Goal: Task Accomplishment & Management: Use online tool/utility

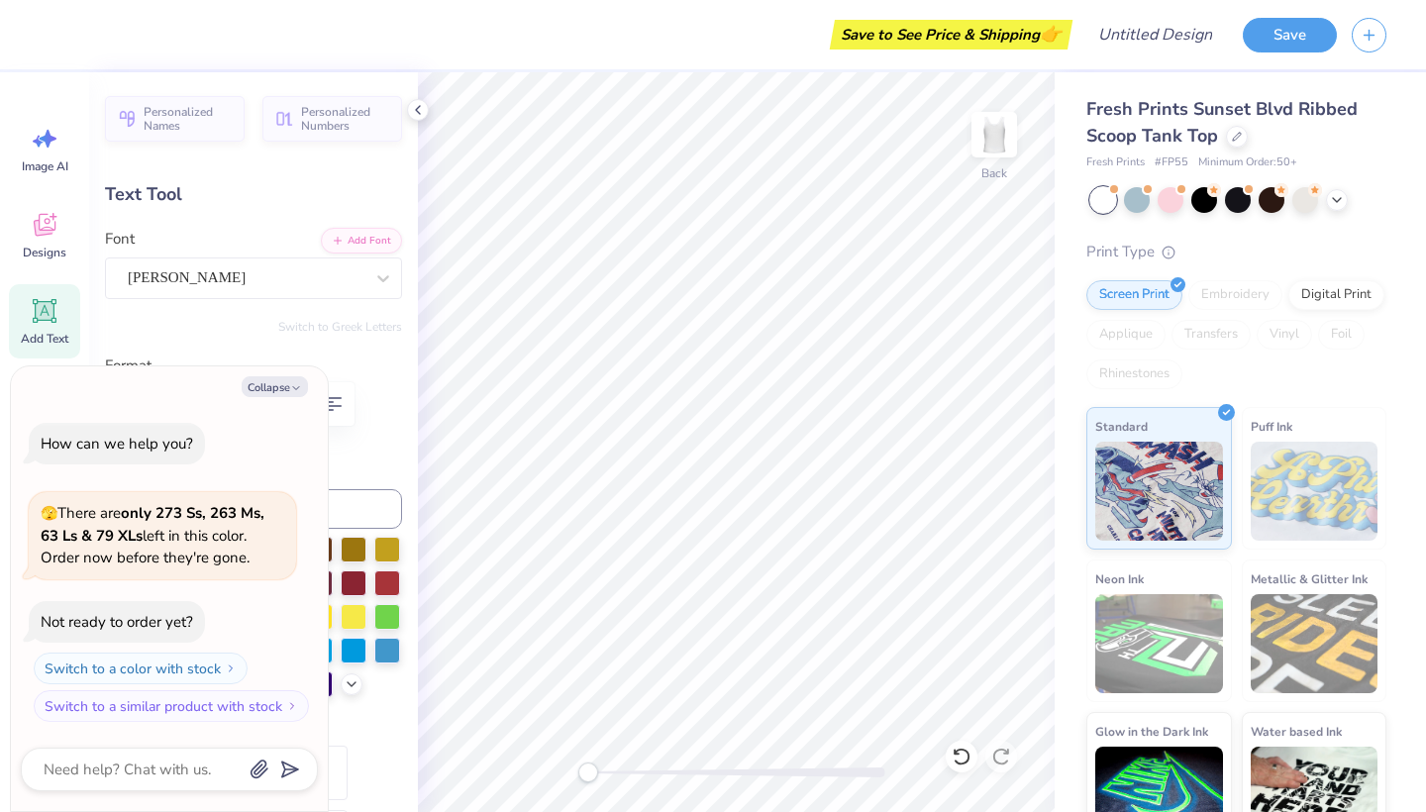
type textarea "x"
type textarea "boise state niversity"
type textarea "x"
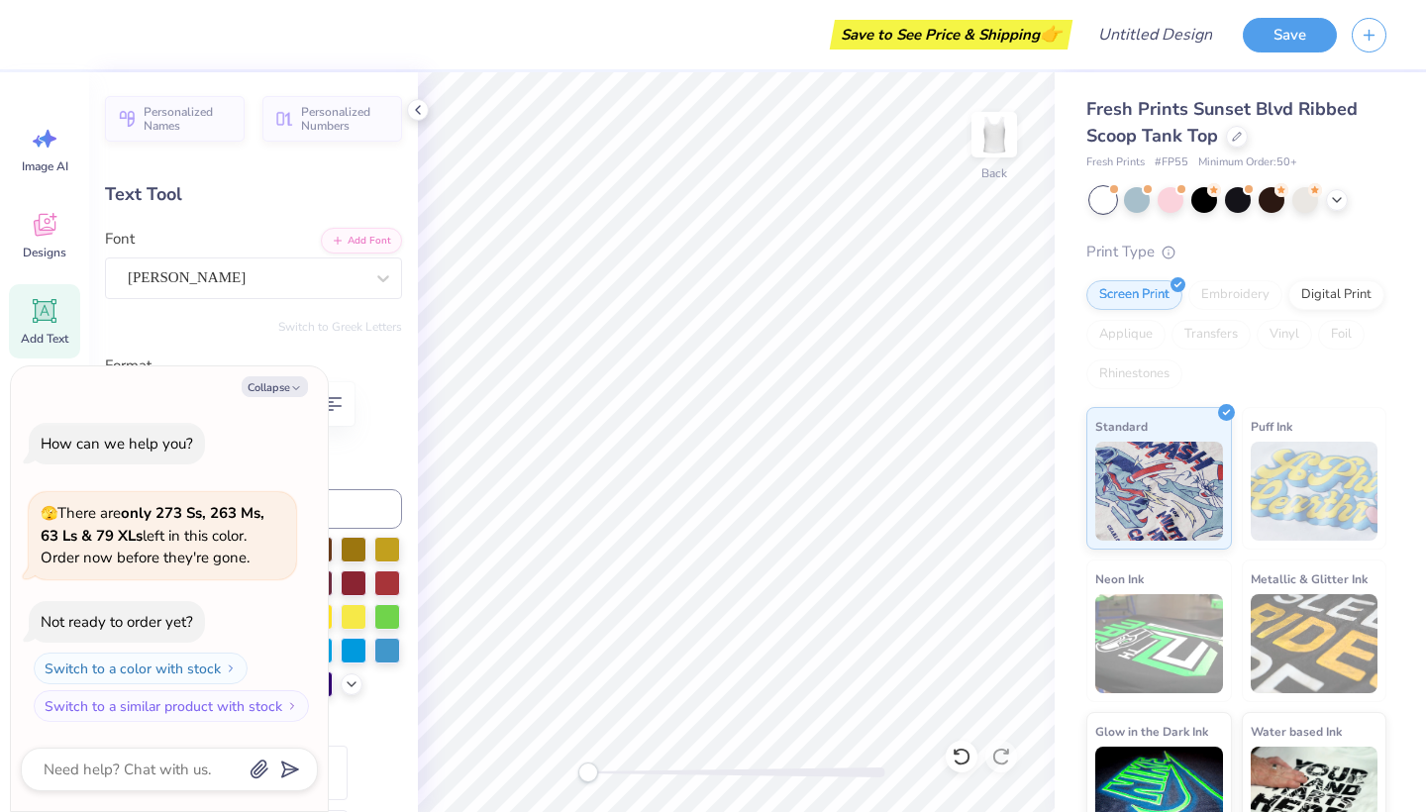
type textarea "ity"
type textarea "x"
type textarea "i"
type textarea "x"
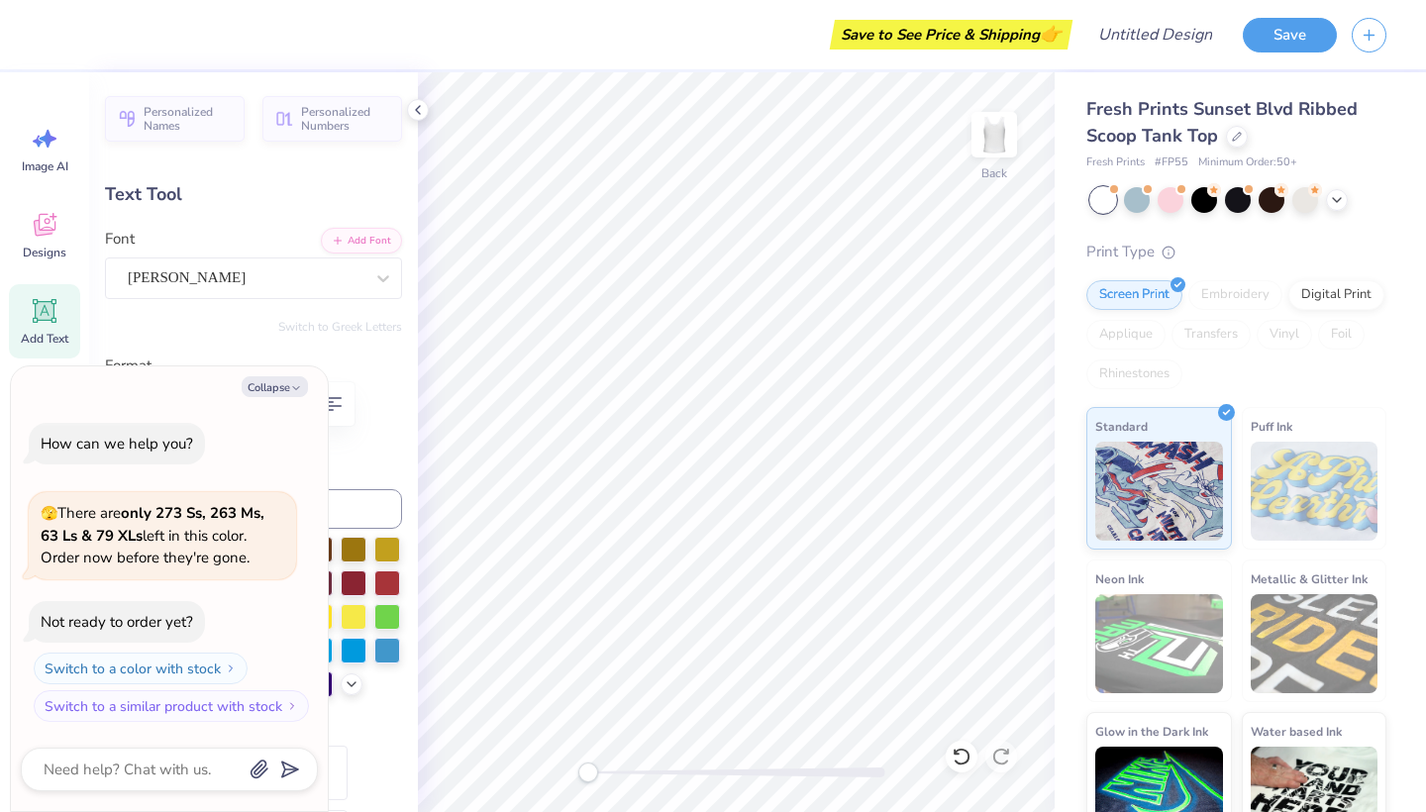
type textarea "M"
type textarea "x"
type textarea "Mw"
type textarea "x"
type textarea "M"
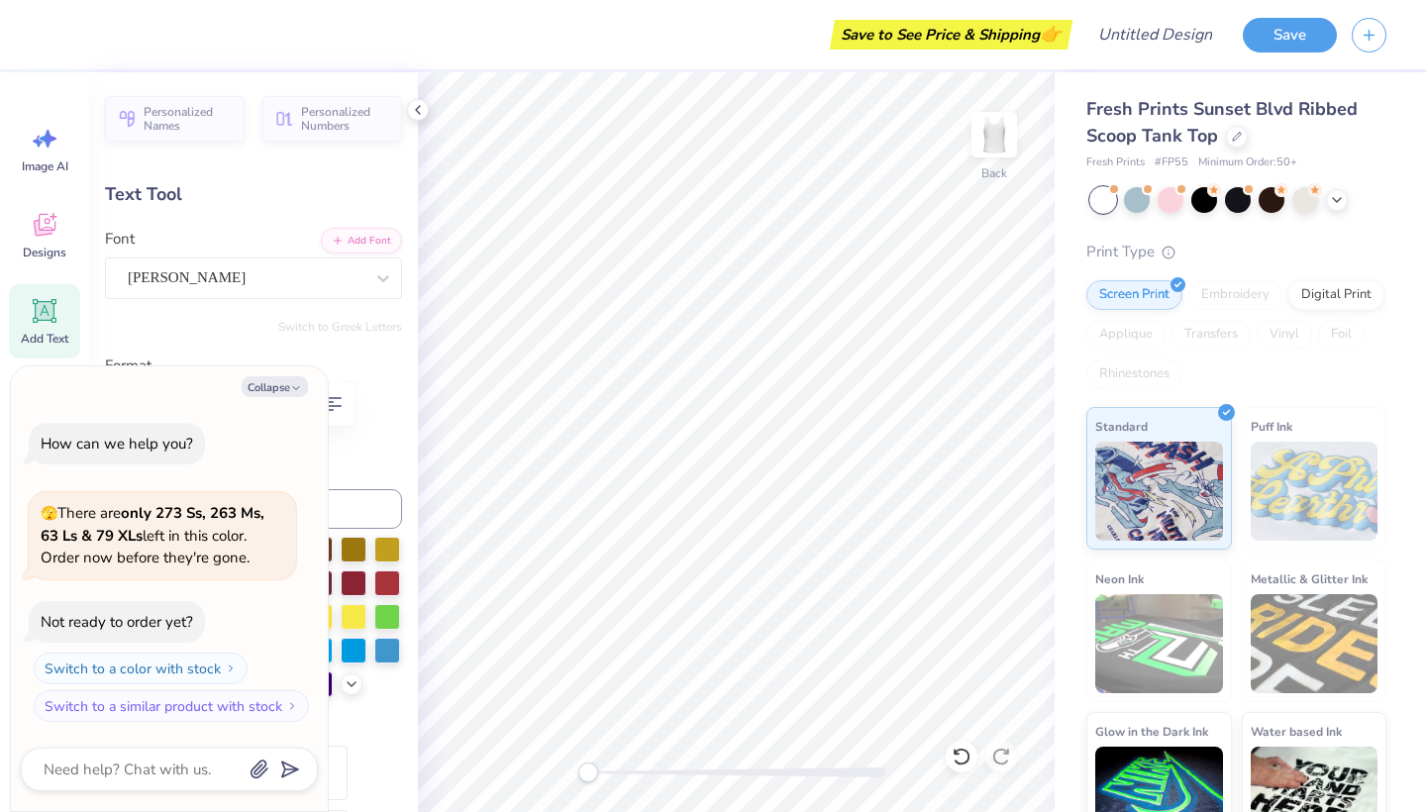
type textarea "x"
type textarea "M"
type textarea "x"
type textarea "Me"
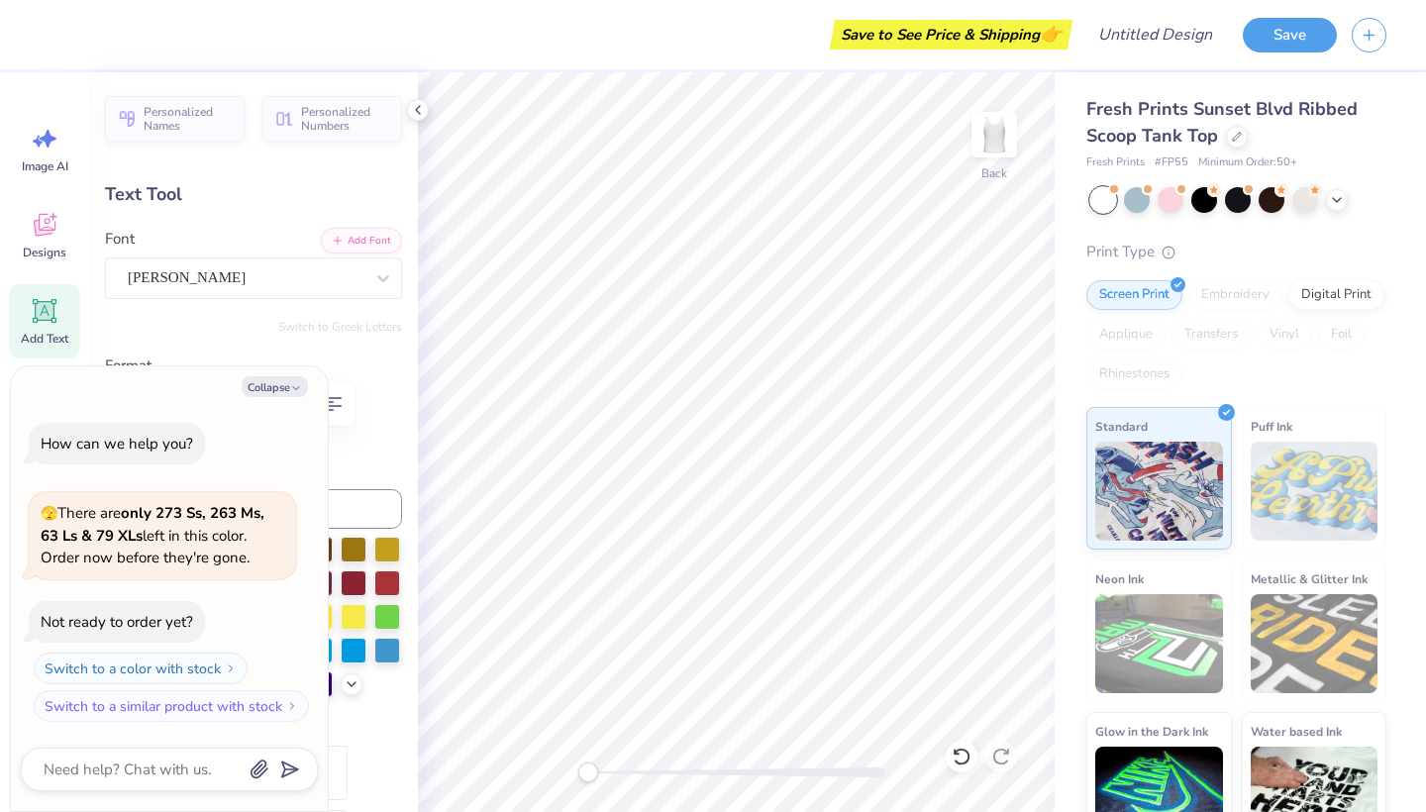
type textarea "x"
type textarea "Mer"
type textarea "x"
type textarea "Merm"
type textarea "x"
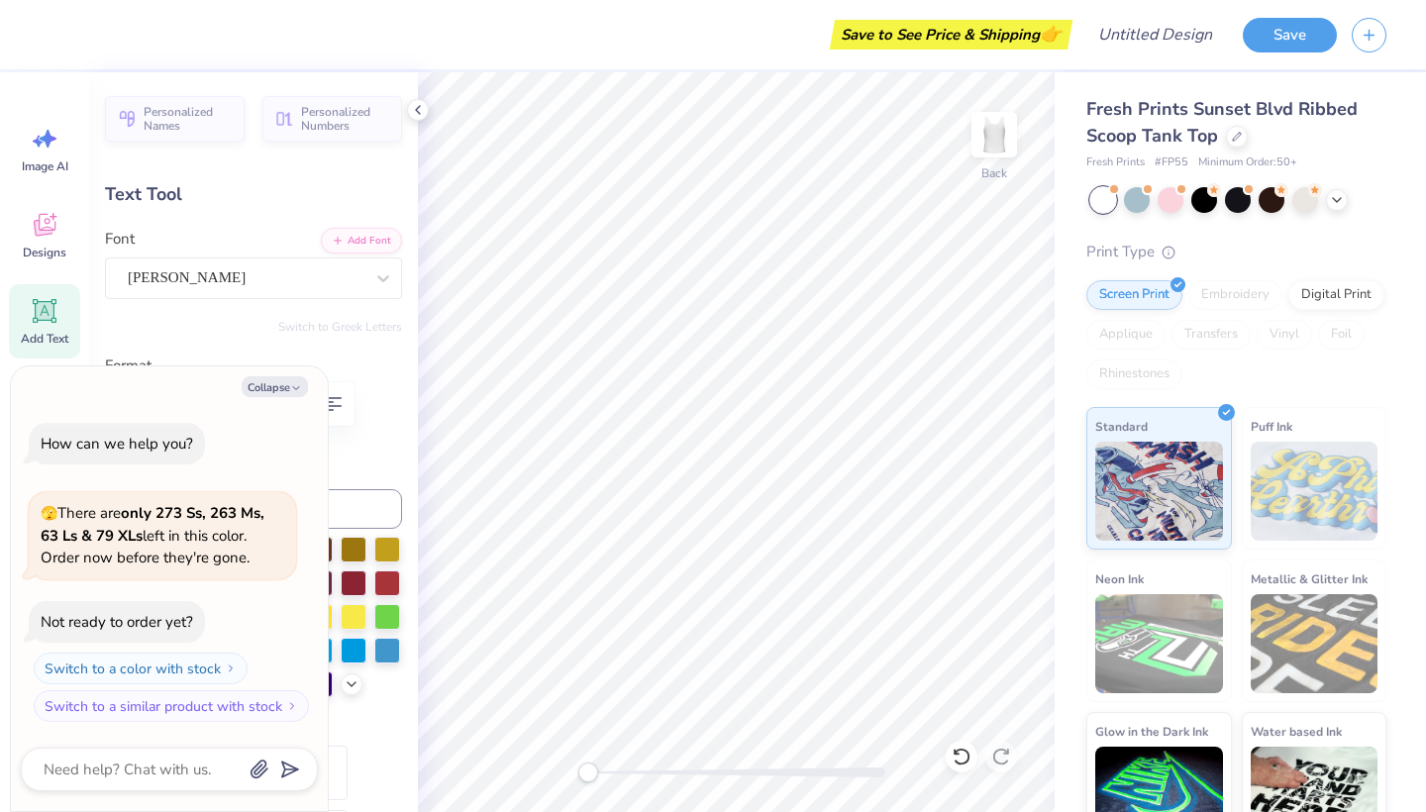
type textarea "Merma"
type textarea "x"
type textarea "Mermai"
type textarea "x"
type textarea "Mermaid"
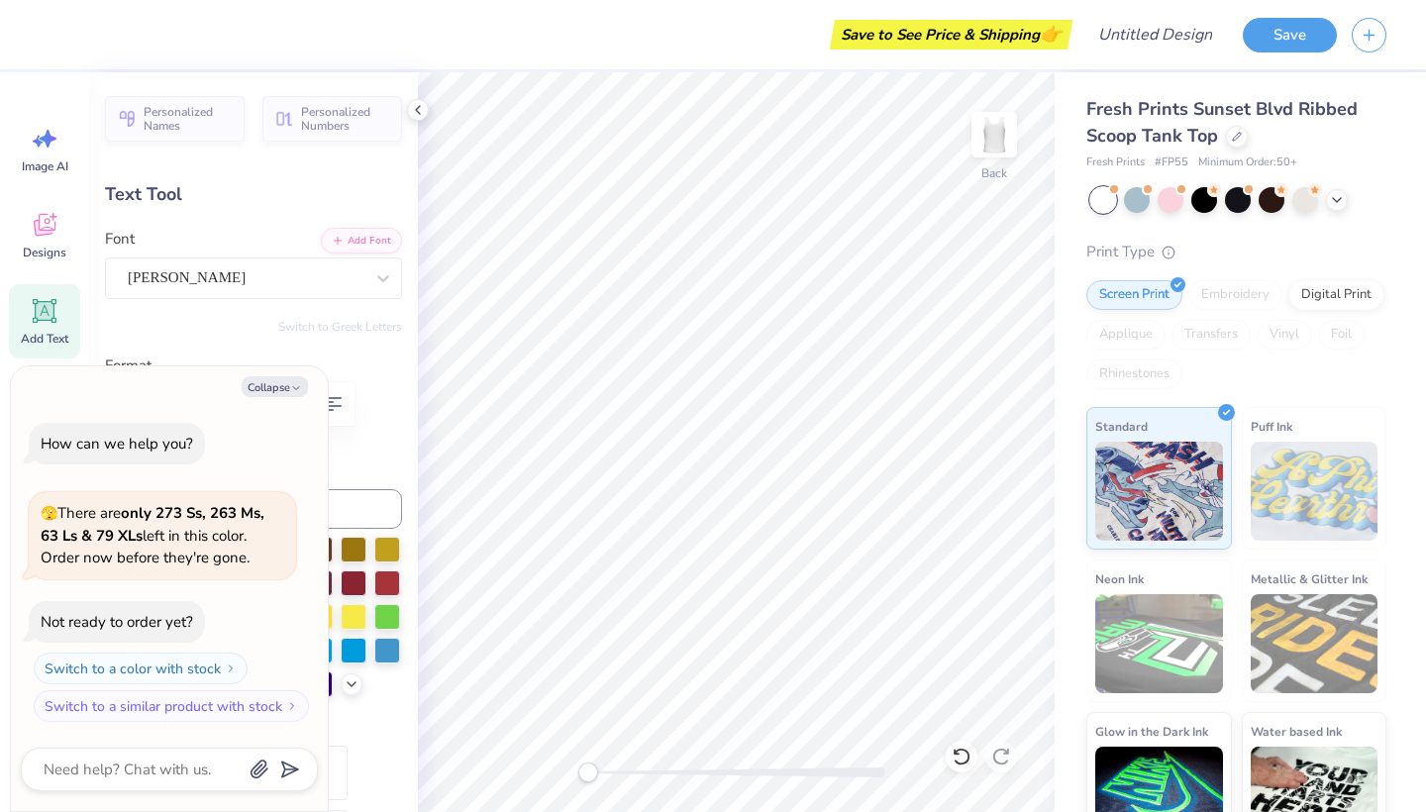
scroll to position [0, 2]
type textarea "x"
type textarea "Mermaid"
type textarea "x"
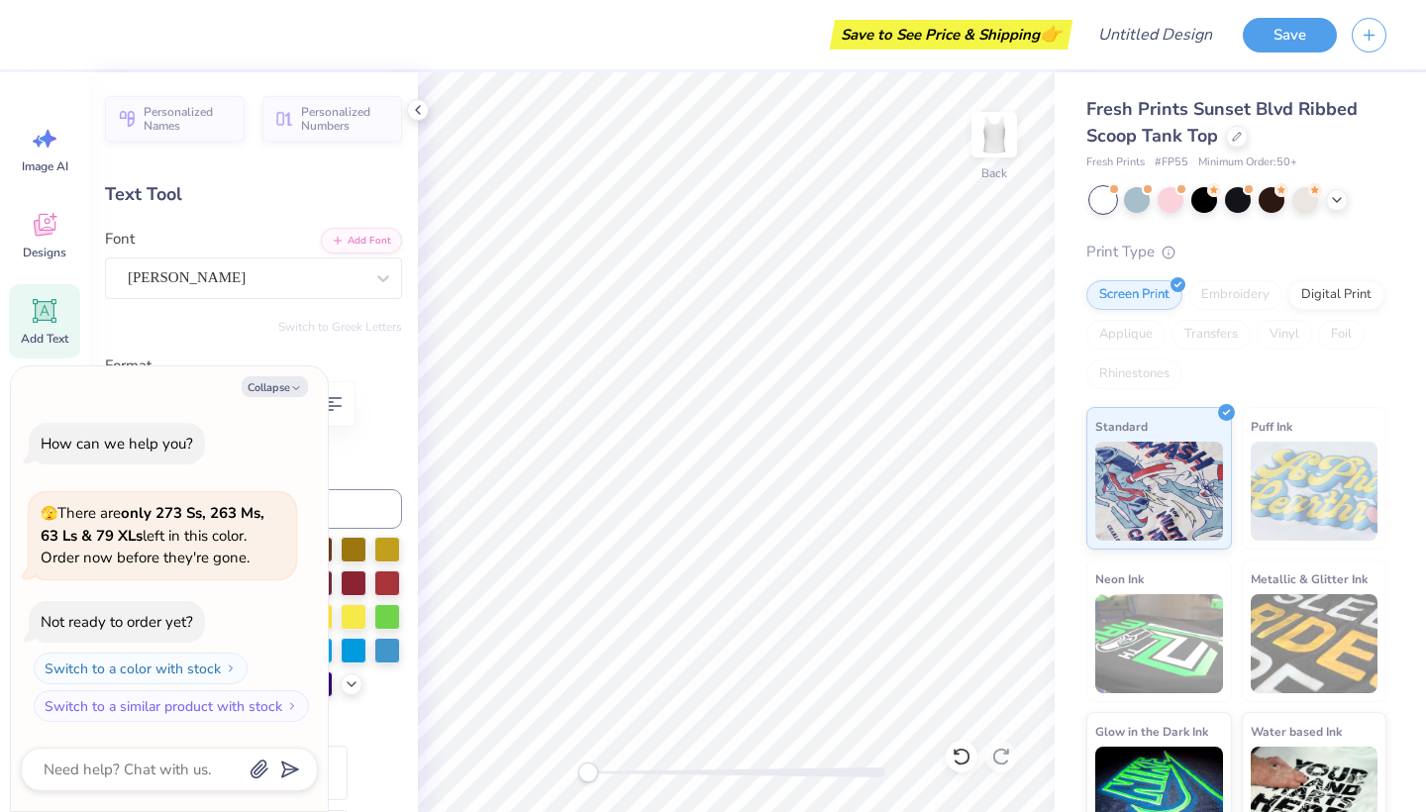
type textarea "Memaid"
type textarea "x"
type textarea "Mermaid"
type textarea "x"
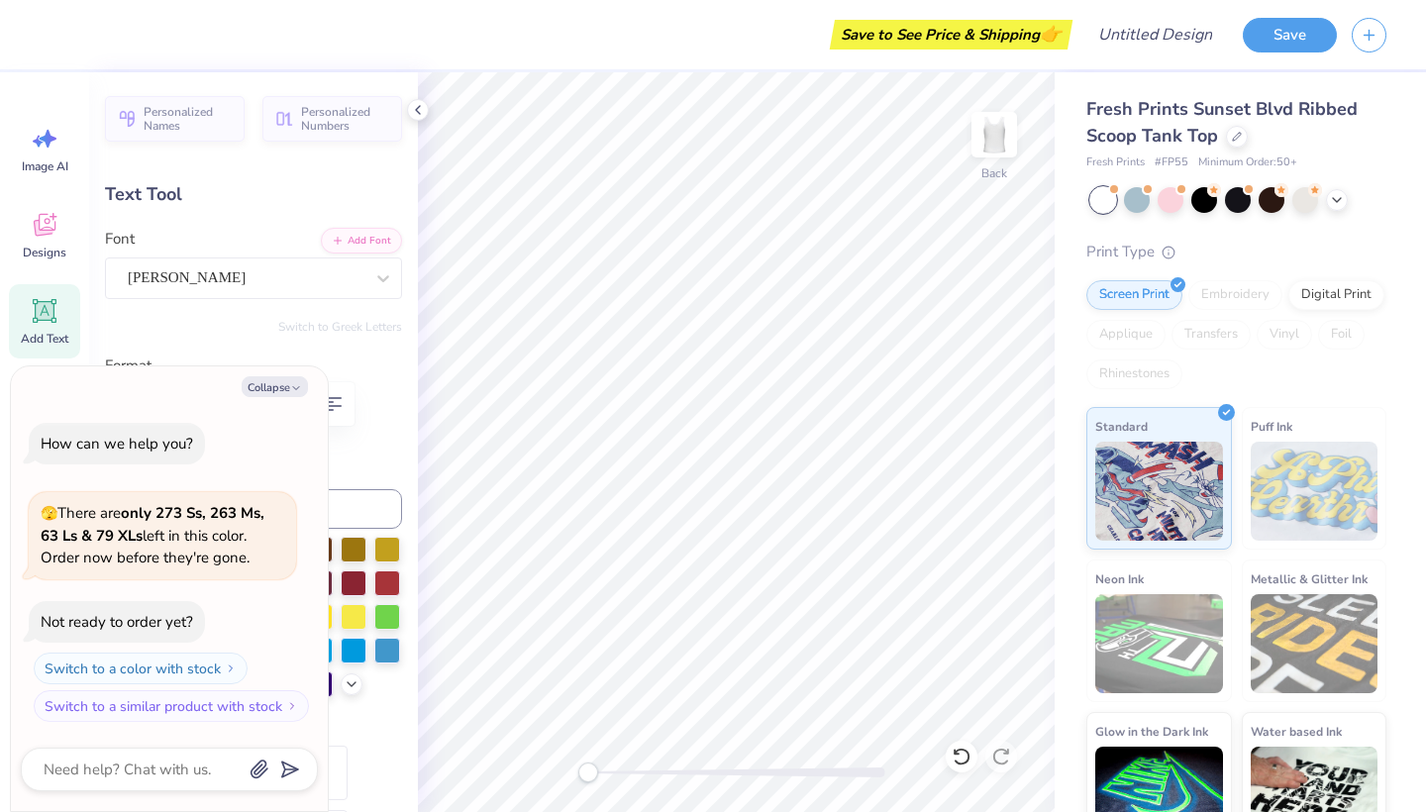
type textarea "wMermaid"
type textarea "x"
type textarea "weMermaid"
type textarea "x"
type textarea "we\Mermaid"
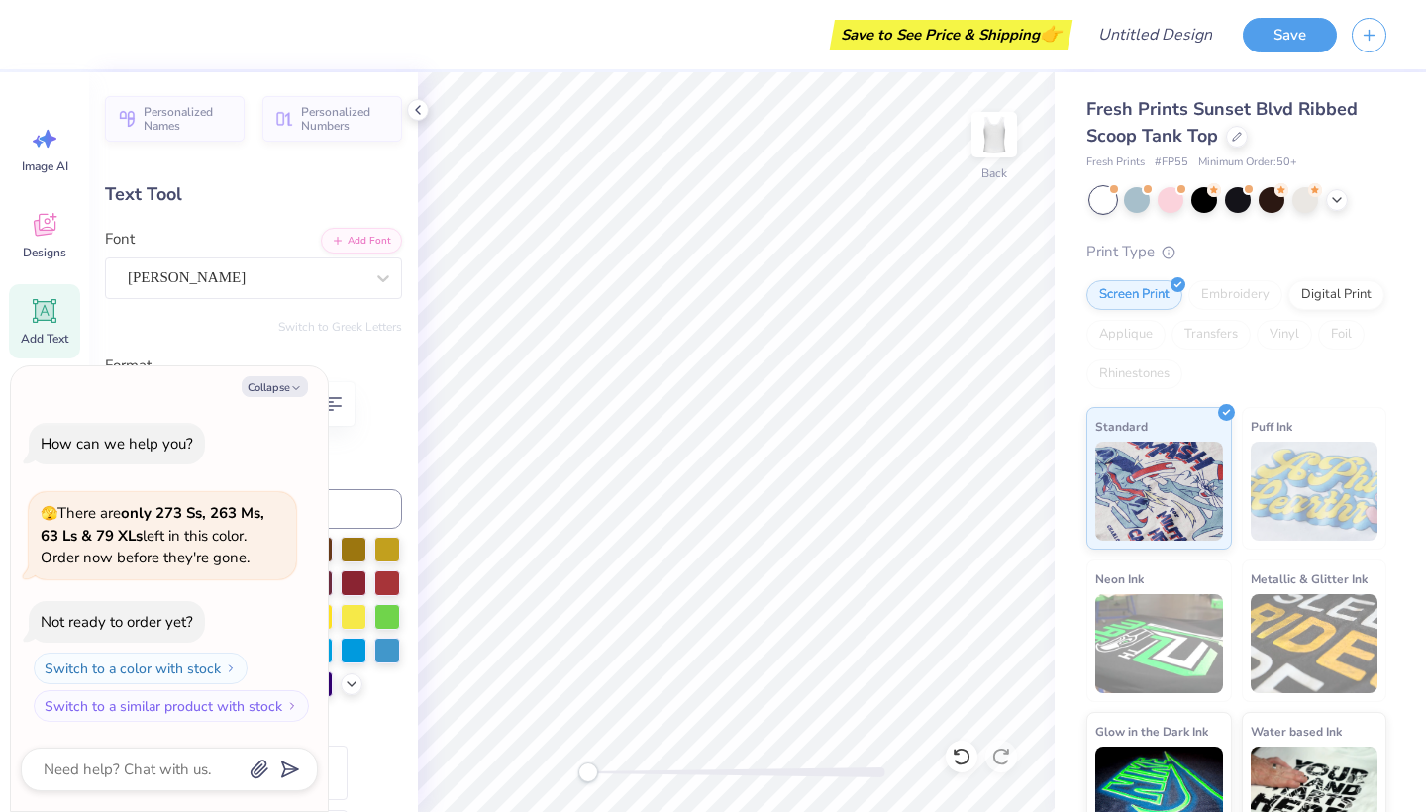
type textarea "x"
type textarea "we\\Mermaid"
type textarea "x"
type textarea "we\Mermaid"
type textarea "x"
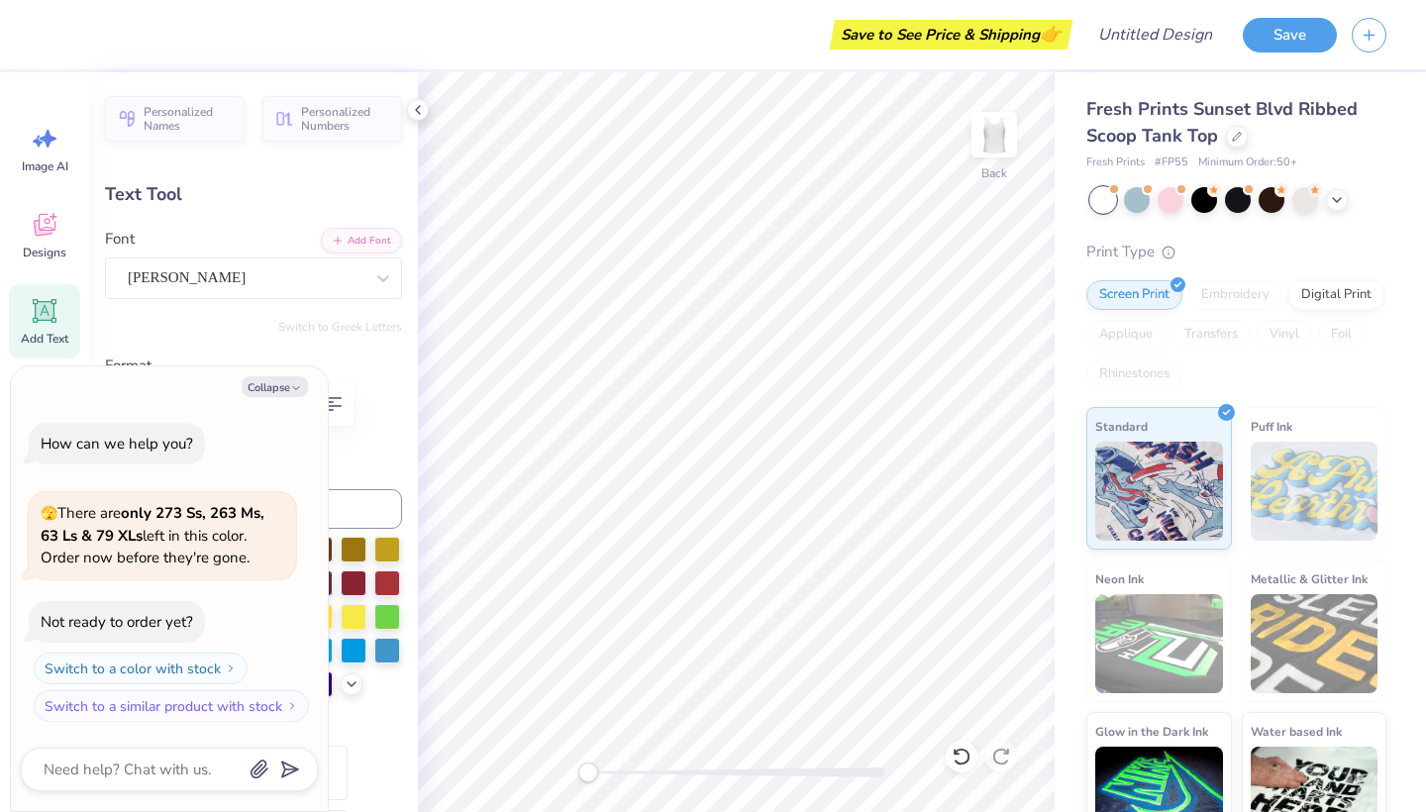
type textarea "weMermaid"
type textarea "x"
type textarea "wMermaid"
type textarea "x"
type textarea "Mermaid"
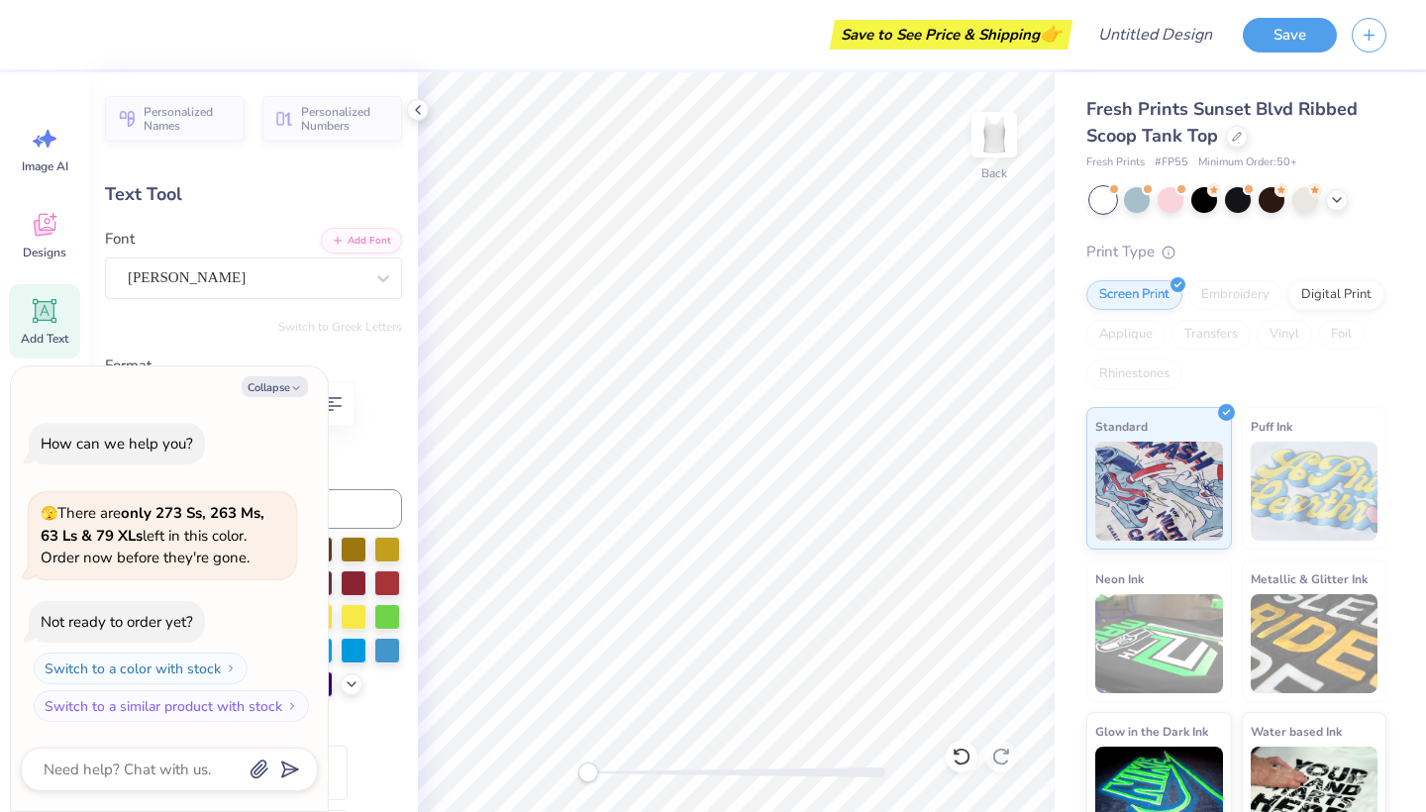
type textarea "x"
type textarea "WMermaid"
type textarea "x"
type textarea "WeMermaid"
type textarea "x"
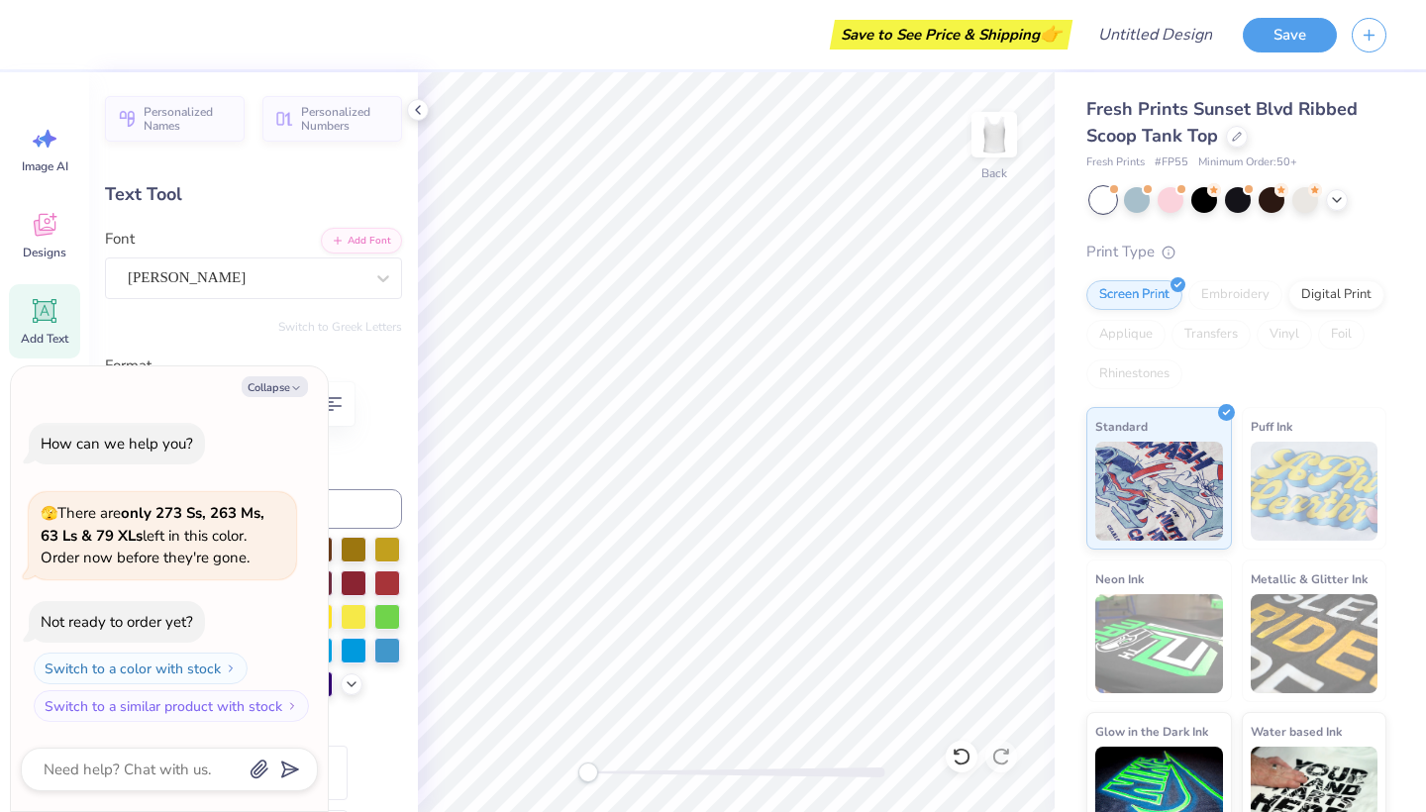
type textarea "We'Mermaid"
type textarea "x"
type textarea "We'rMermaid"
type textarea "x"
type textarea "We'reMermaid"
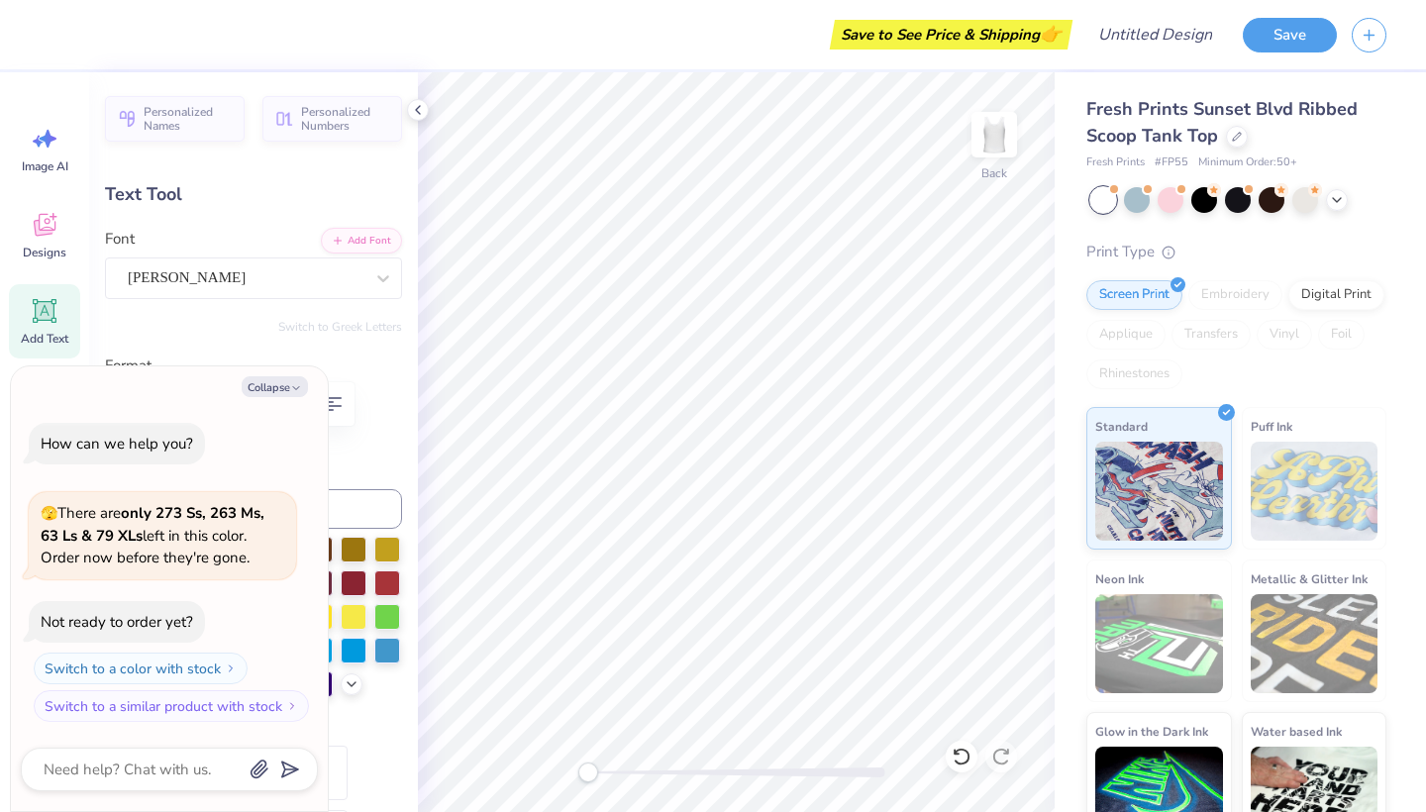
scroll to position [0, 3]
type textarea "x"
type textarea "We're Mermaid"
type textarea "x"
type textarea "We're Mermaid"
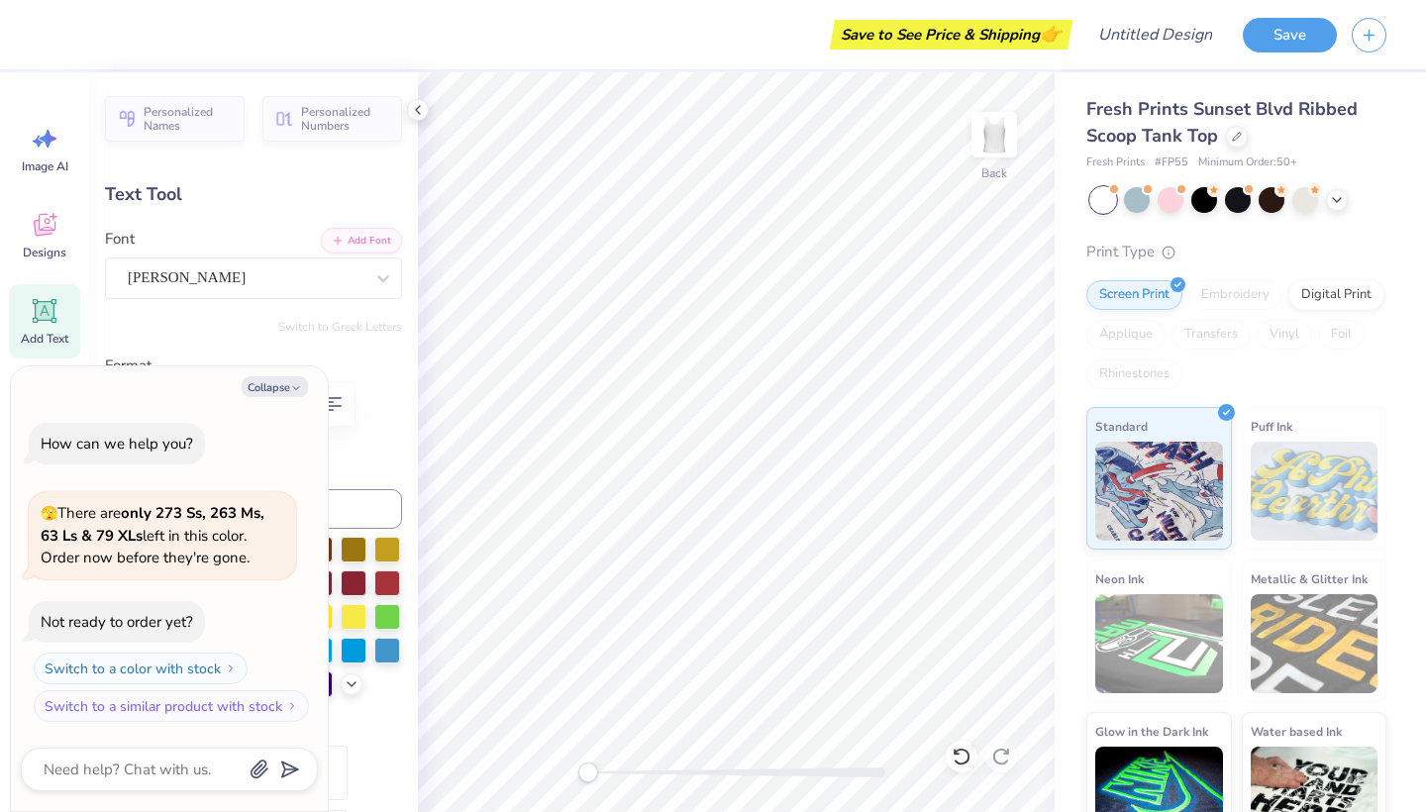
type textarea "x"
type textarea "We're Mermaid f"
type textarea "x"
type textarea "We're Mermaid fo"
type textarea "x"
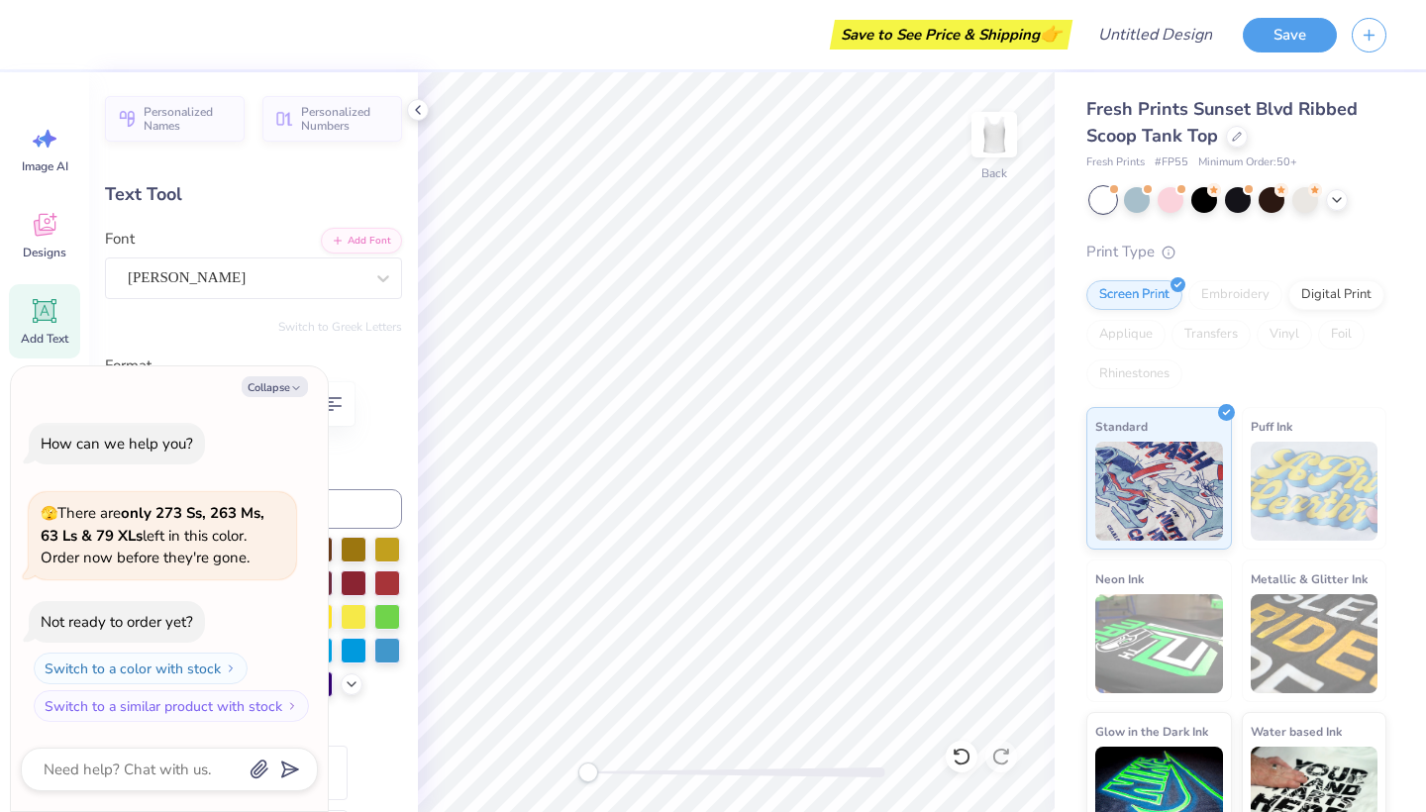
type textarea "We're Mermaid for"
type textarea "x"
type textarea "We're Mermaid for"
type textarea "x"
type textarea "We're Mermaid for"
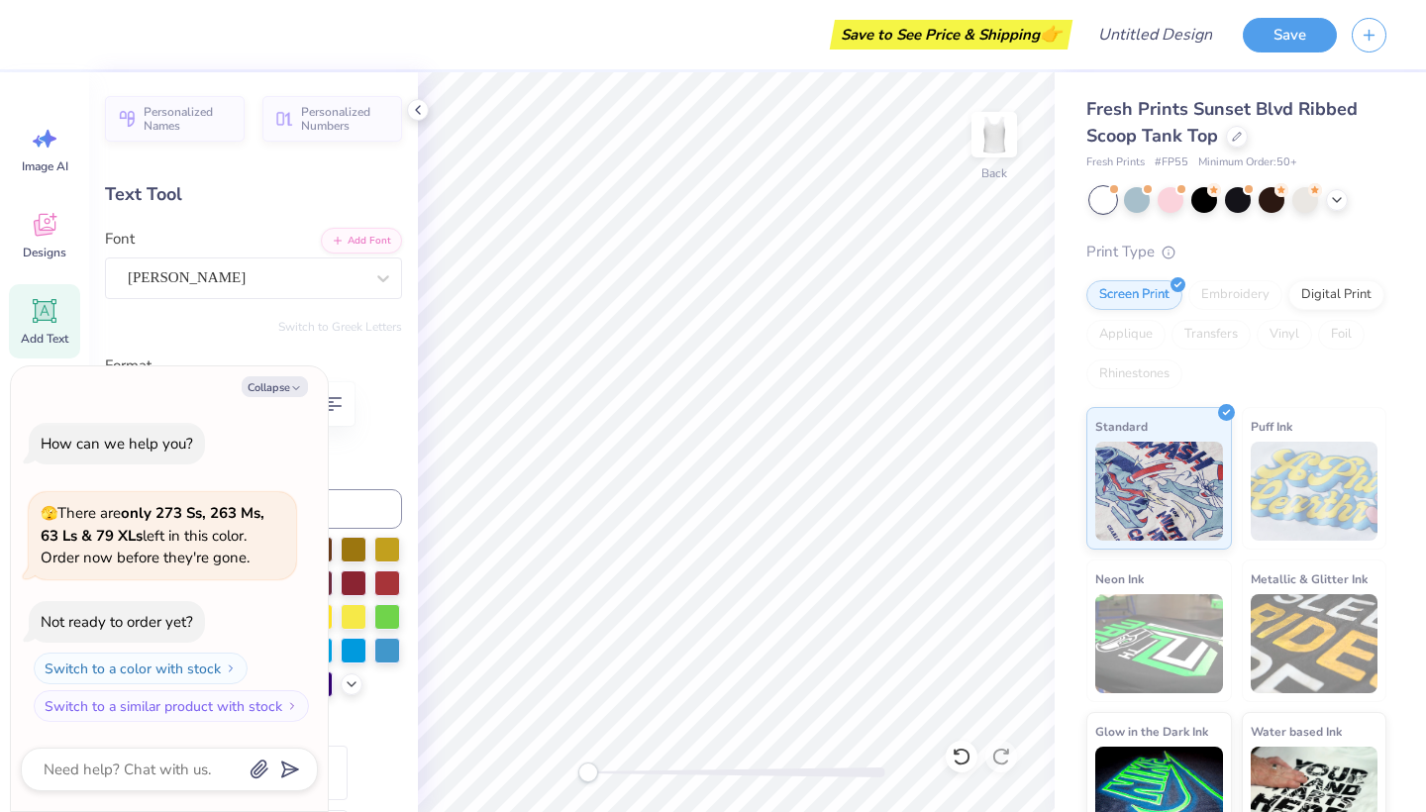
type textarea "x"
type textarea "We're Mermaid fo"
type textarea "x"
type textarea "We're Mermaid f"
type textarea "x"
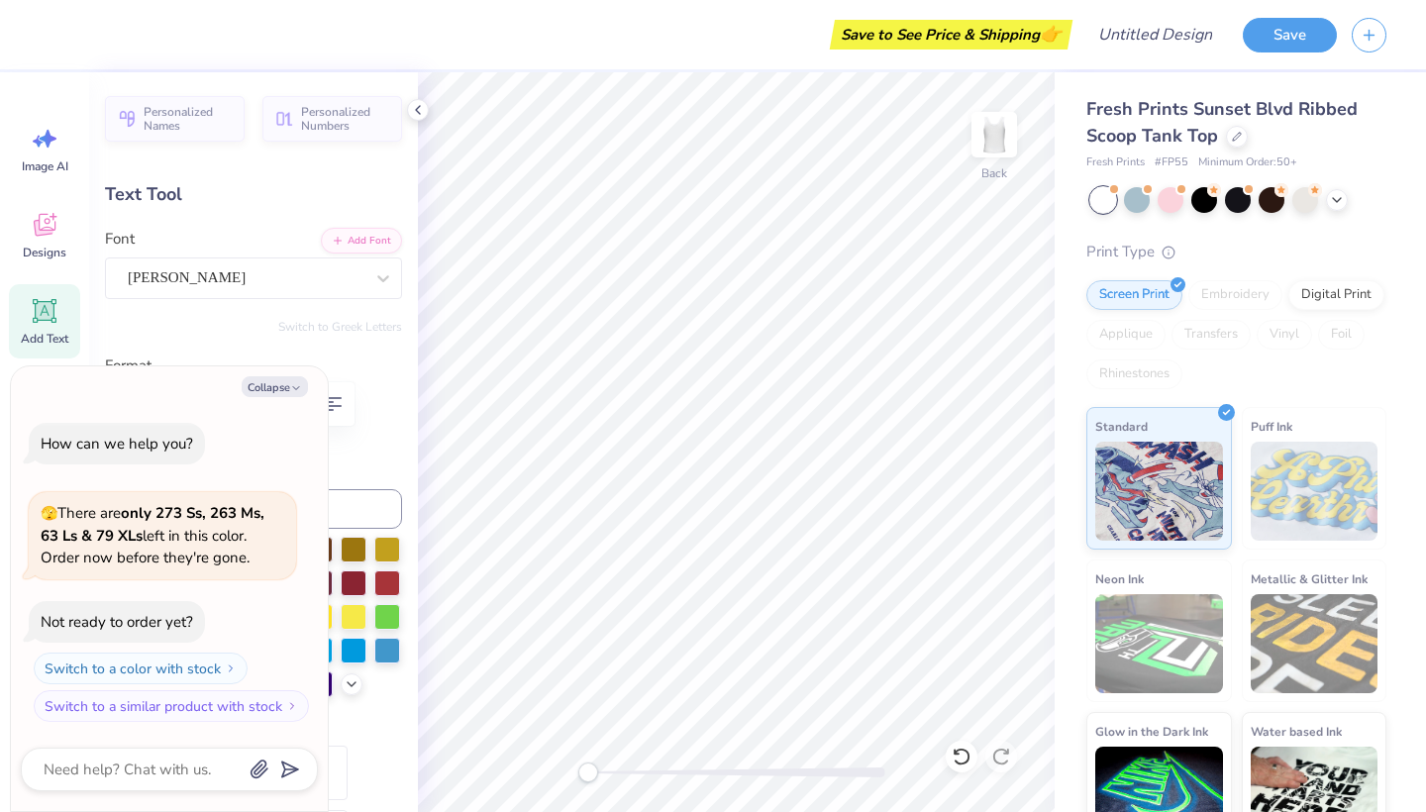
type textarea "We're Mermaid"
type textarea "x"
type textarea "We're Mermaid F"
type textarea "x"
type textarea "We're Mermaid Fo"
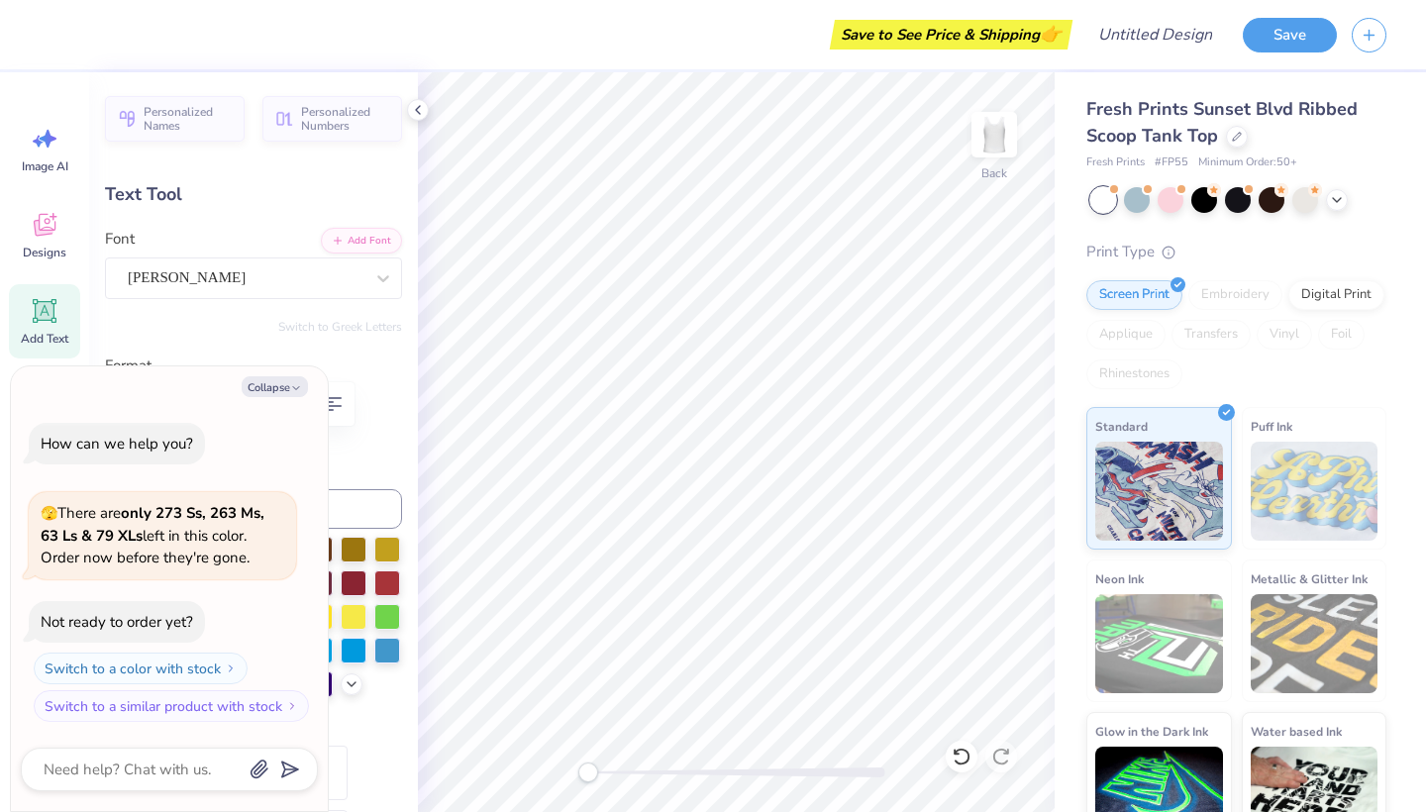
type textarea "x"
type textarea "We're Mermaid For"
type textarea "x"
type textarea "We're Mermaid For"
type textarea "x"
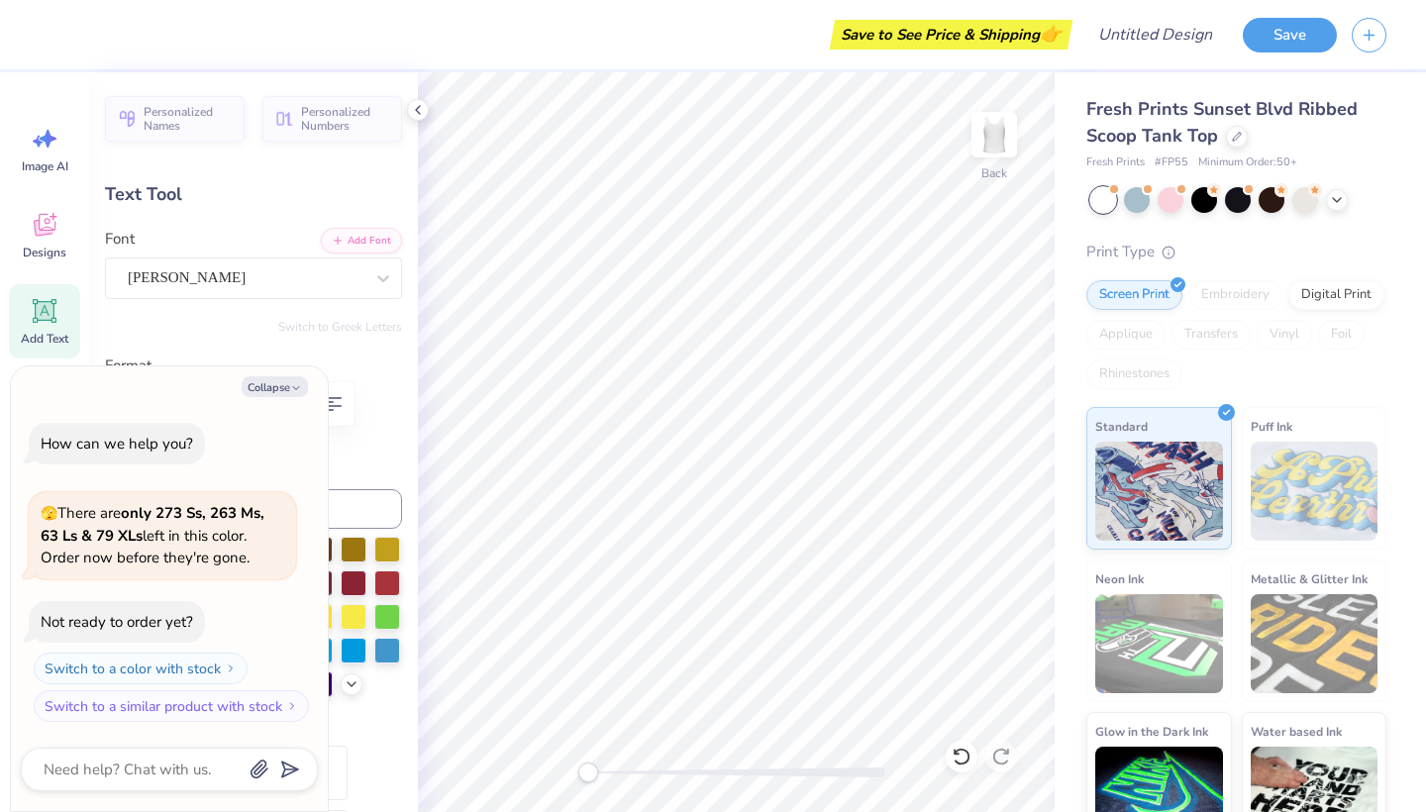
type textarea "We're Mermaid For E"
type textarea "x"
type textarea "We're Mermaid For Ea"
type textarea "x"
type textarea "We're Mermaid For Eac"
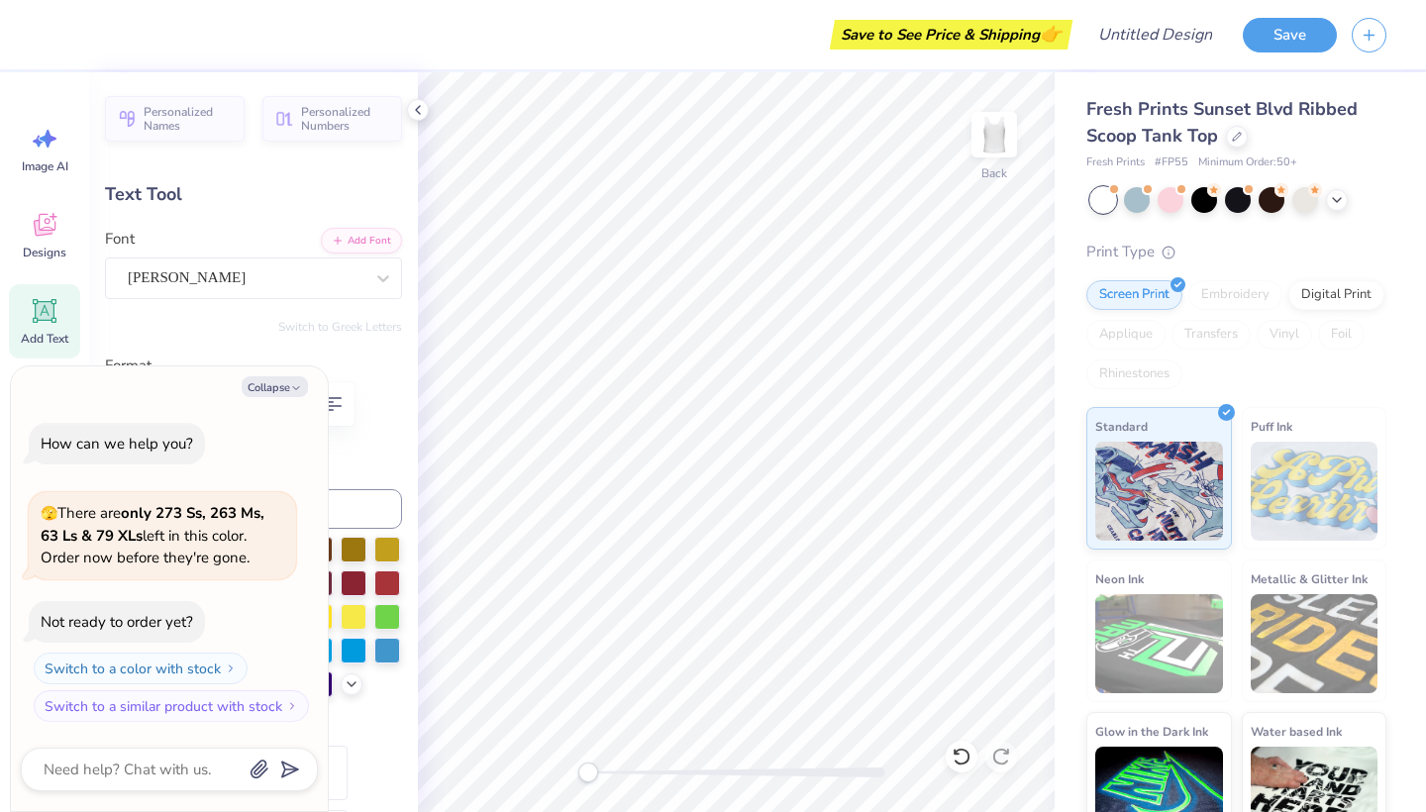
scroll to position [0, 9]
type textarea "x"
type textarea "We're Mermaid For Each"
type textarea "x"
type textarea "We're Mermaid For Each"
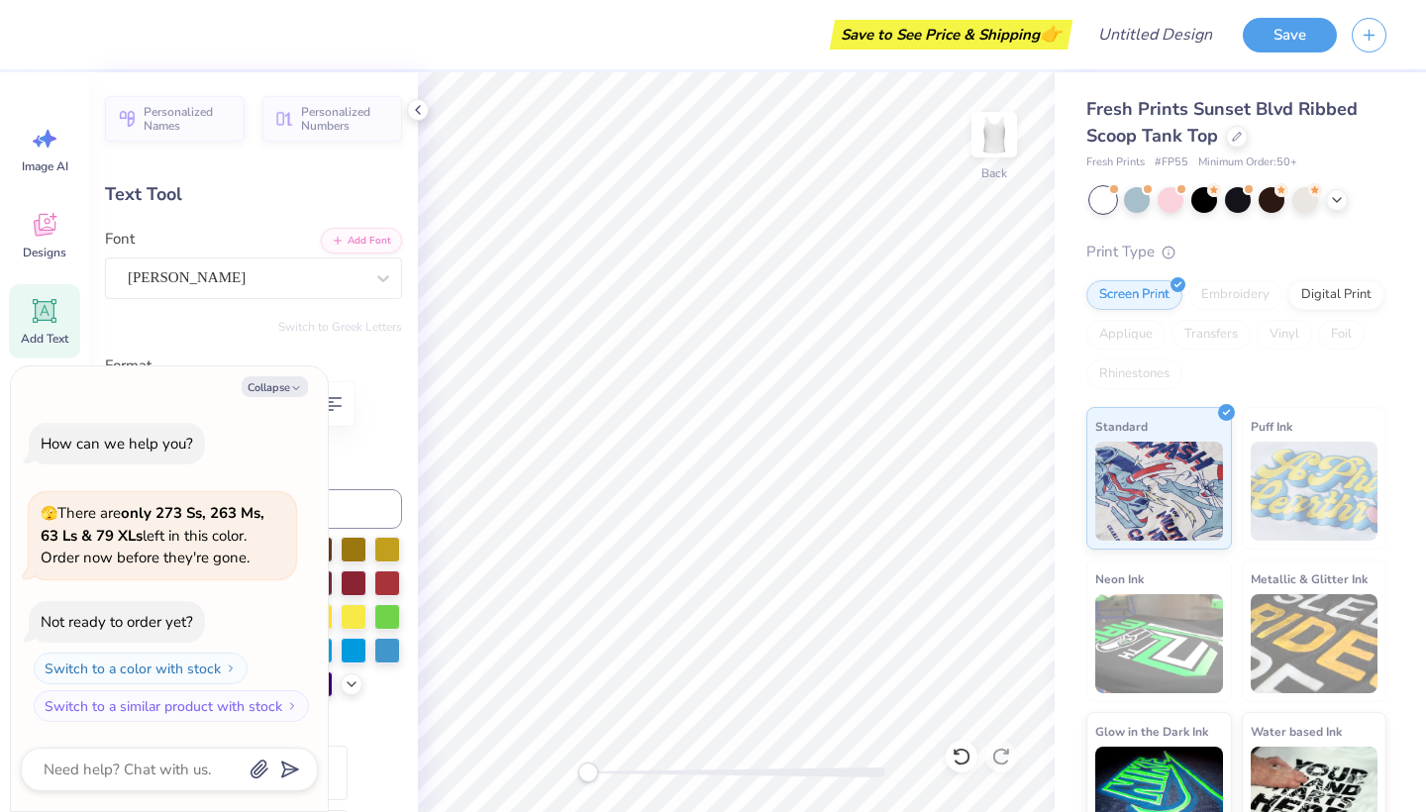
type textarea "x"
type textarea "We're Mermaid For Each o"
type textarea "x"
type textarea "We're Mermaid For Each ot"
type textarea "x"
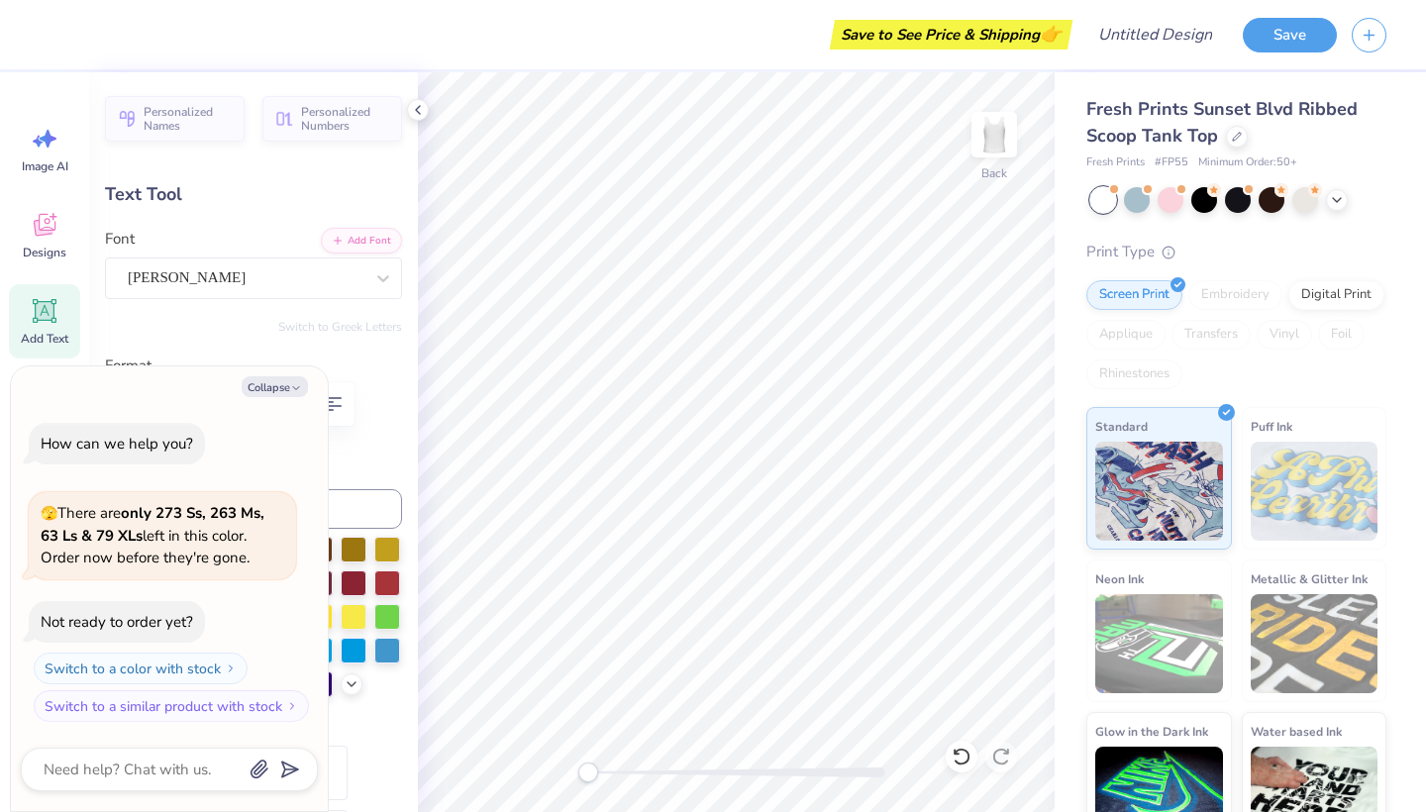
type textarea "We're Mermaid For Each oth"
type textarea "x"
type textarea "We're Mermaid For Each other"
type textarea "x"
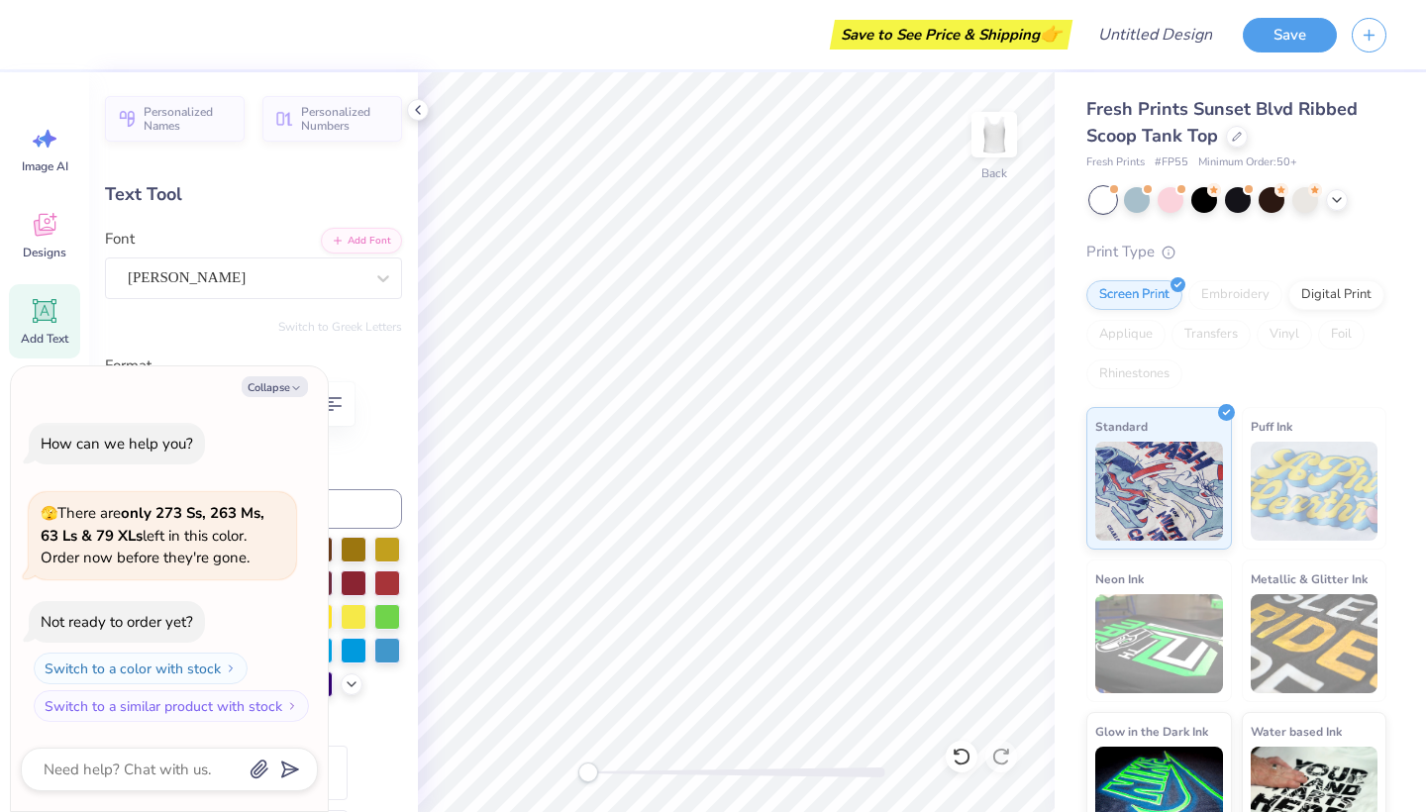
type textarea "We're Mermaid For Each other"
type textarea "x"
type textarea "We're Mermaid For Eachother"
type textarea "x"
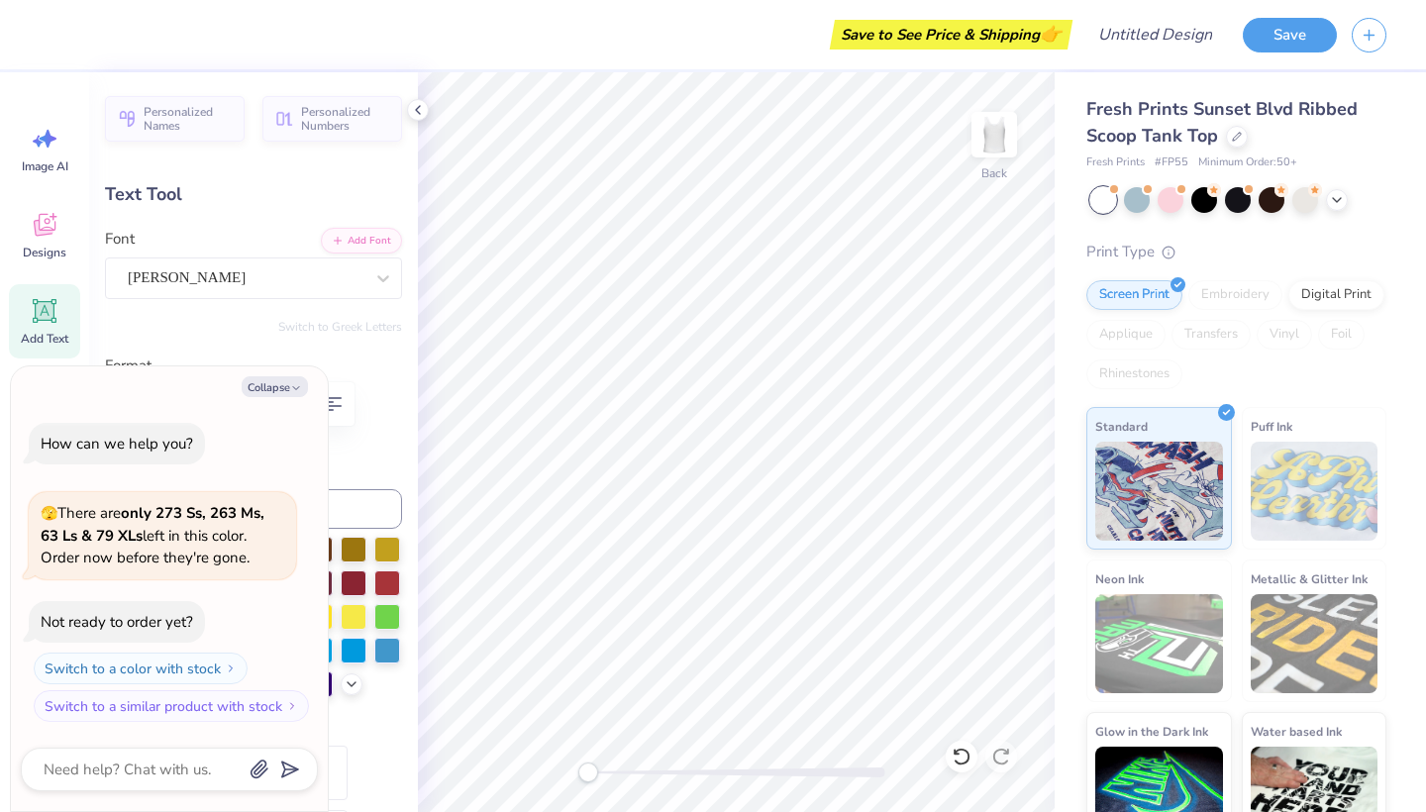
type input "2.14"
type textarea "x"
type textarea "We're Mermaid For Eacother"
type textarea "x"
type textarea "We're Mermaid For Eaother"
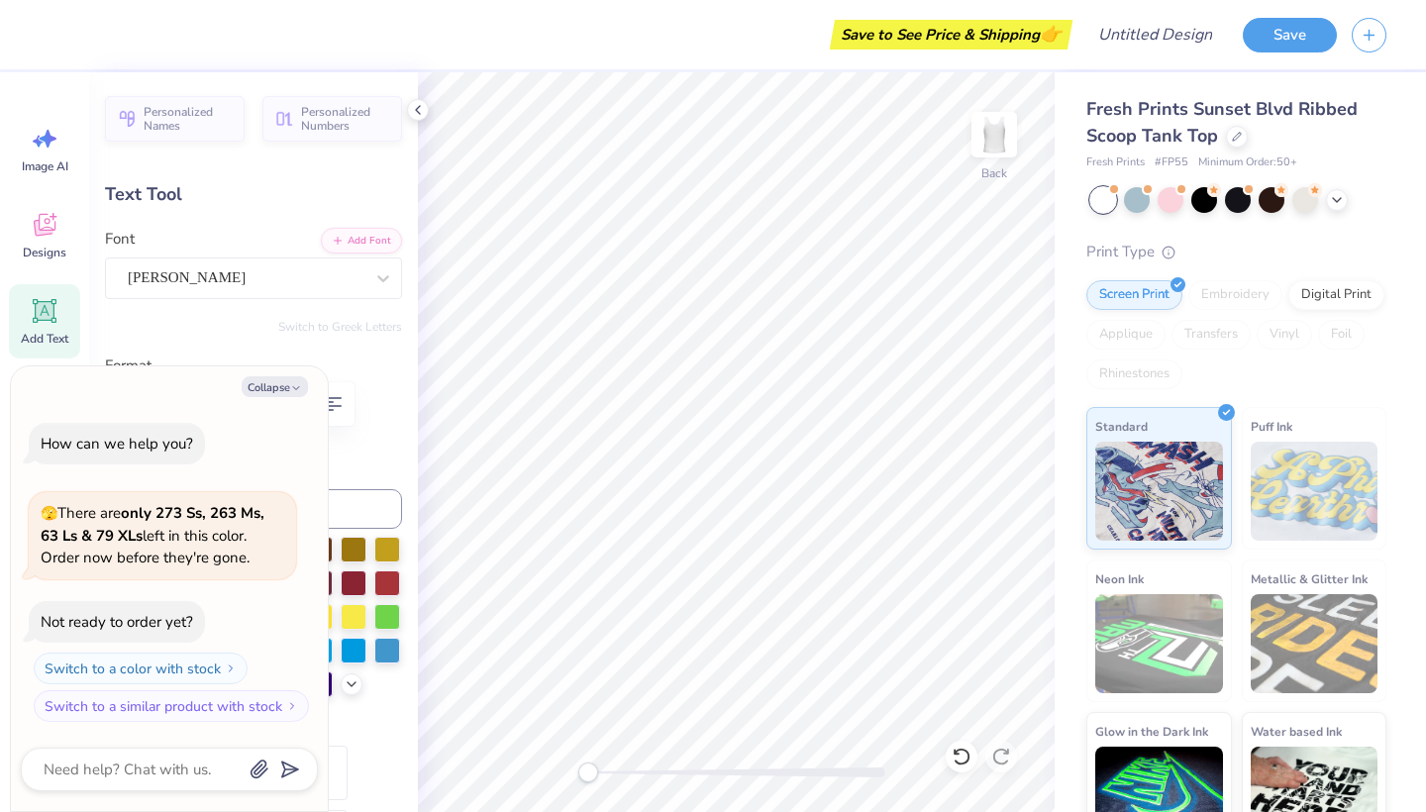
type textarea "x"
type textarea "r"
type textarea "x"
type textarea "LIr"
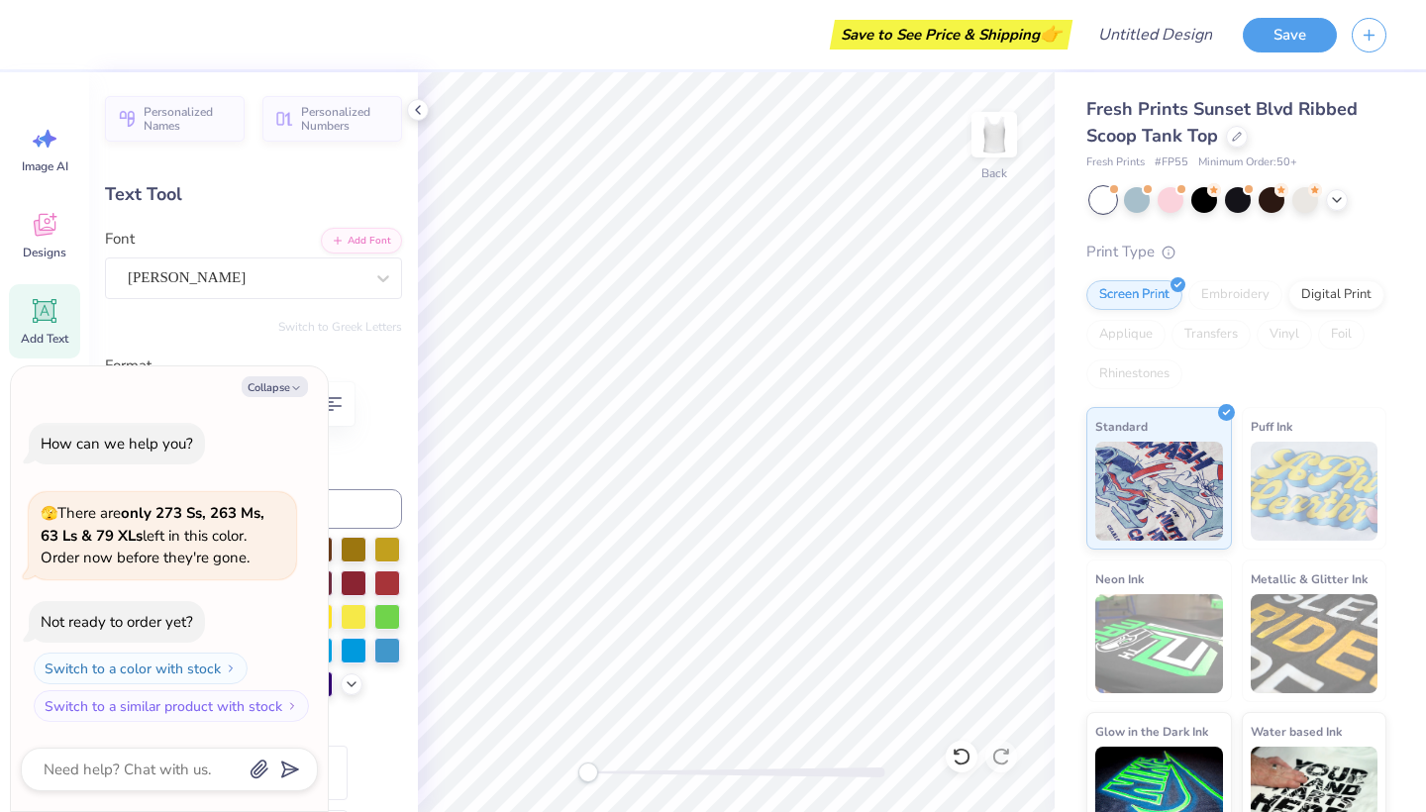
type textarea "x"
type textarea "LITr"
type textarea "x"
type textarea "LITTr"
type textarea "x"
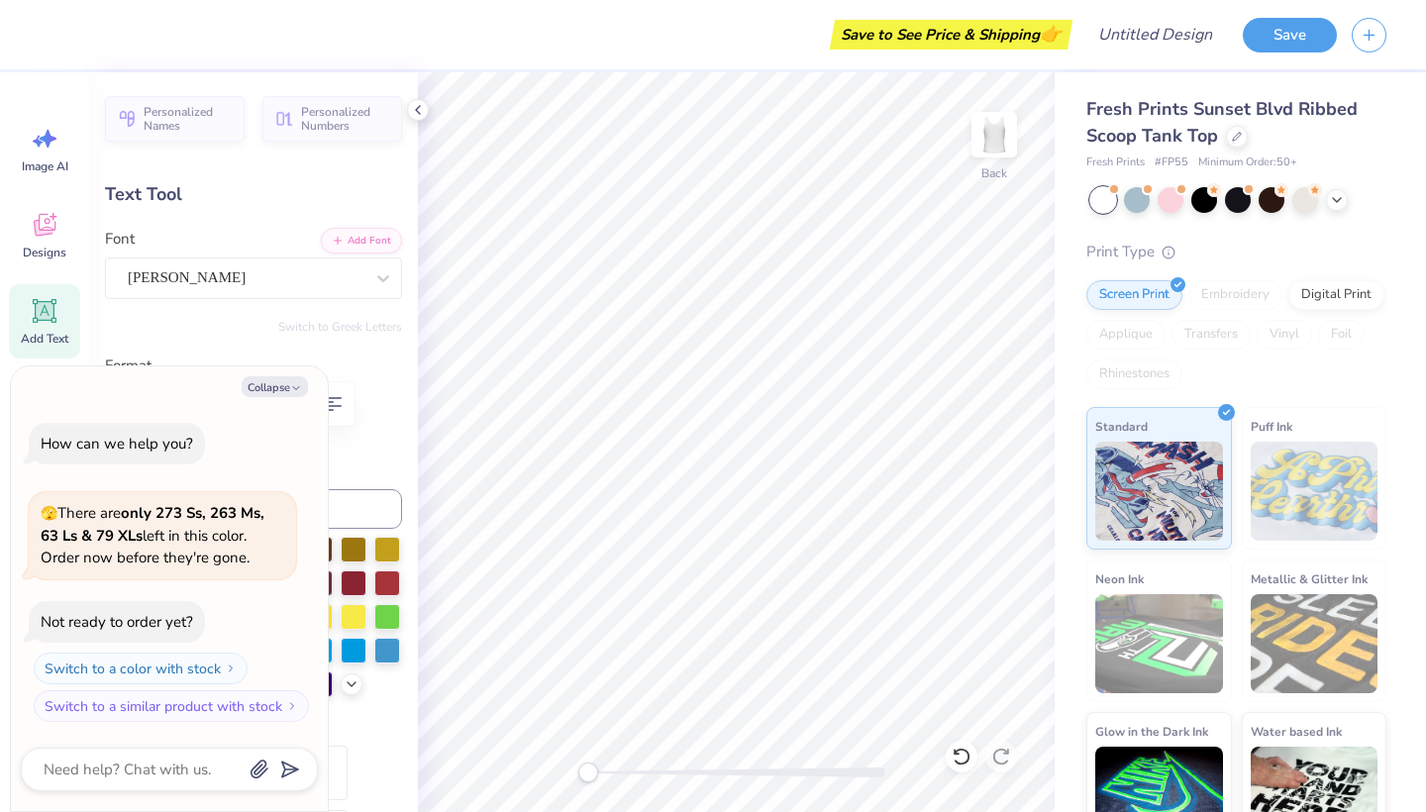
type textarea "LITTLr"
type textarea "x"
type textarea "LITTLEr"
type textarea "x"
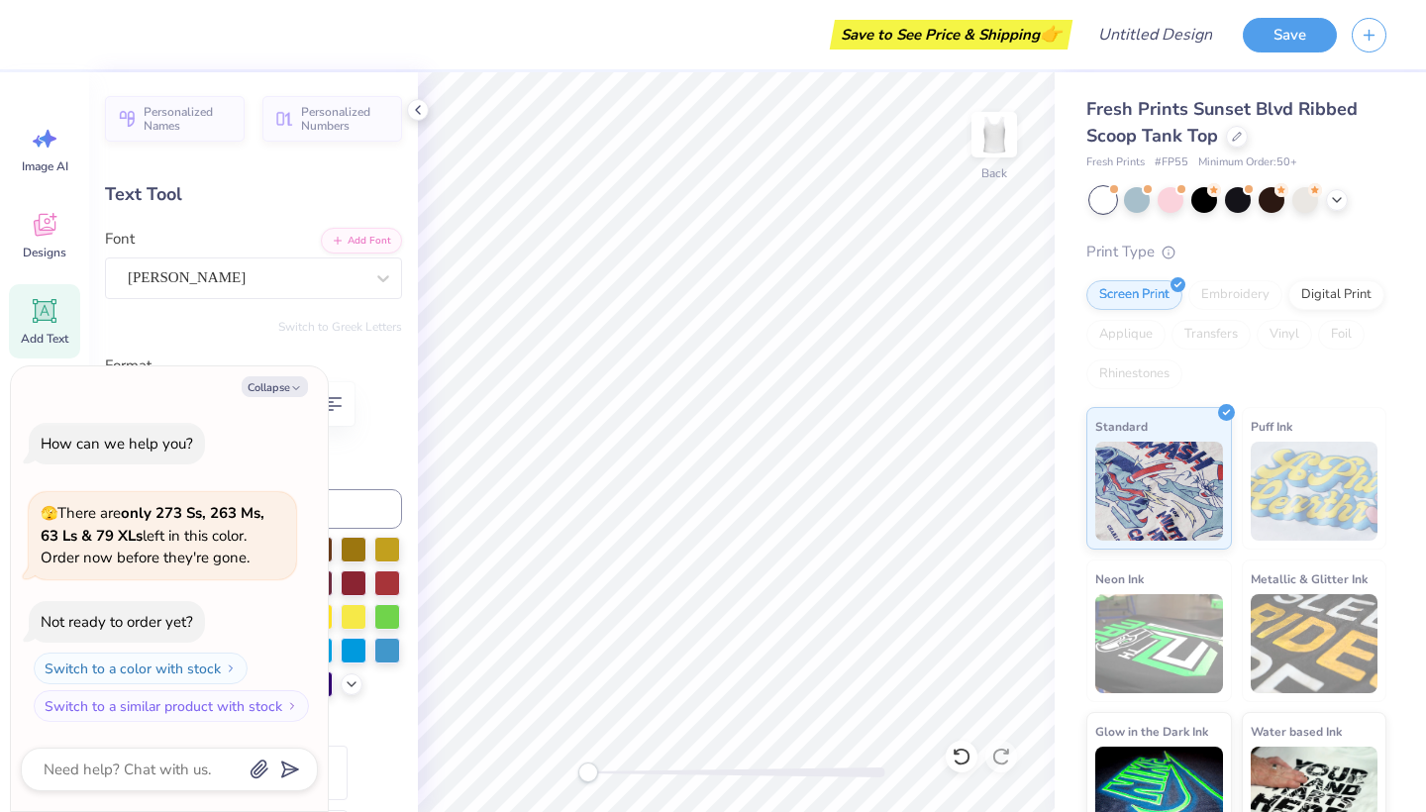
type textarea "LITTLE r"
type textarea "x"
type input "1.06"
type input "0.26"
type input "4.77"
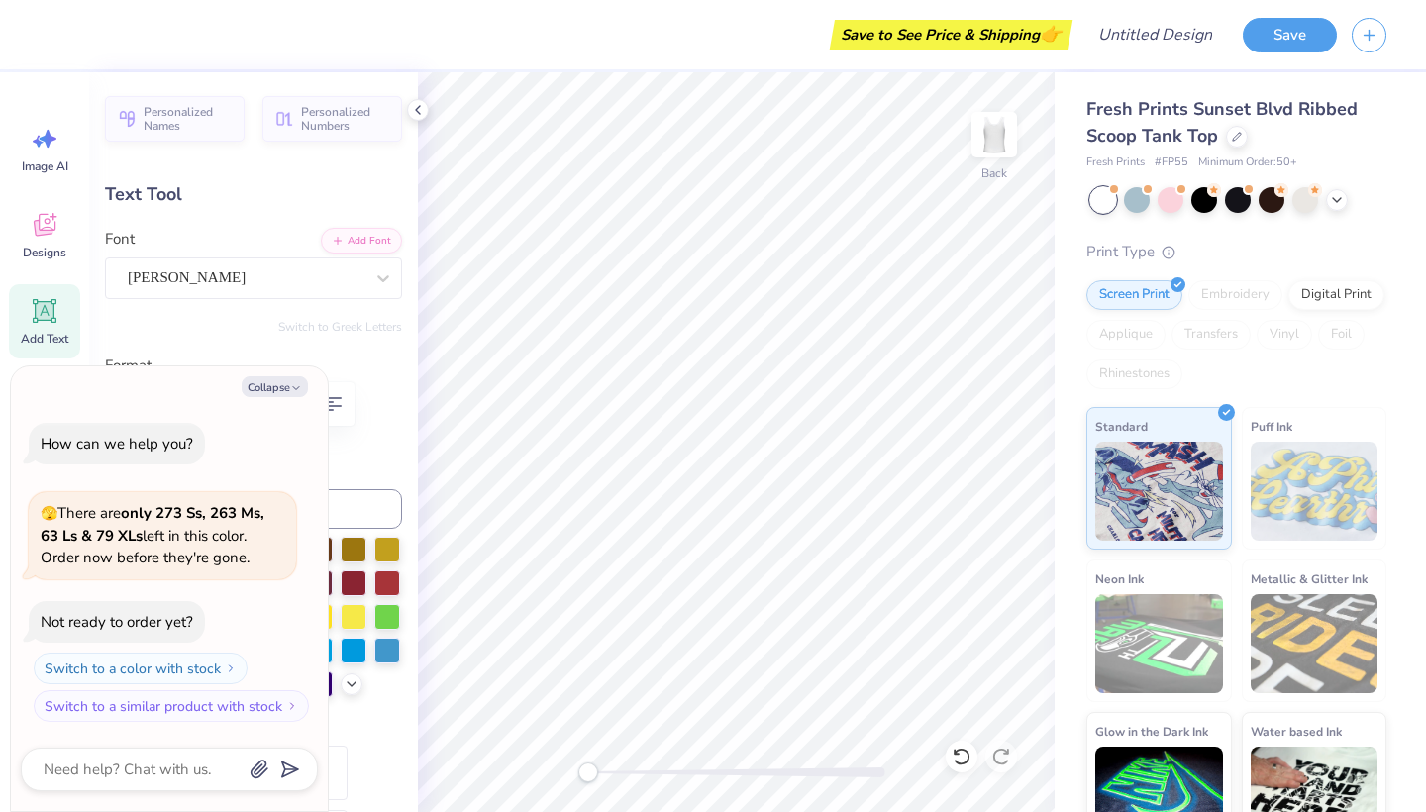
type textarea "x"
type input "0.86"
type input "0.21"
type input "4.82"
type textarea "x"
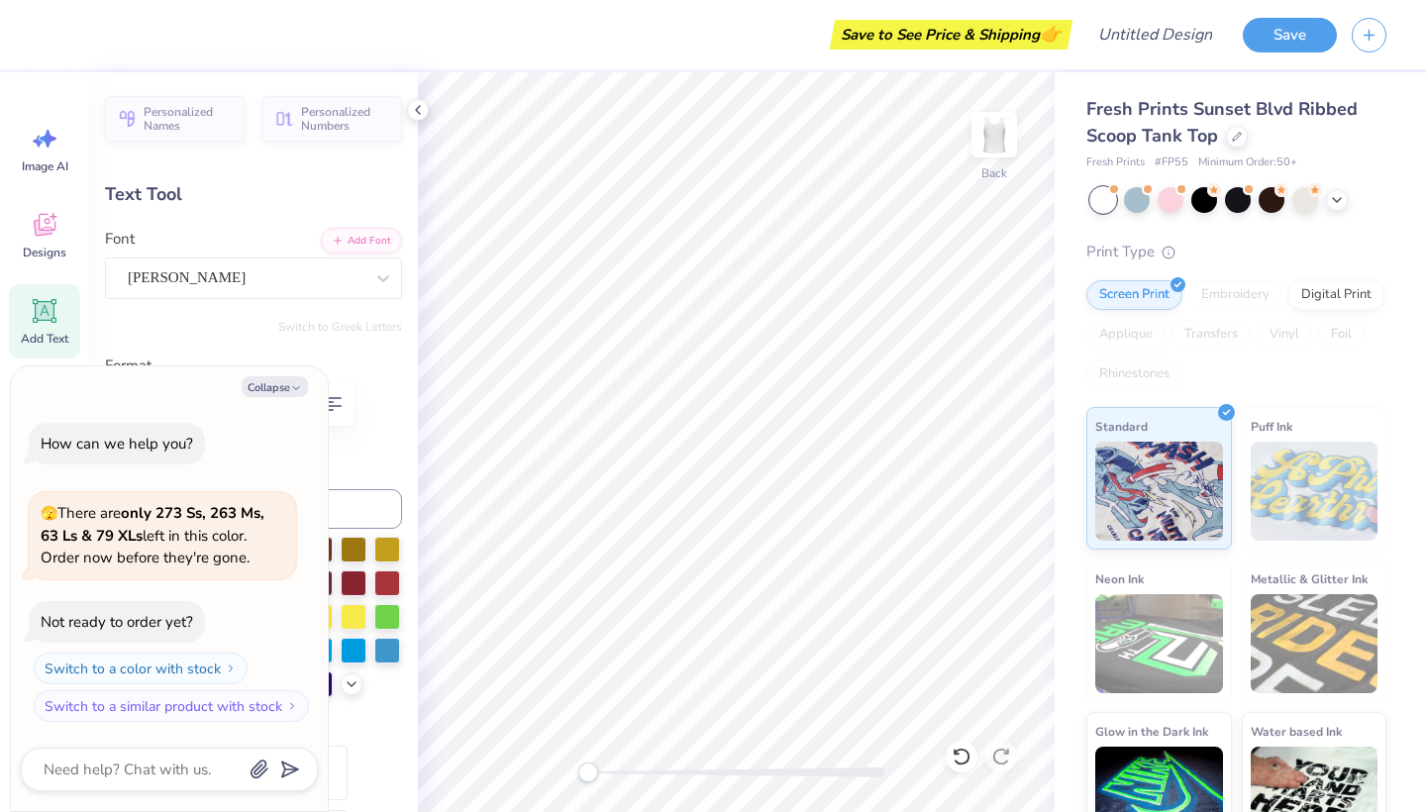
scroll to position [0, 1]
type textarea "LITLE r"
type textarea "x"
type textarea "LITLE"
type textarea "x"
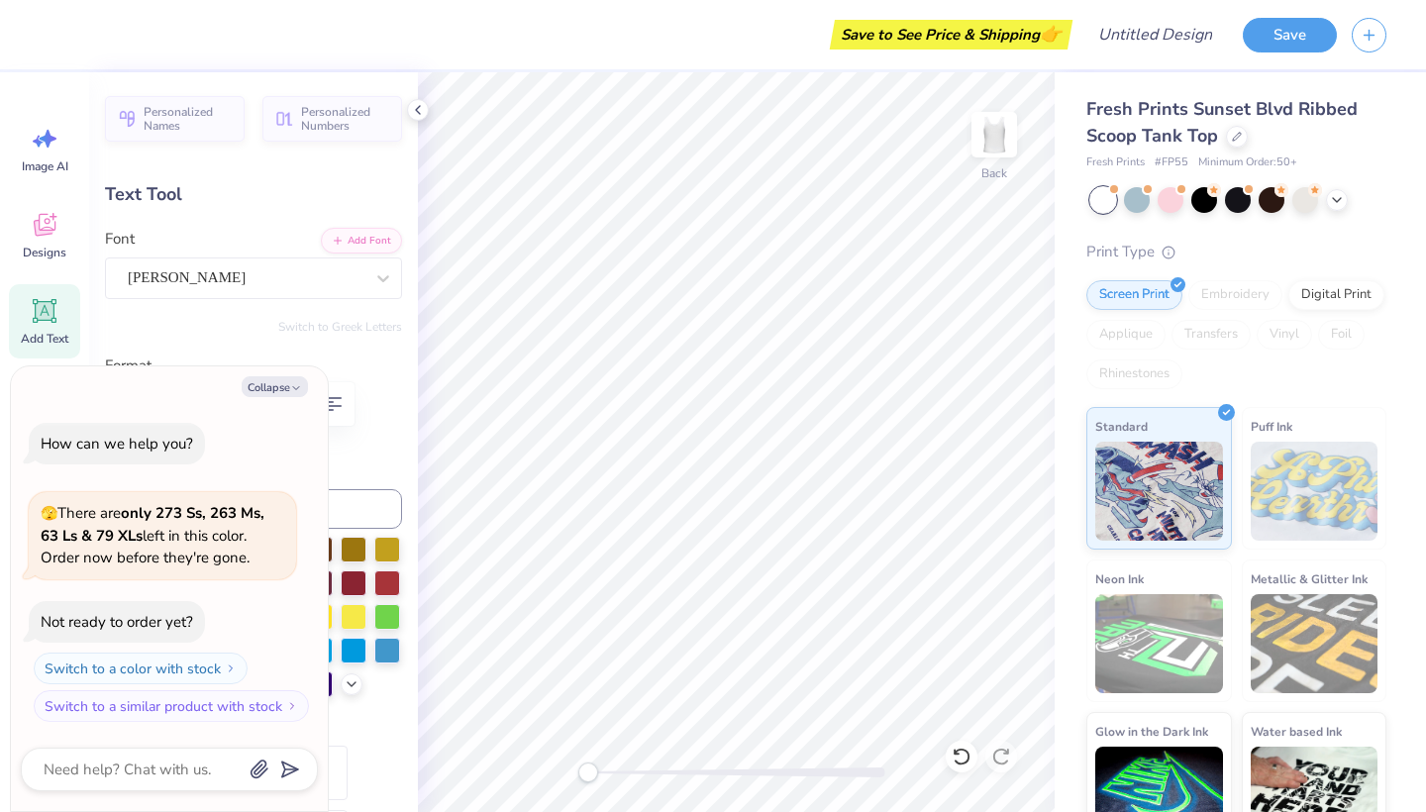
scroll to position [0, 0]
type textarea "LIT"
type textarea "x"
type textarea "LI"
type textarea "x"
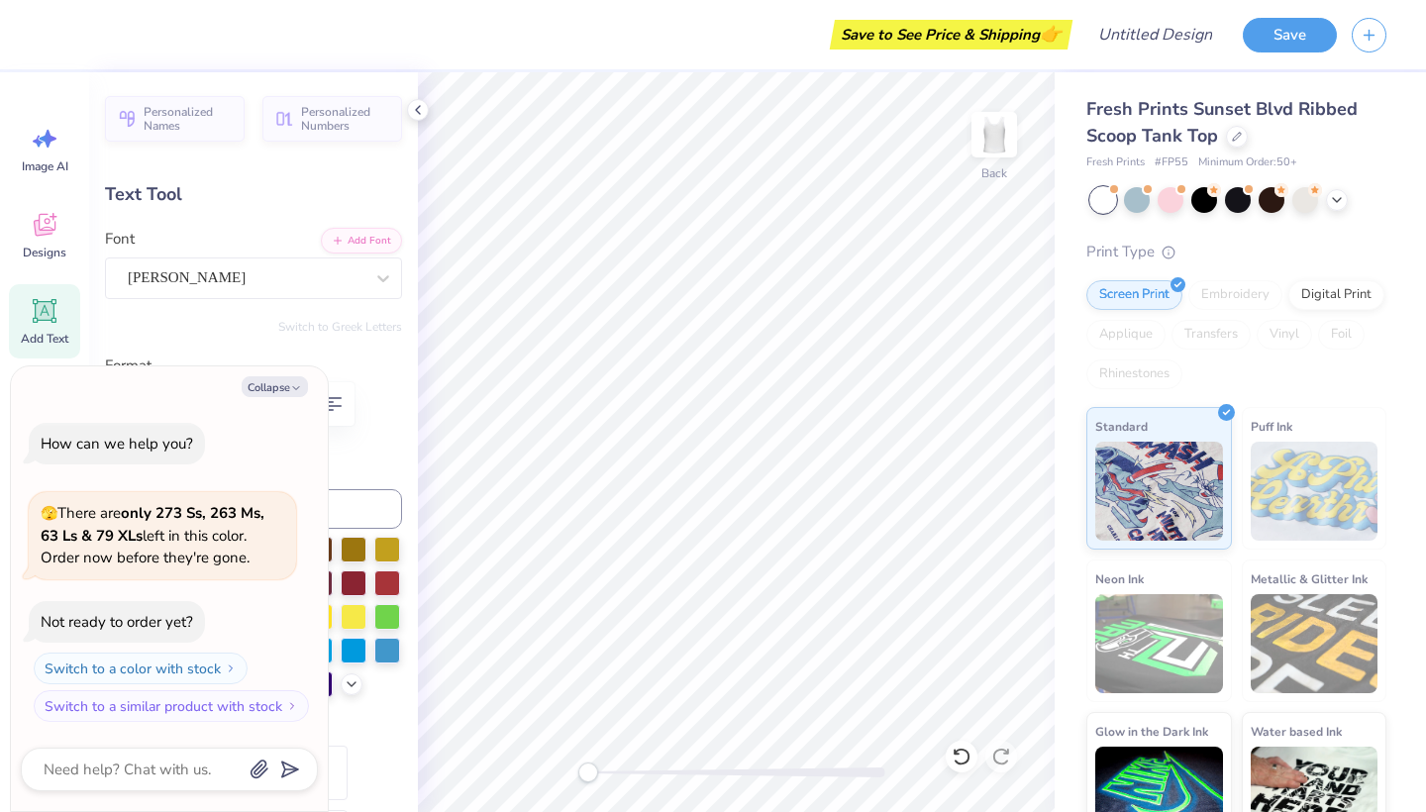
type textarea "L"
type textarea "x"
type textarea "L"
type textarea "x"
type textarea "LI"
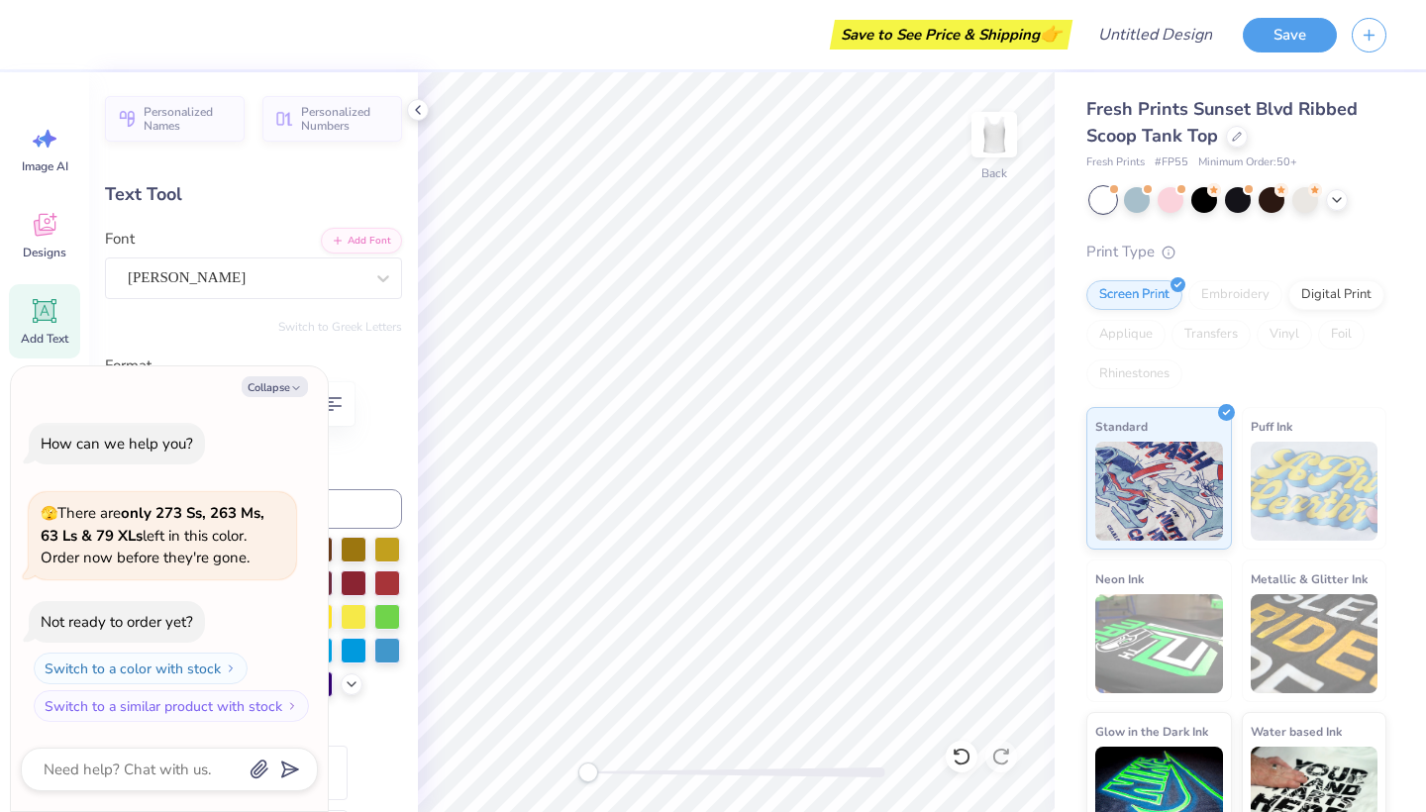
type textarea "x"
type textarea "LIT"
type textarea "x"
type textarea "LITT"
type textarea "x"
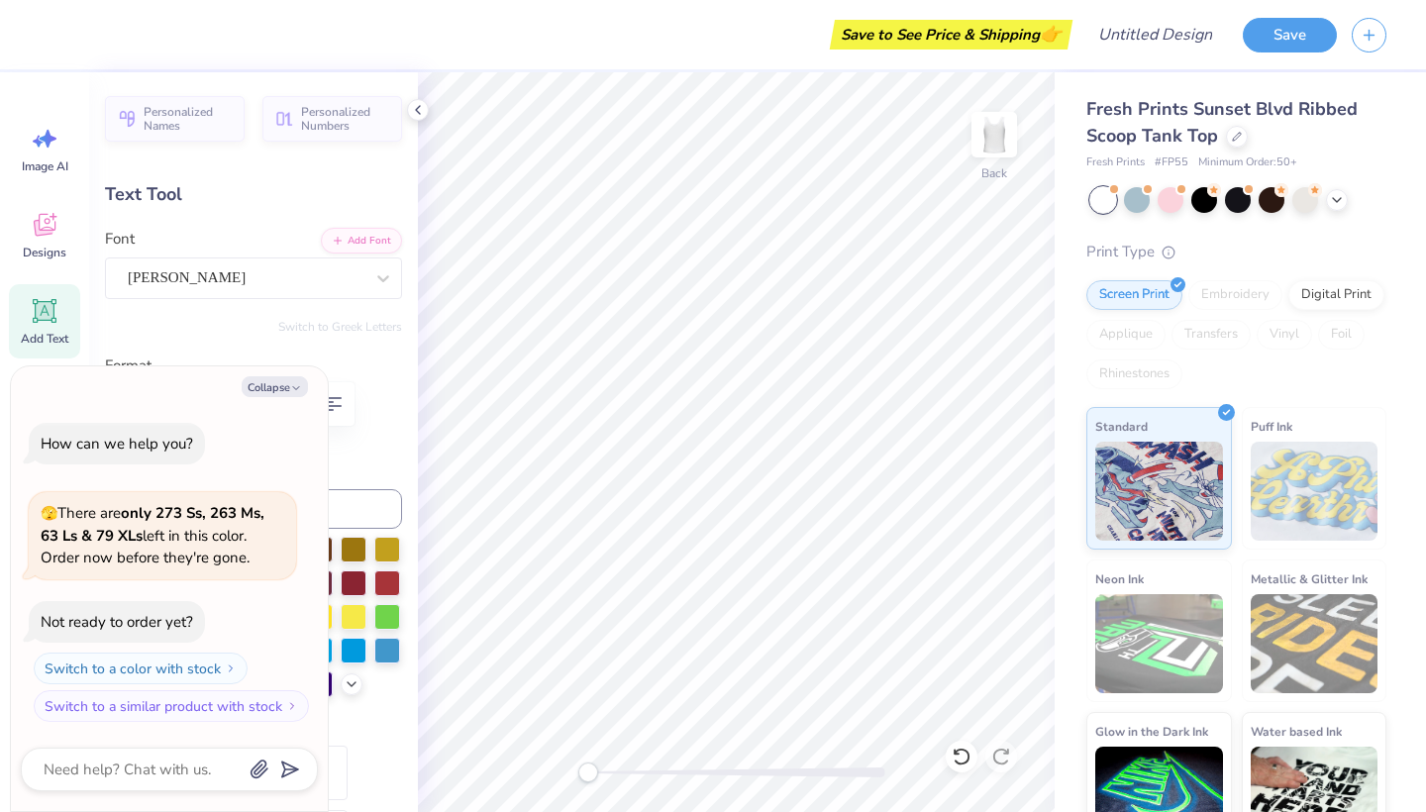
type textarea "LITTL"
type textarea "x"
type textarea "LITTLE"
click at [285, 385] on button "Collapse" at bounding box center [275, 386] width 66 height 21
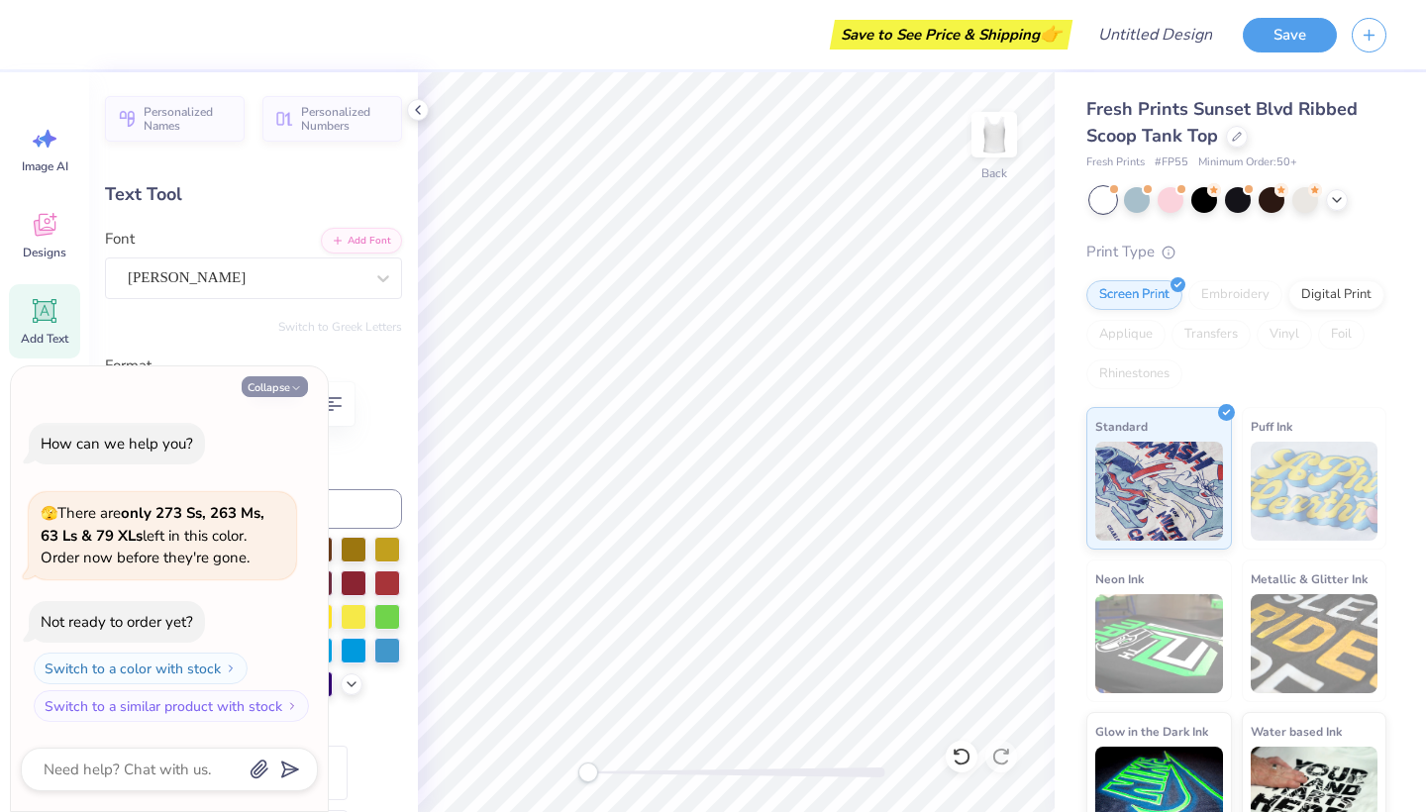
type textarea "x"
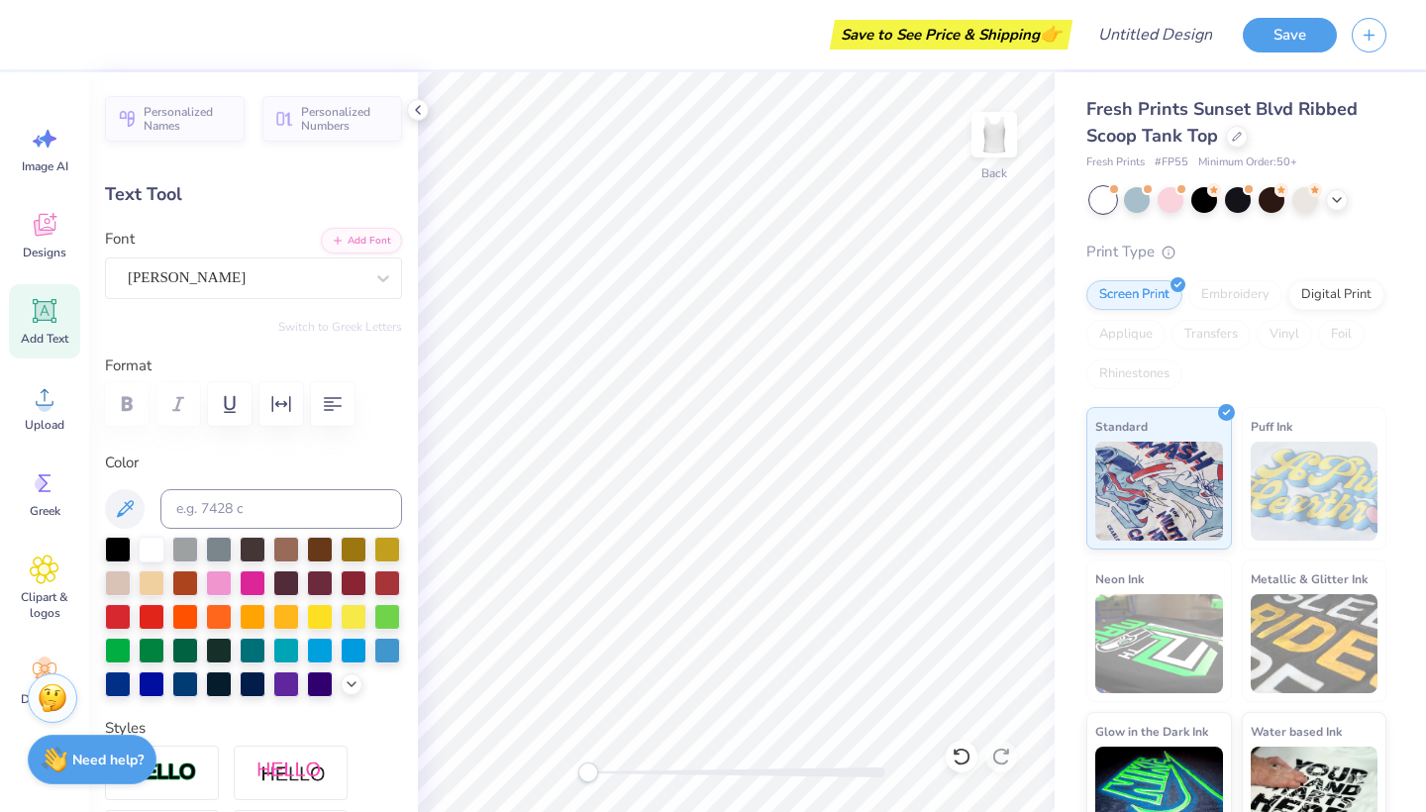
type input "1.43"
type input "0.44"
type input "6.38"
type input "3.87"
type input "0.28"
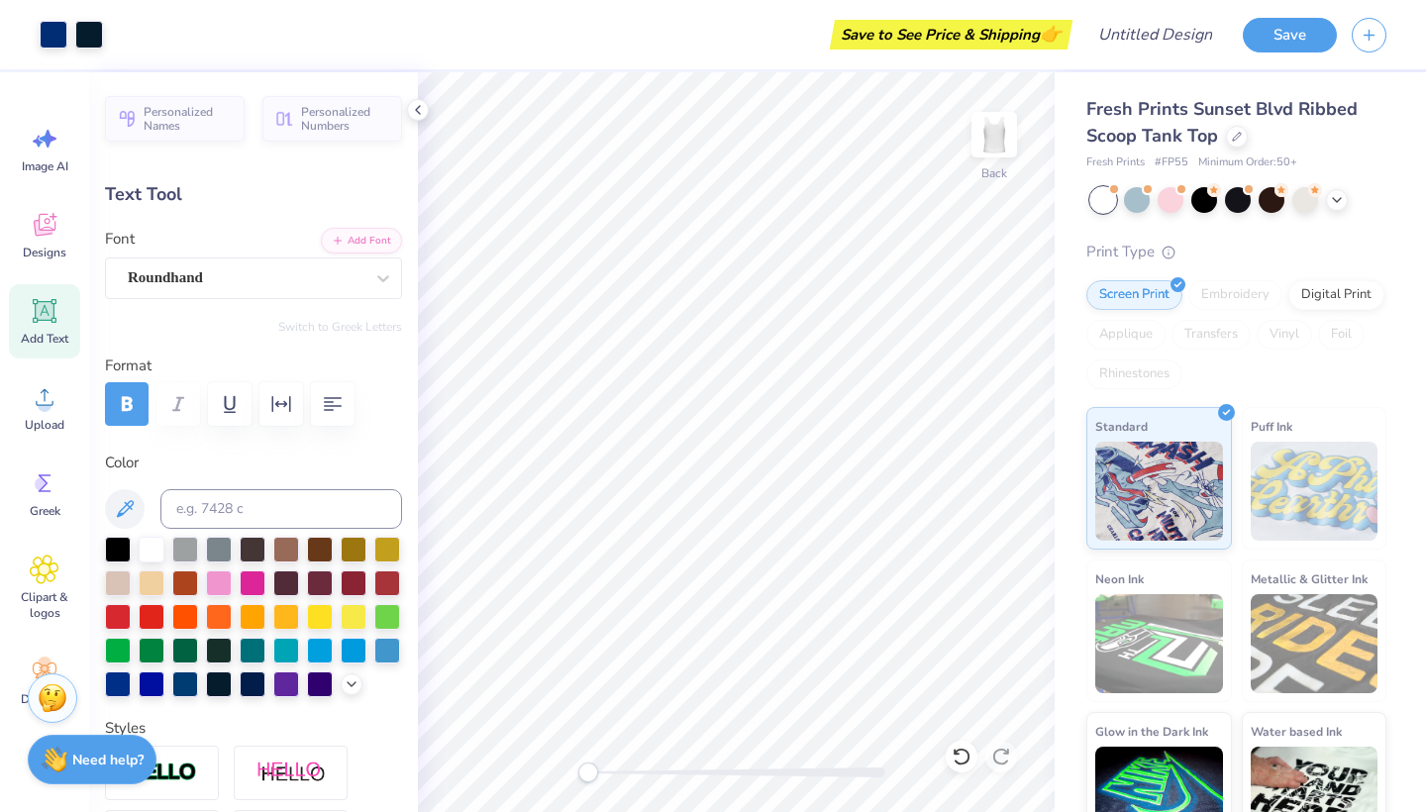
type input "2.14"
type textarea "We're Mermaid For Eachother"
type input "1.43"
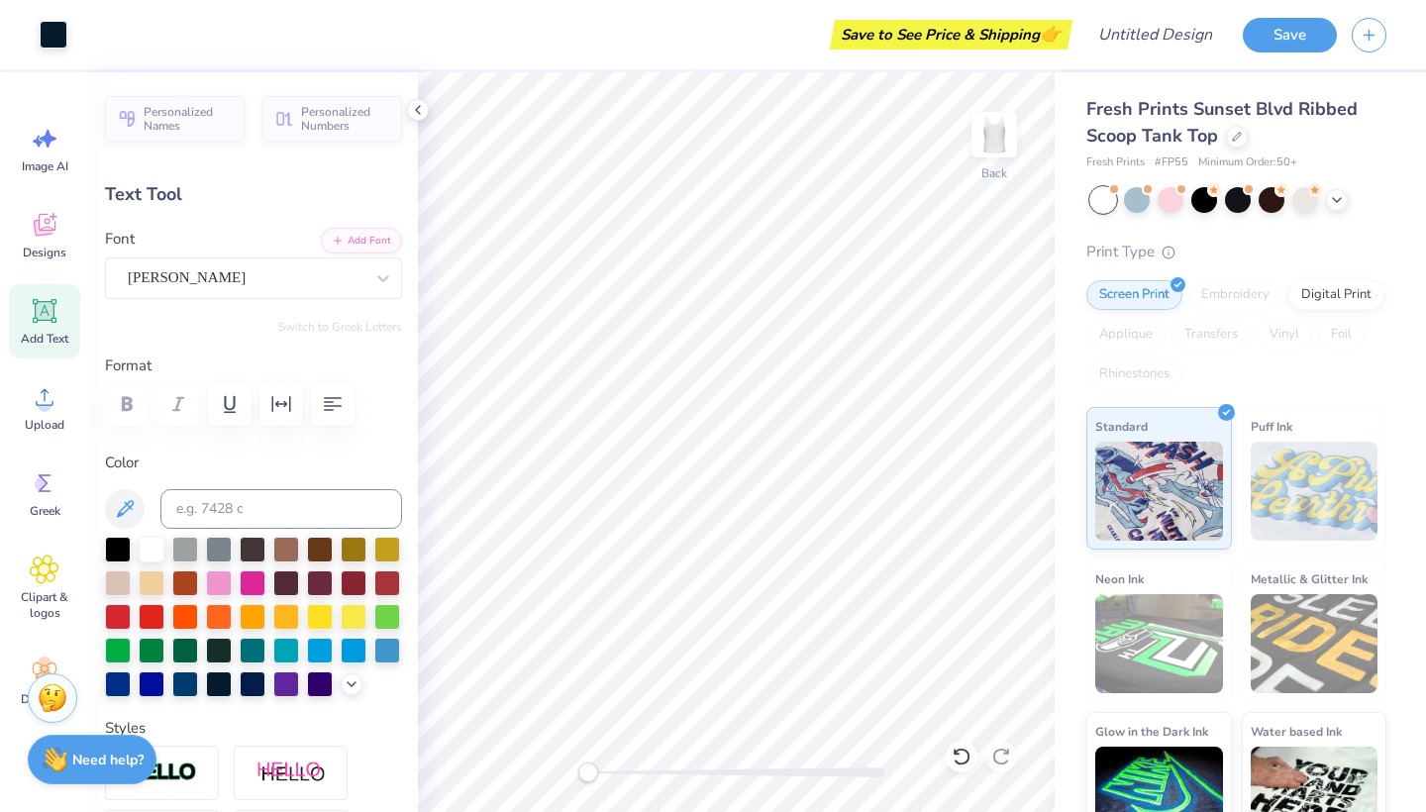
type input "0.44"
type input "6.41"
type input "6.70"
type input "0.88"
type input "0.71"
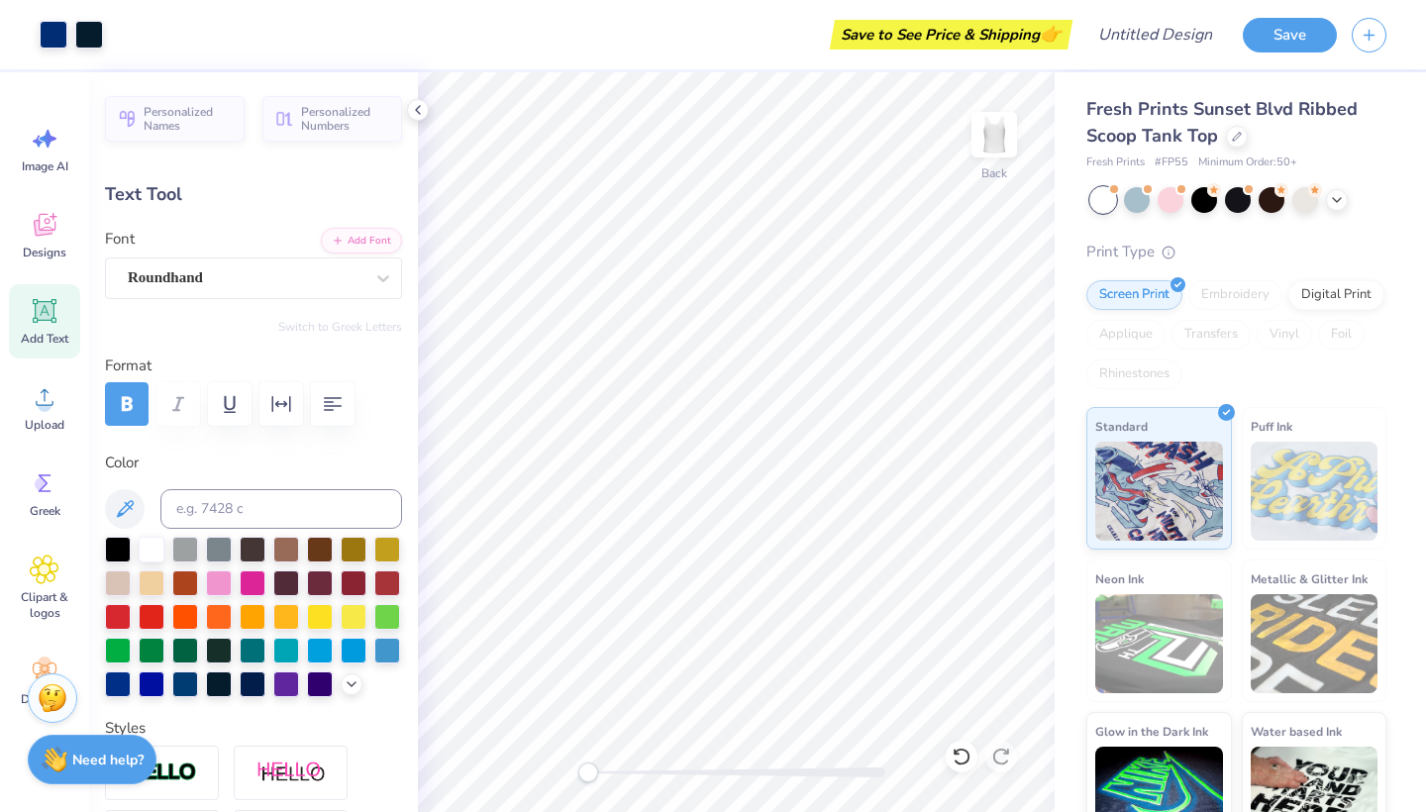
type input "1.97"
type input "0.70"
type input "1.84"
type input "2.25"
type input "0.80"
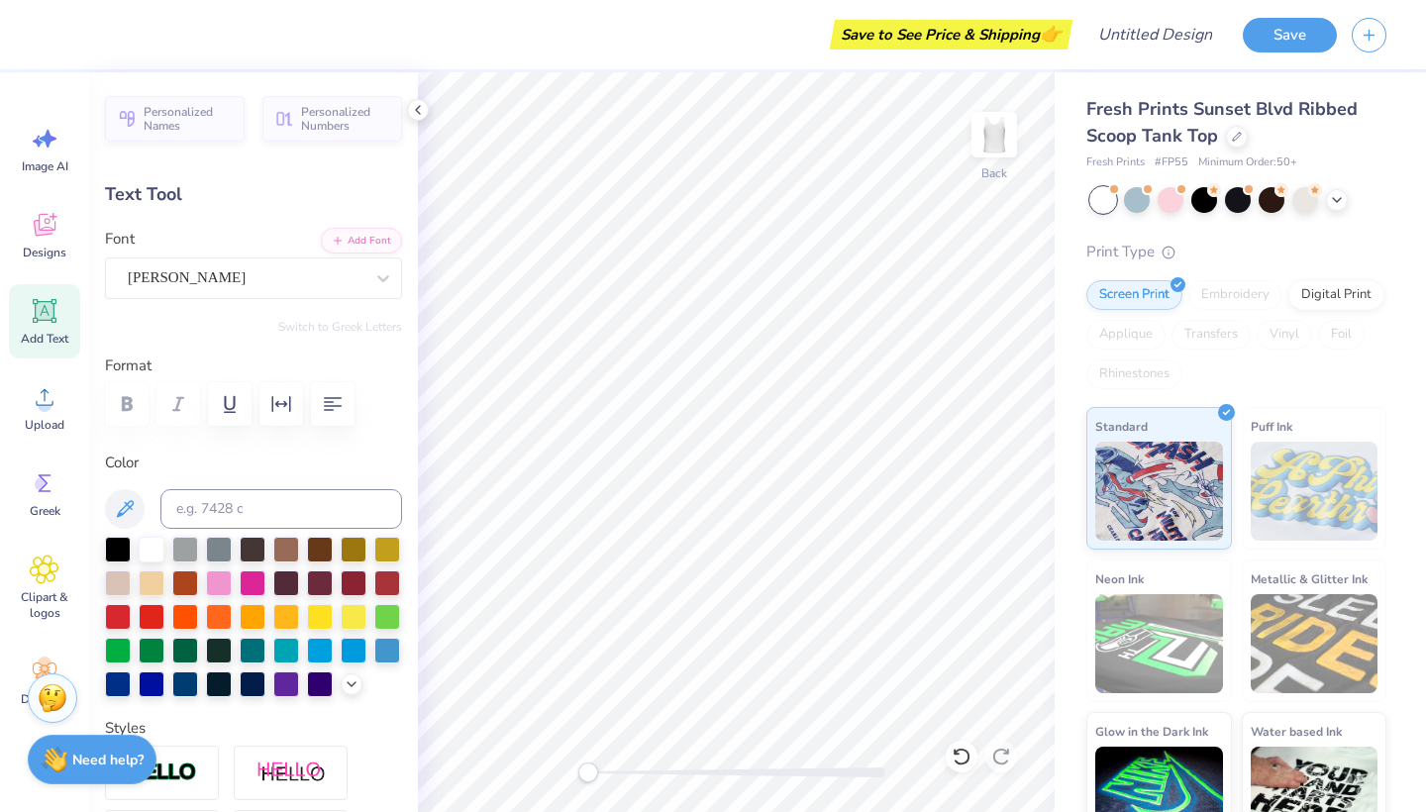
type input "1.85"
type input "6.70"
type input "0.88"
type input "0.51"
click at [254, 683] on div at bounding box center [253, 682] width 26 height 26
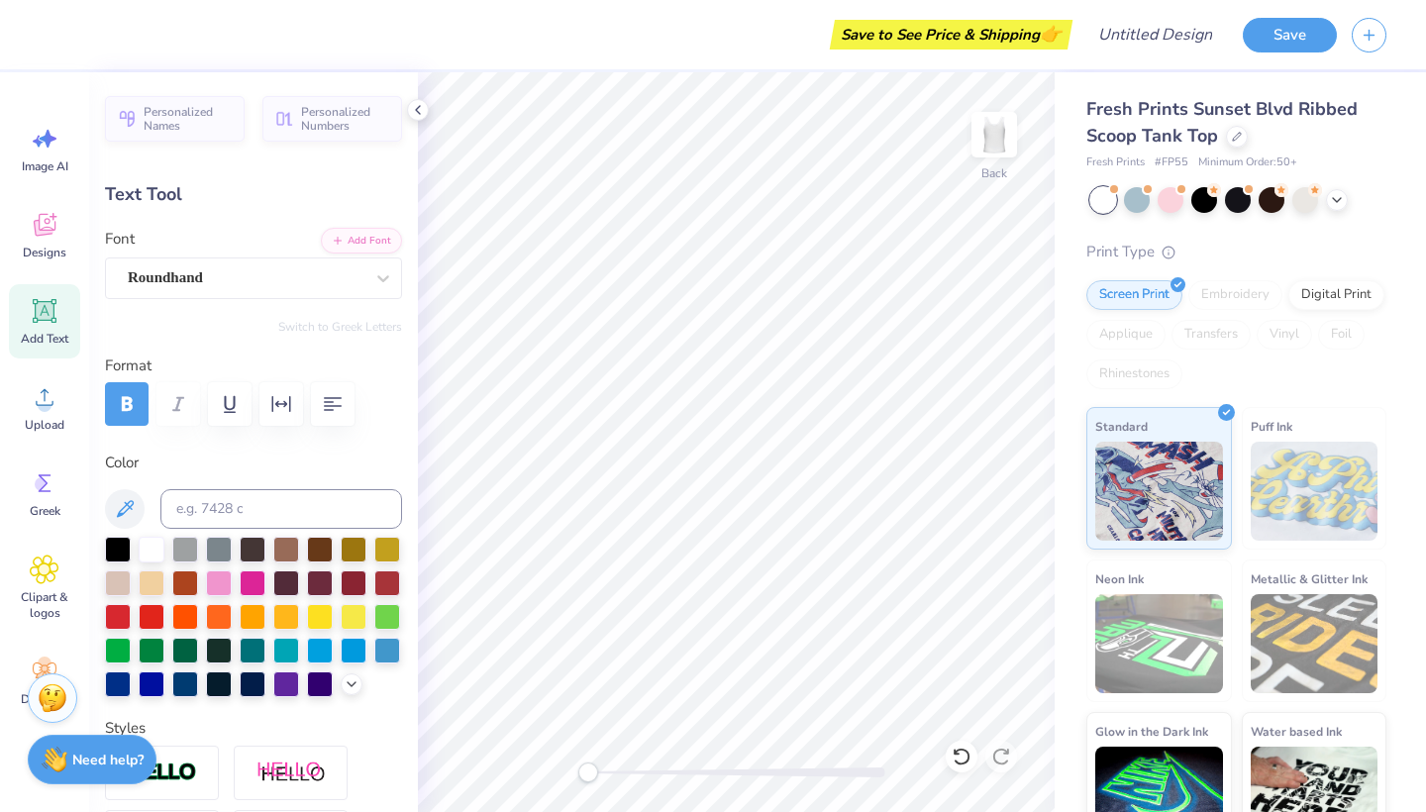
type input "2.25"
type input "0.80"
type input "1.60"
click at [254, 685] on div at bounding box center [253, 682] width 26 height 26
click at [416, 106] on icon at bounding box center [418, 110] width 16 height 16
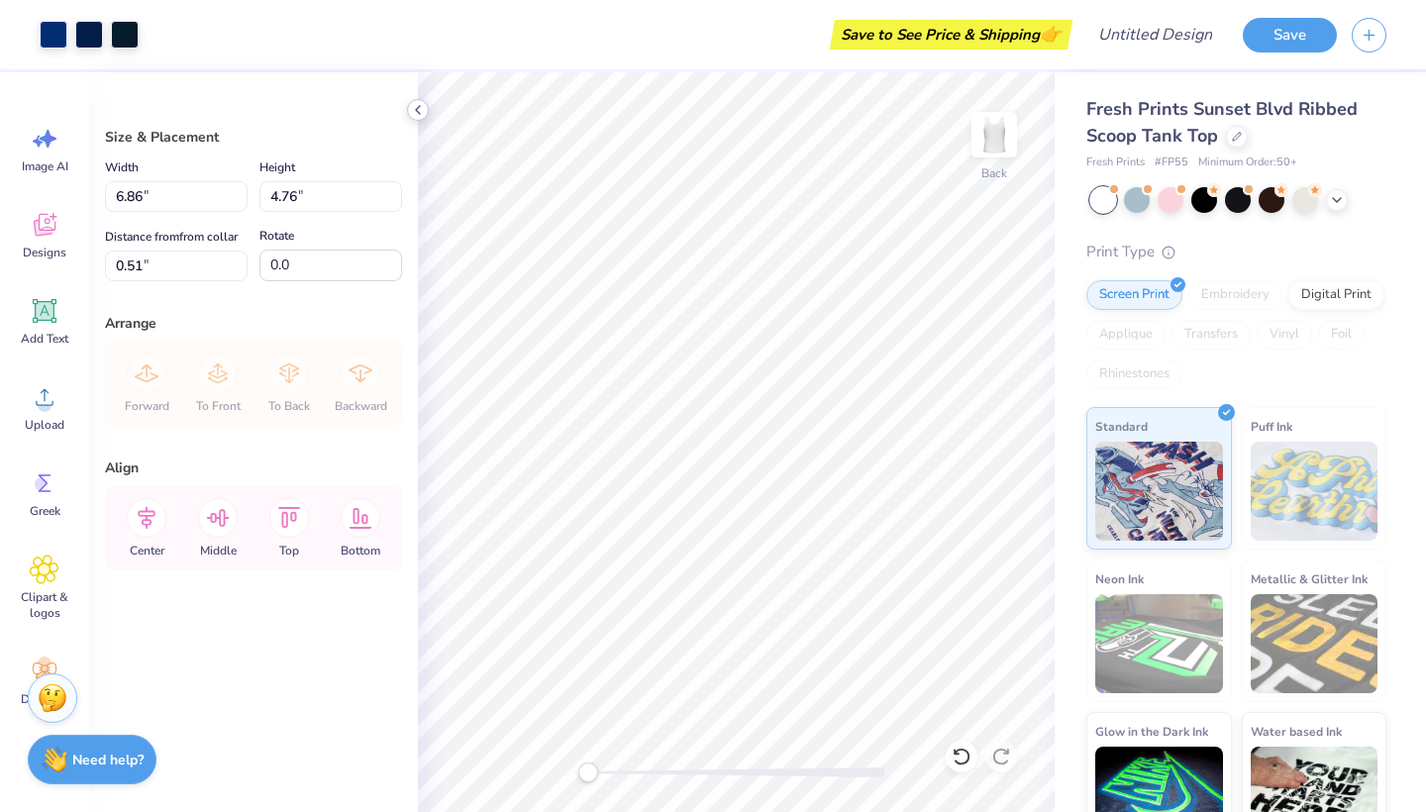
type input "2.80"
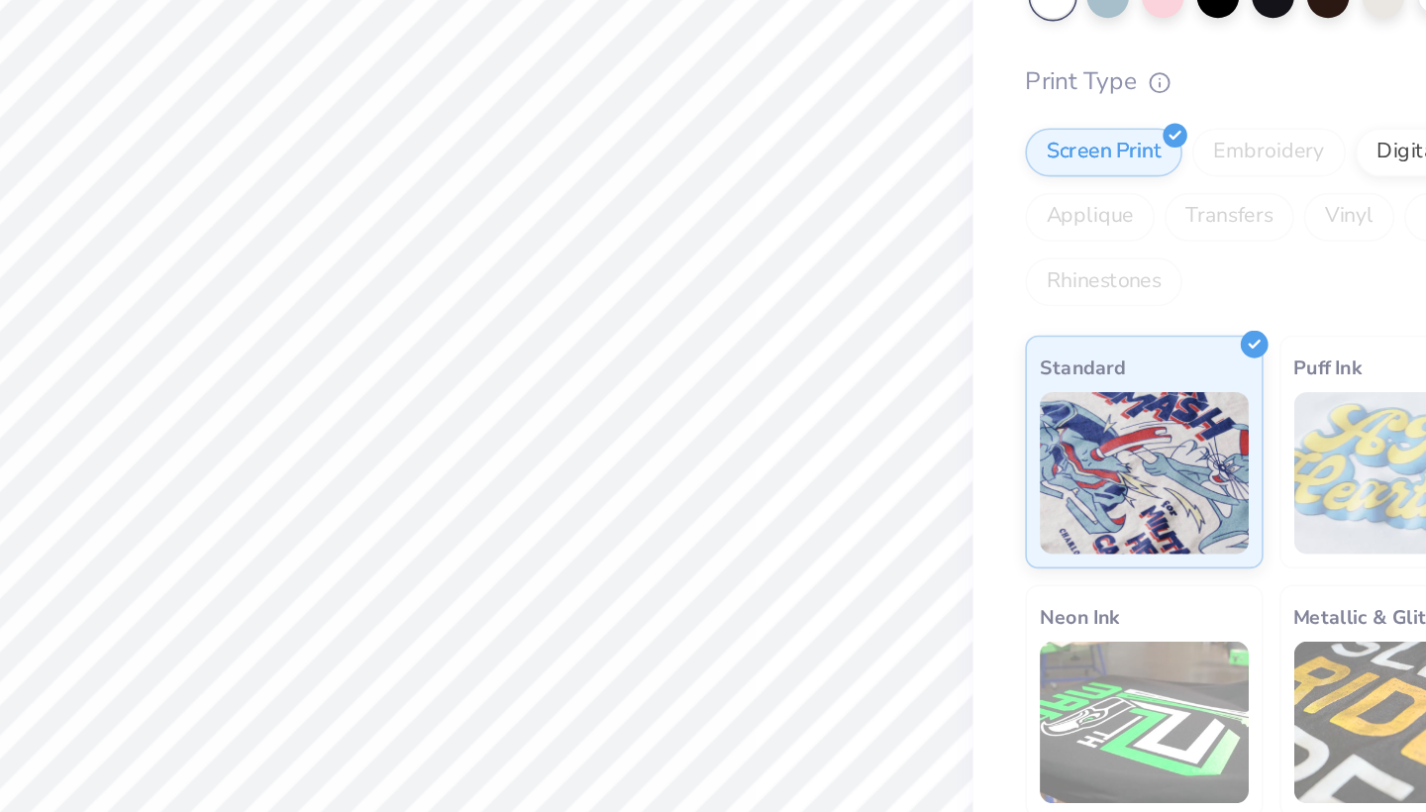
type input "2.25"
type input "0.80"
type input "3.89"
type input "1.43"
type input "0.44"
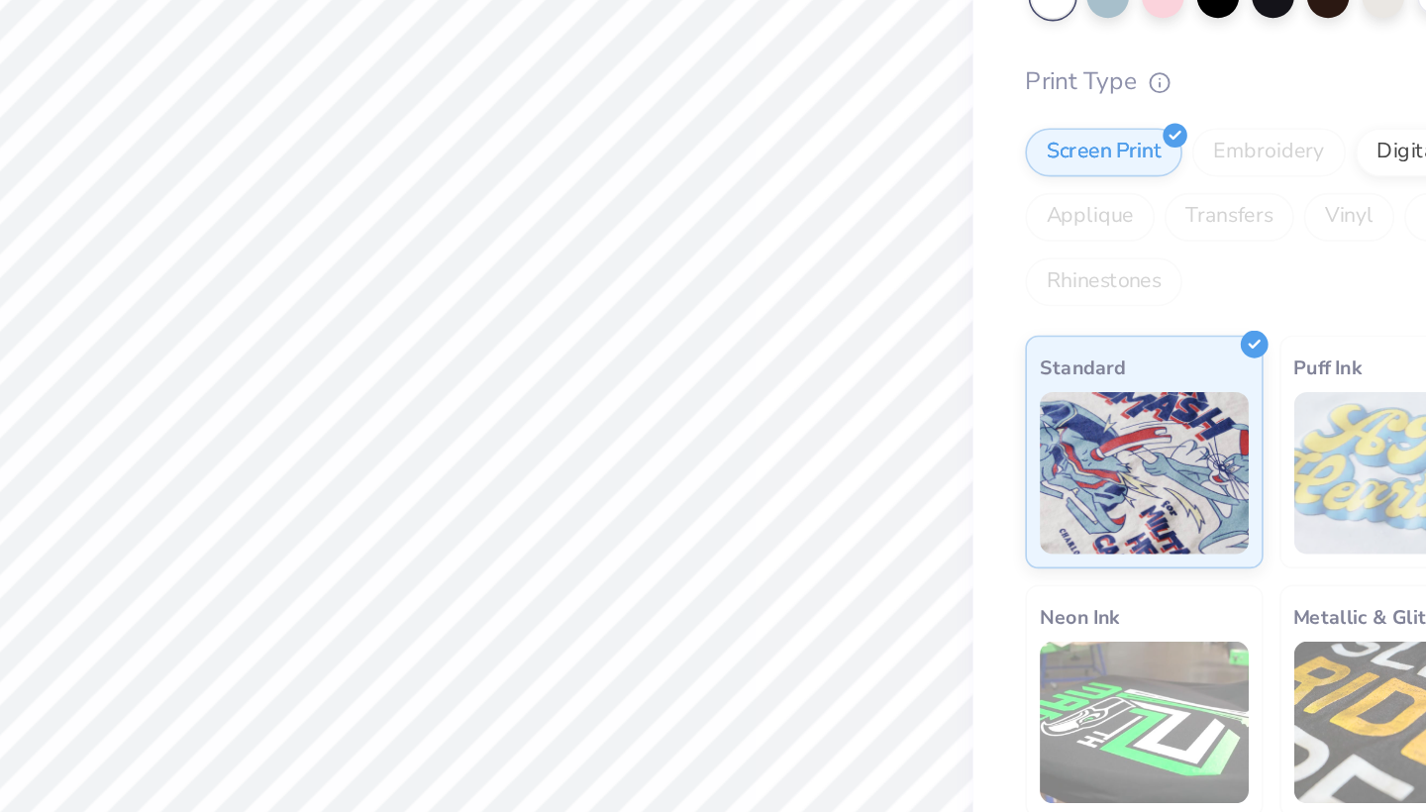
type input "7.12"
type textarea "BIG"
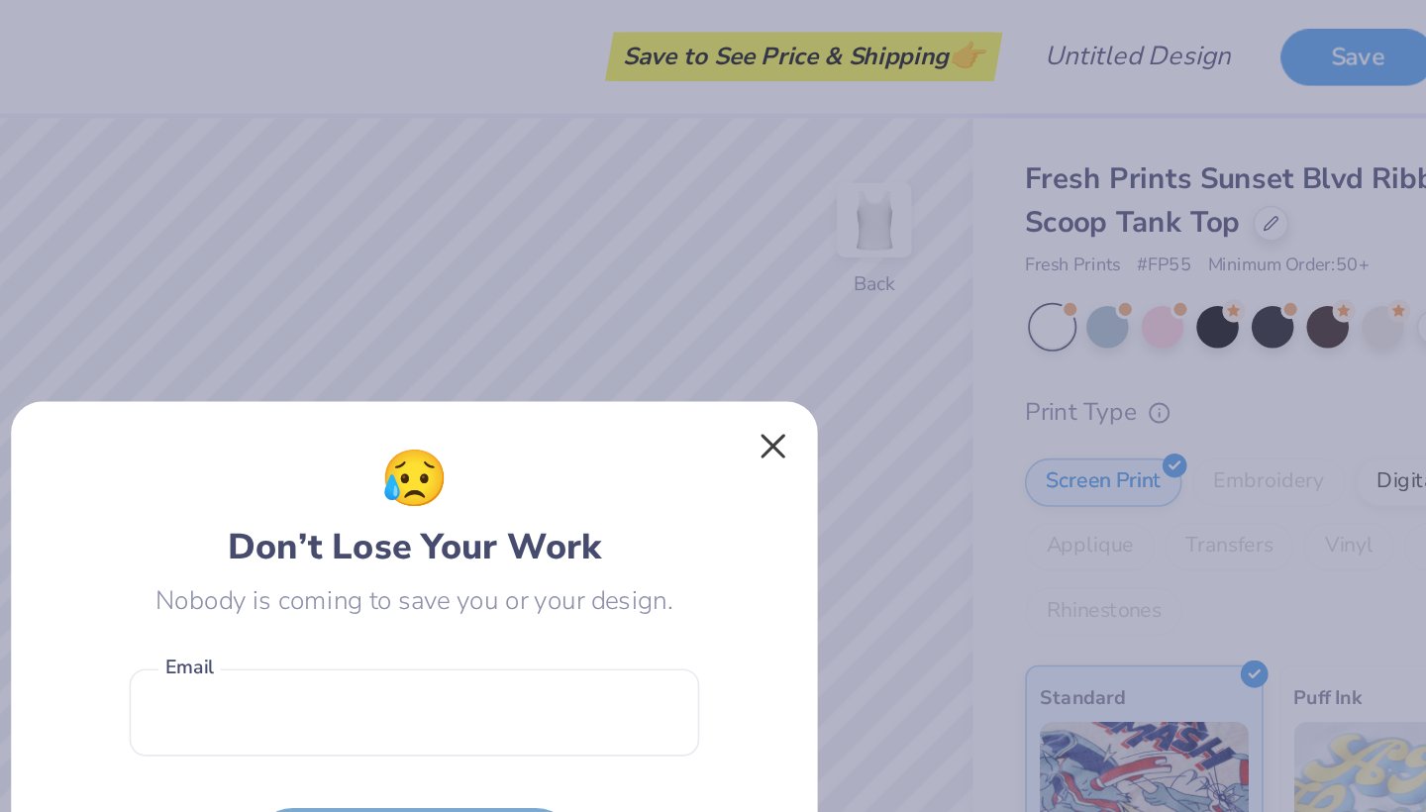
click at [914, 270] on button "Close" at bounding box center [933, 273] width 38 height 38
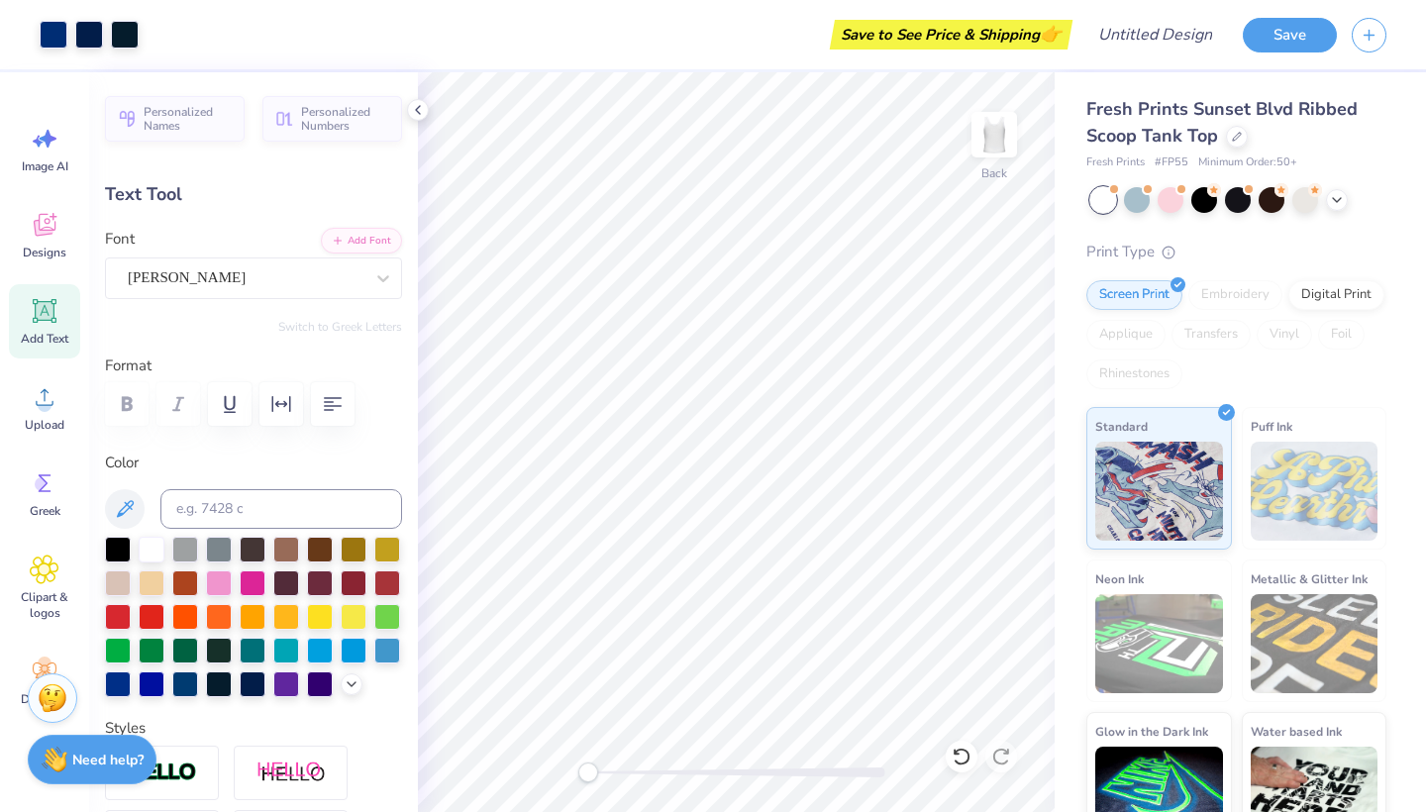
type input "0.72"
type input "0.45"
type input "7.11"
click at [259, 687] on div at bounding box center [253, 682] width 26 height 26
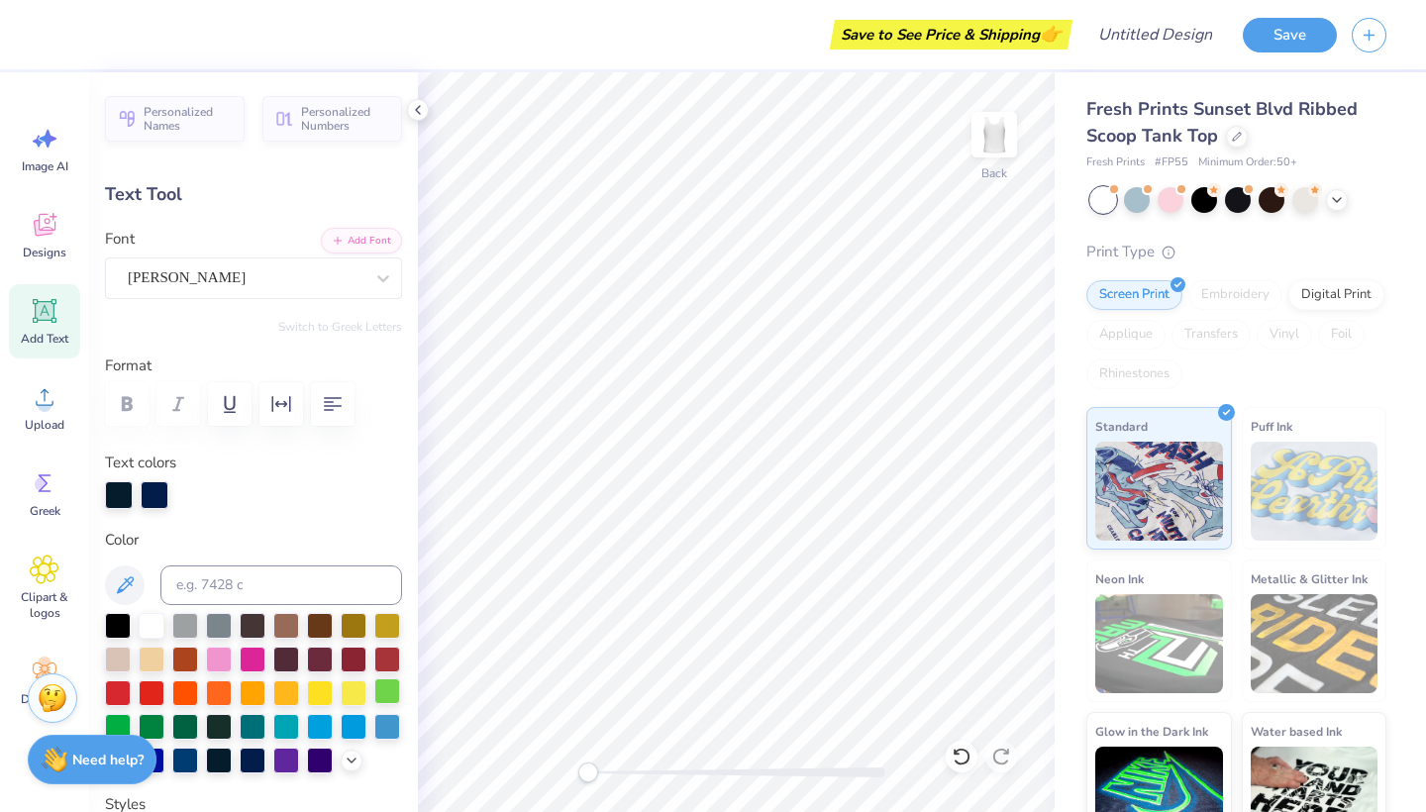
click at [1067, 654] on div "Fresh Prints Sunset Blvd Ribbed Scoop Tank Top Fresh Prints # FP55 Minimum Orde…" at bounding box center [1239, 463] width 371 height 782
click at [1277, 45] on button "Save" at bounding box center [1290, 32] width 94 height 35
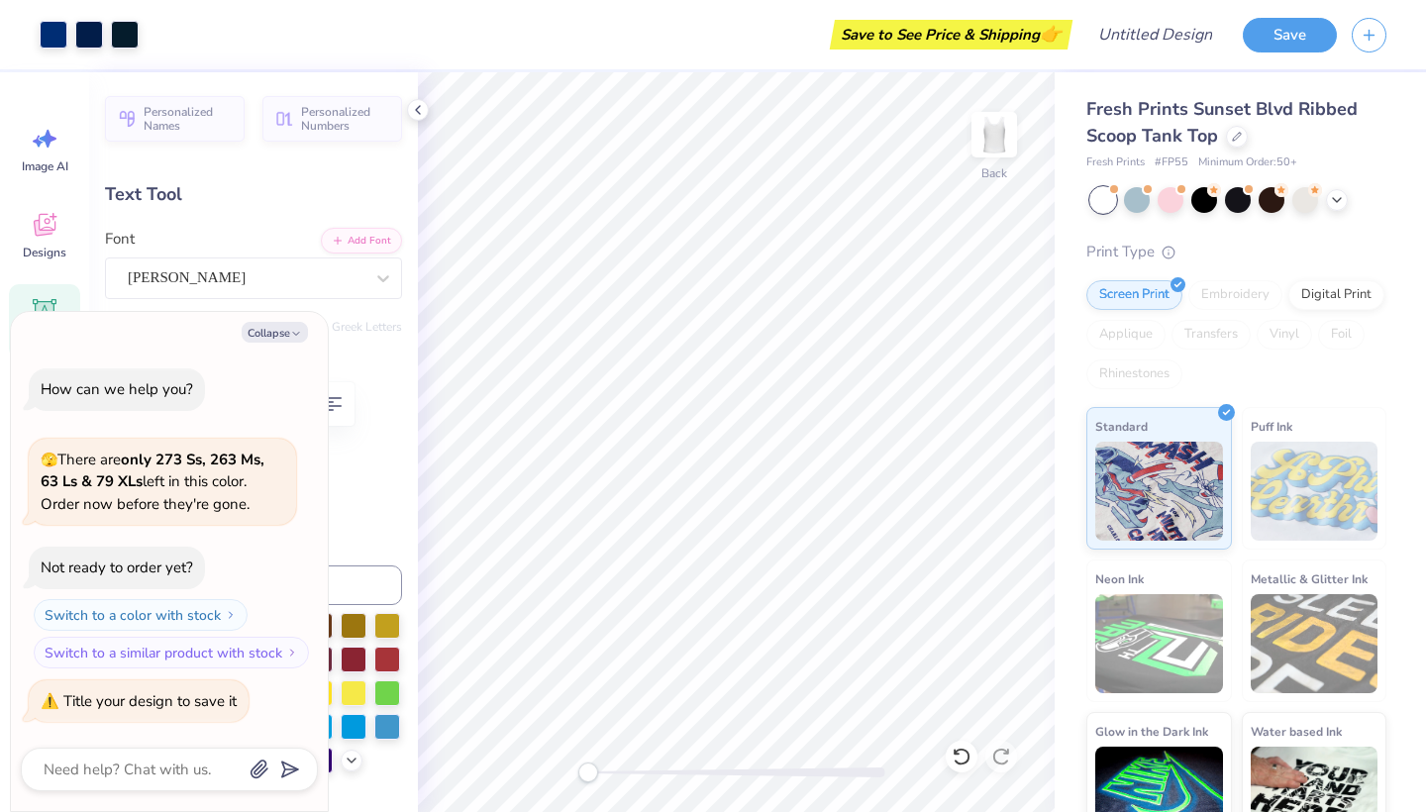
click at [398, 548] on label "Color" at bounding box center [253, 540] width 297 height 23
click at [290, 338] on icon "button" at bounding box center [296, 334] width 12 height 12
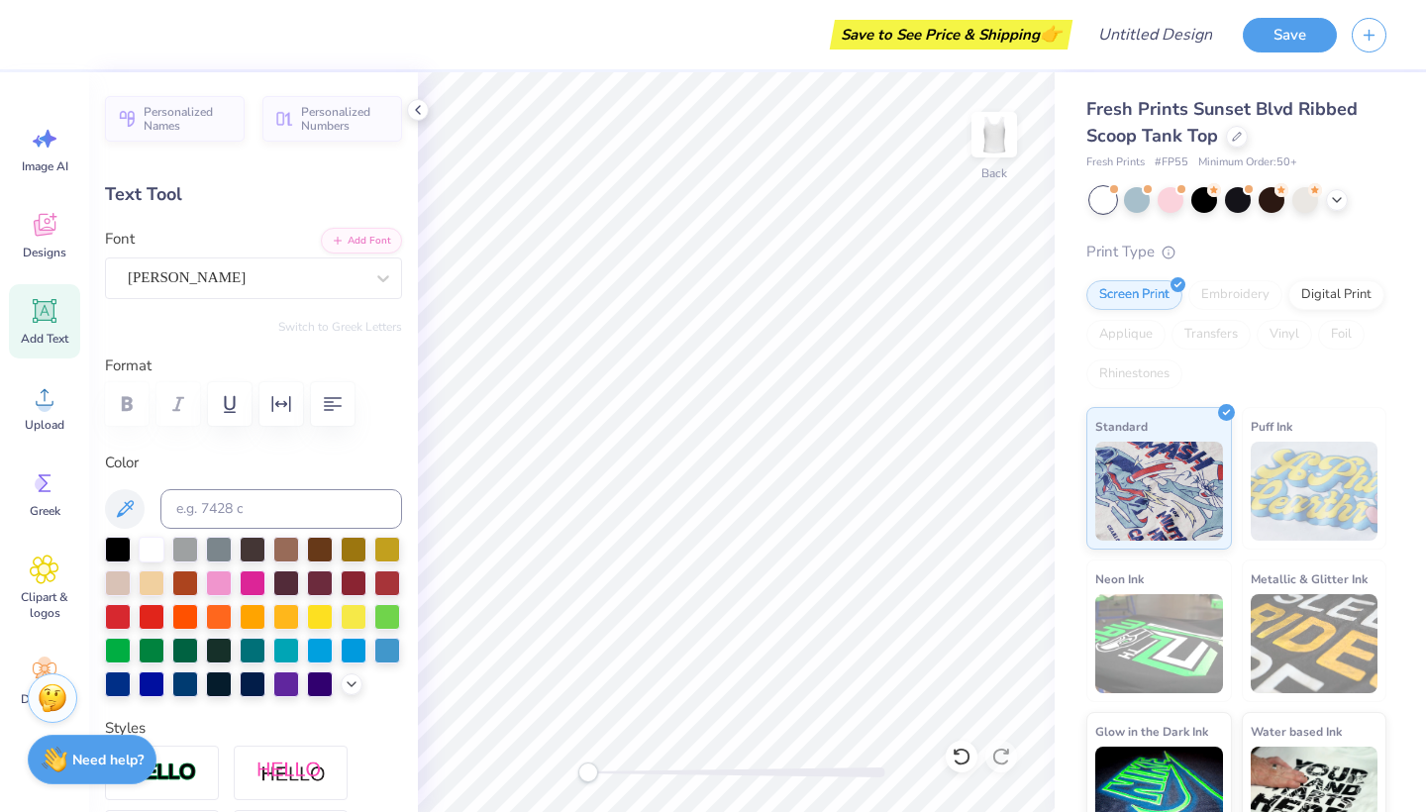
click at [1072, 554] on div "Fresh Prints Sunset Blvd Ribbed Scoop Tank Top Fresh Prints # FP55 Minimum Orde…" at bounding box center [1239, 463] width 371 height 782
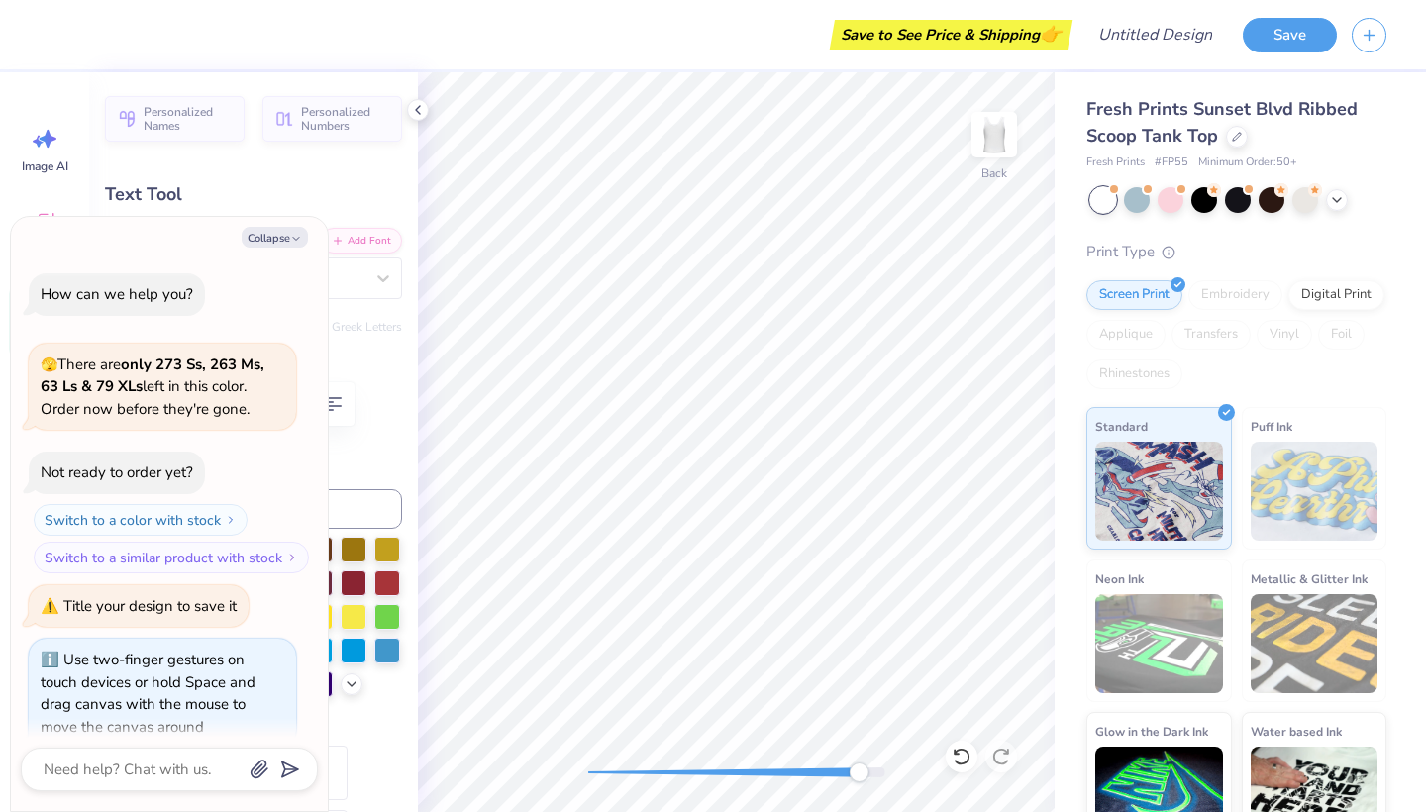
click at [858, 776] on div at bounding box center [736, 772] width 297 height 10
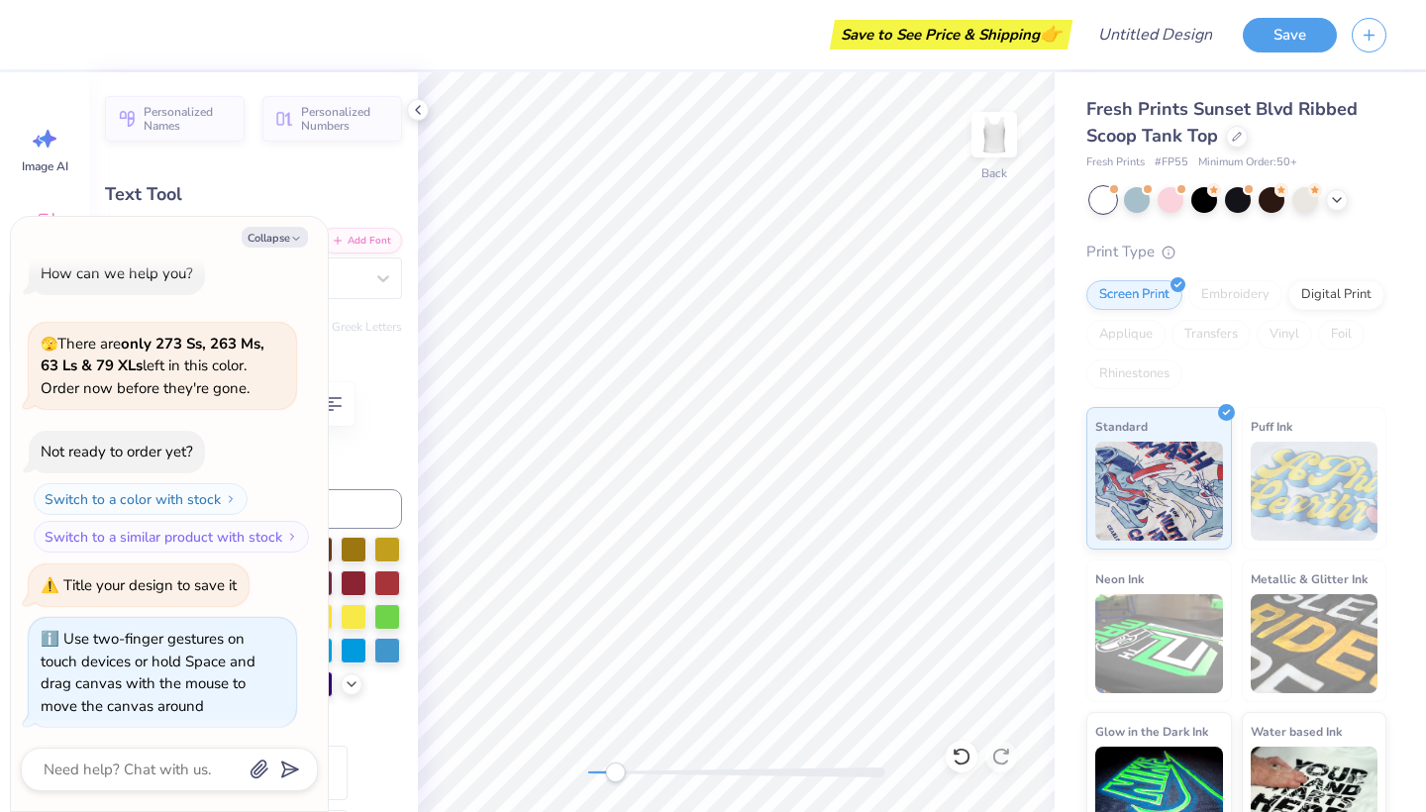
click at [615, 739] on div "Back" at bounding box center [736, 442] width 637 height 740
click at [416, 109] on icon at bounding box center [418, 110] width 16 height 16
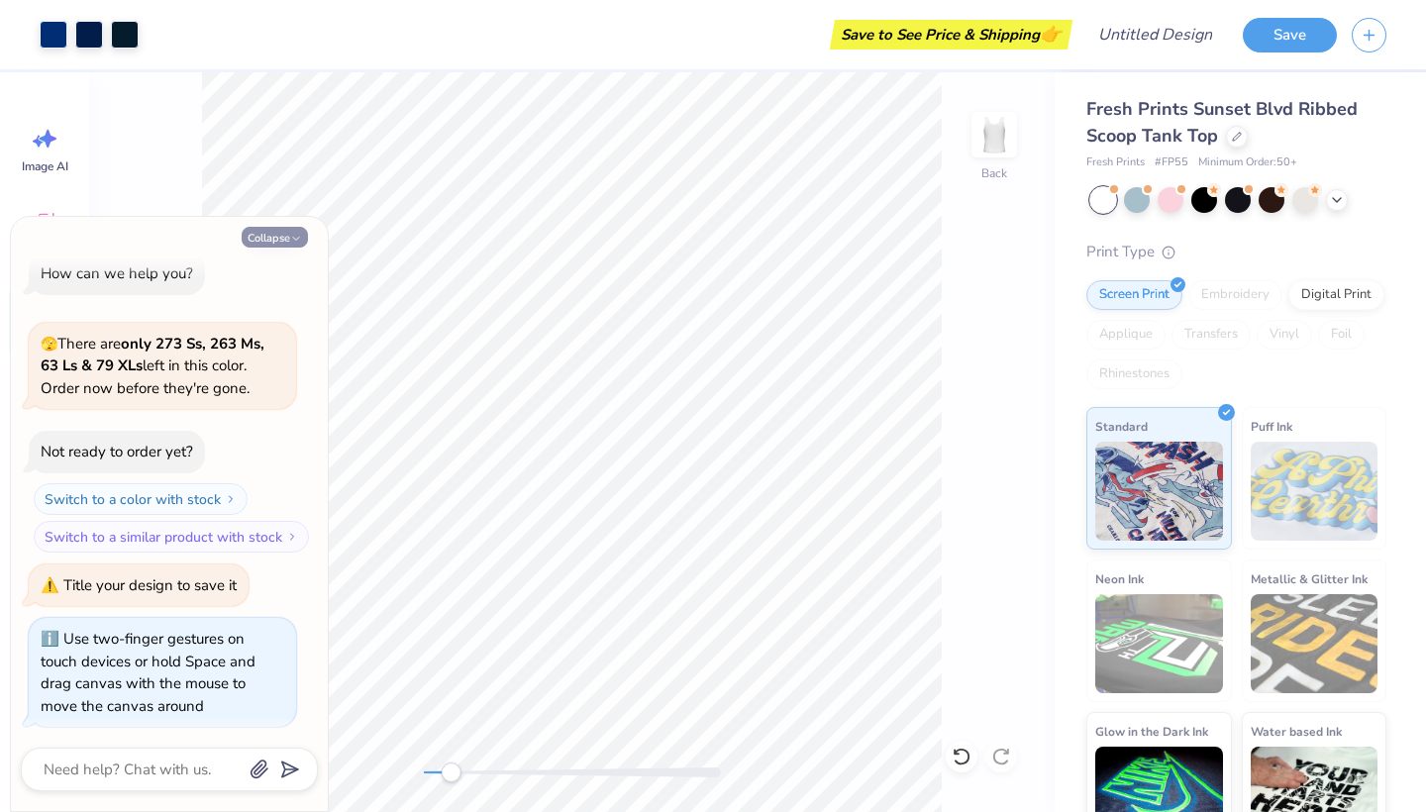
click at [284, 243] on button "Collapse" at bounding box center [275, 237] width 66 height 21
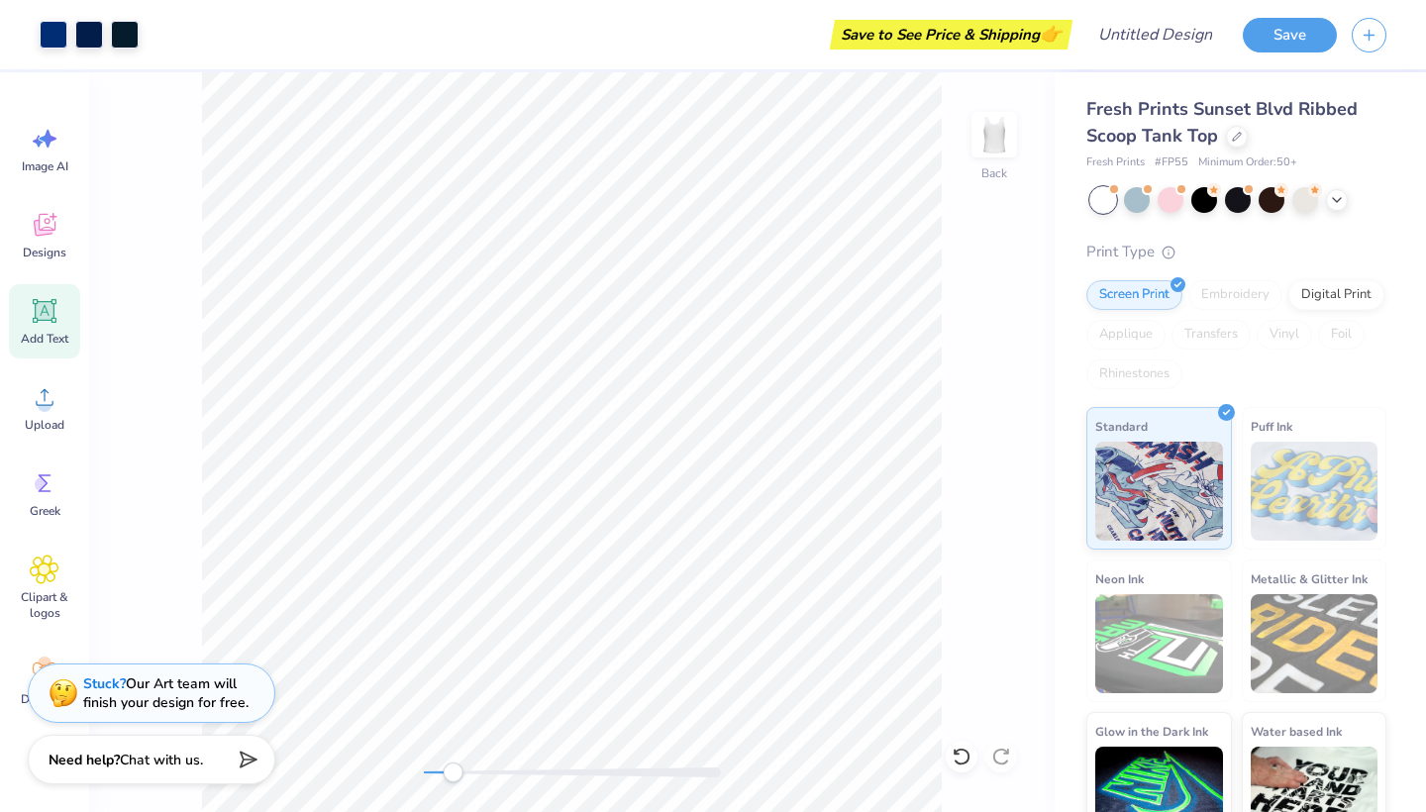
click at [452, 779] on div "Accessibility label" at bounding box center [453, 772] width 20 height 20
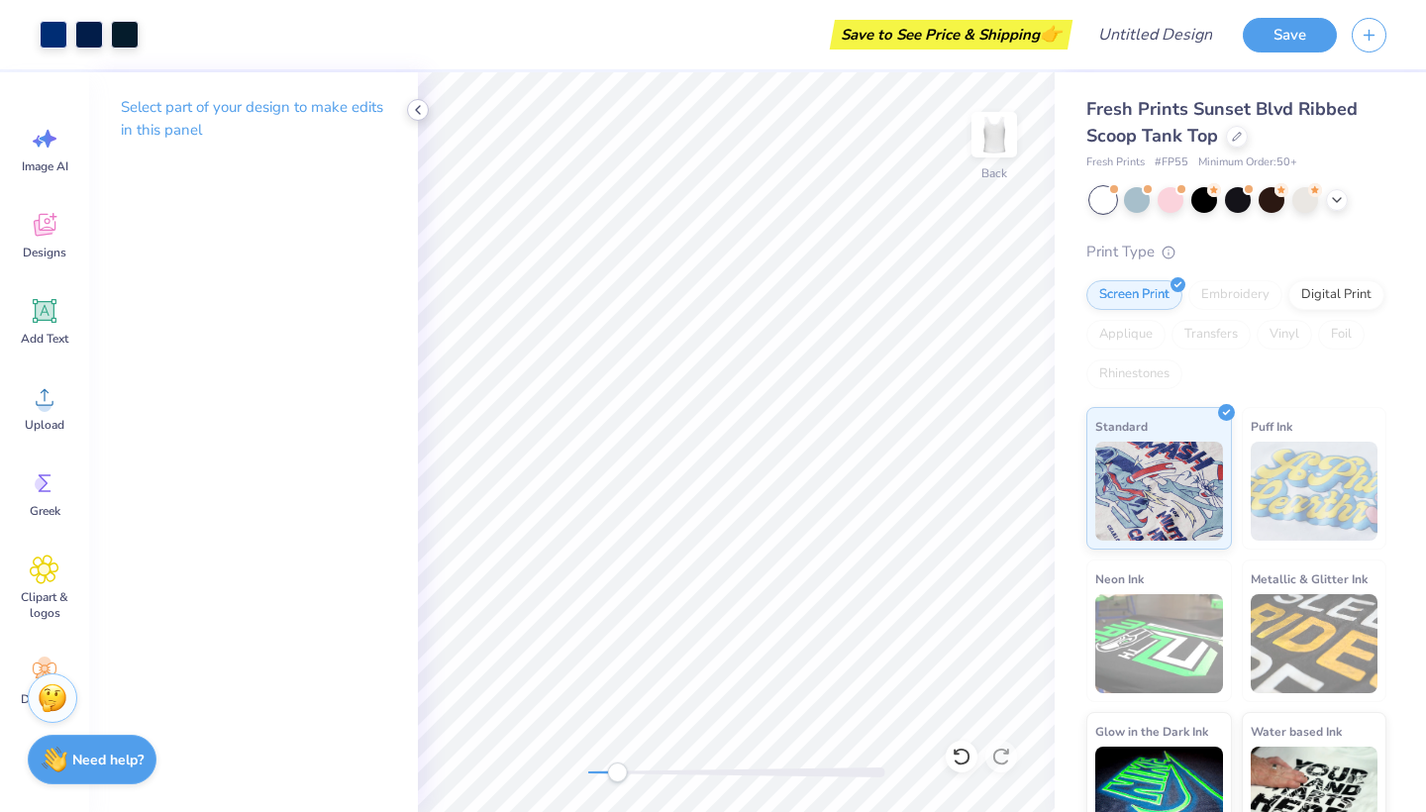
click at [417, 113] on icon at bounding box center [418, 110] width 16 height 16
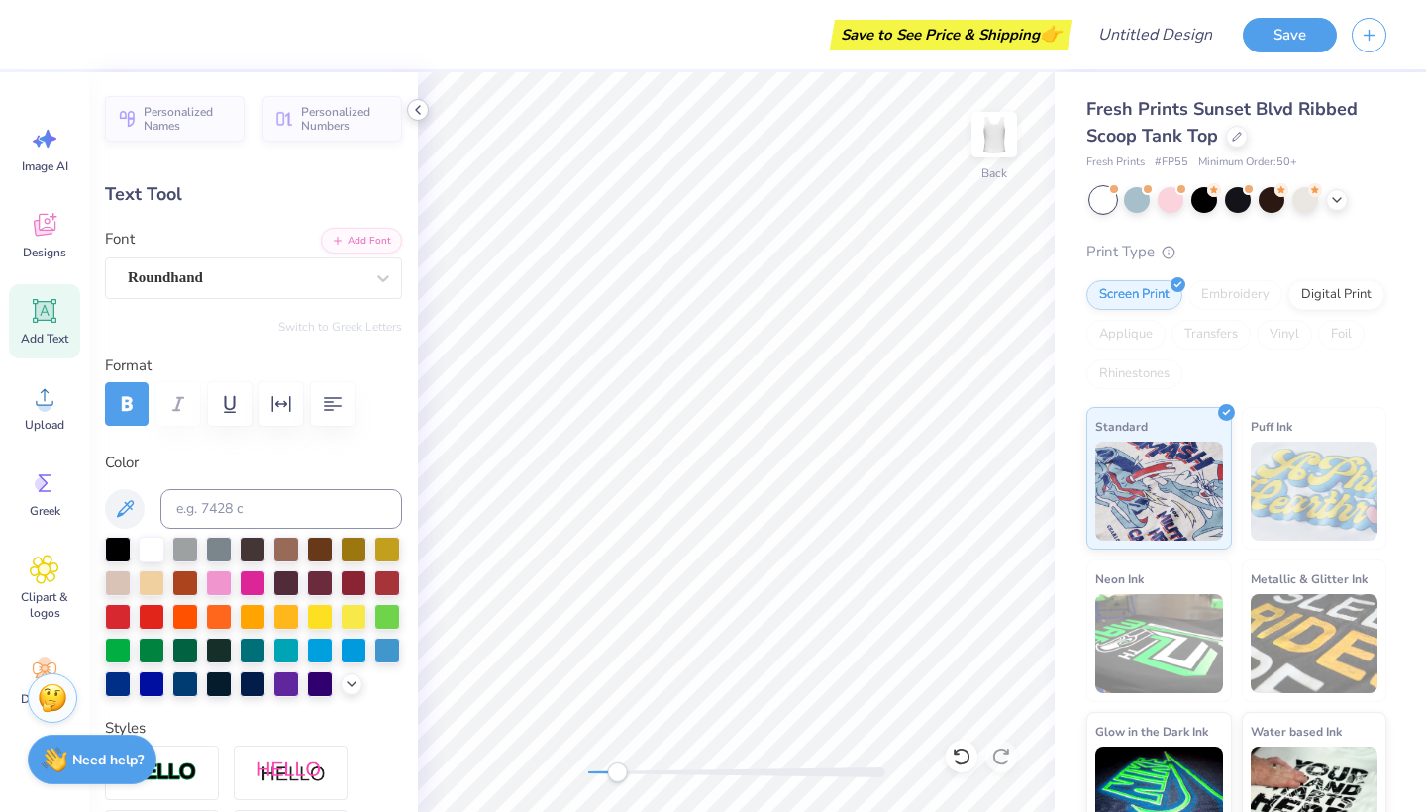
click at [413, 109] on icon at bounding box center [418, 110] width 16 height 16
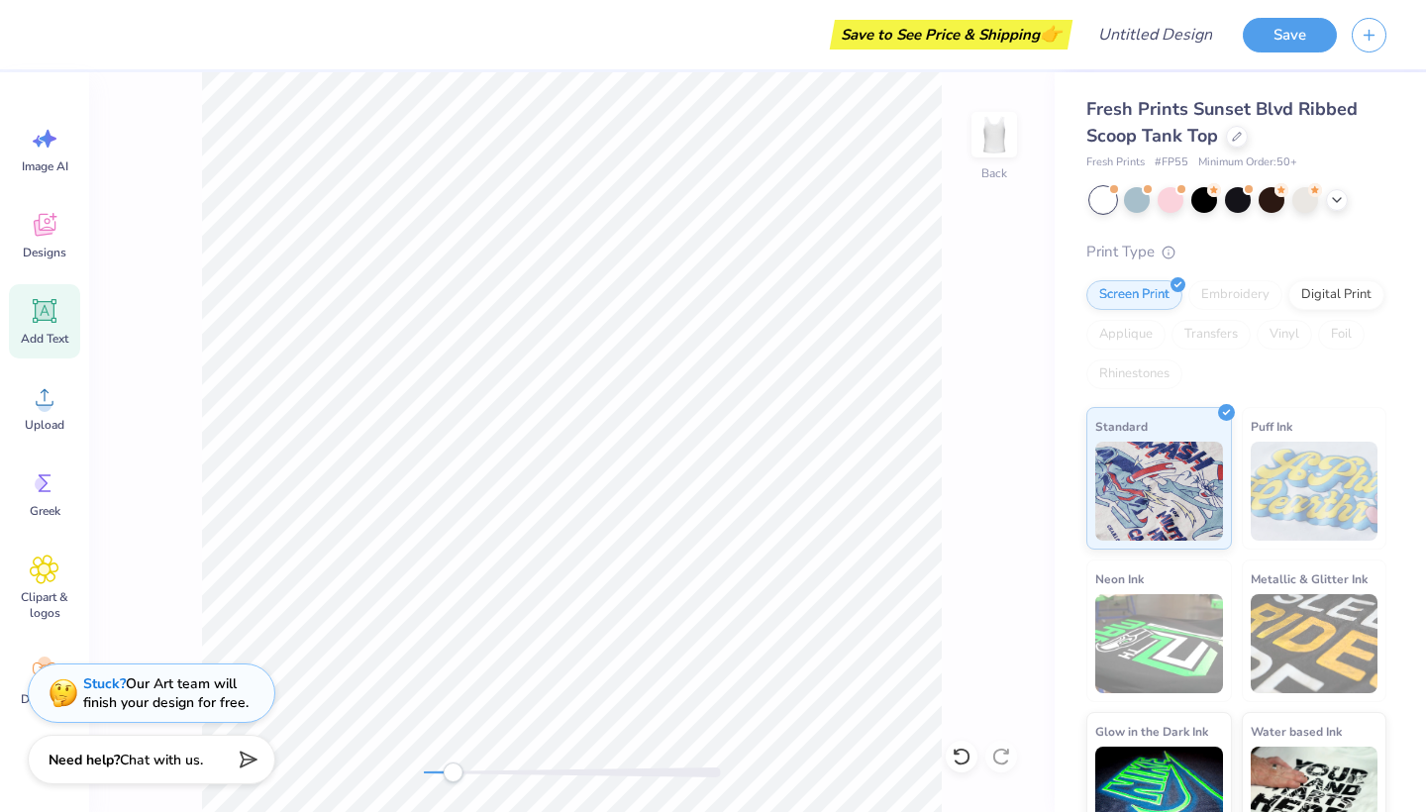
click at [991, 266] on div "Back" at bounding box center [571, 442] width 965 height 740
click at [1357, 3] on div "Save" at bounding box center [1334, 34] width 183 height 69
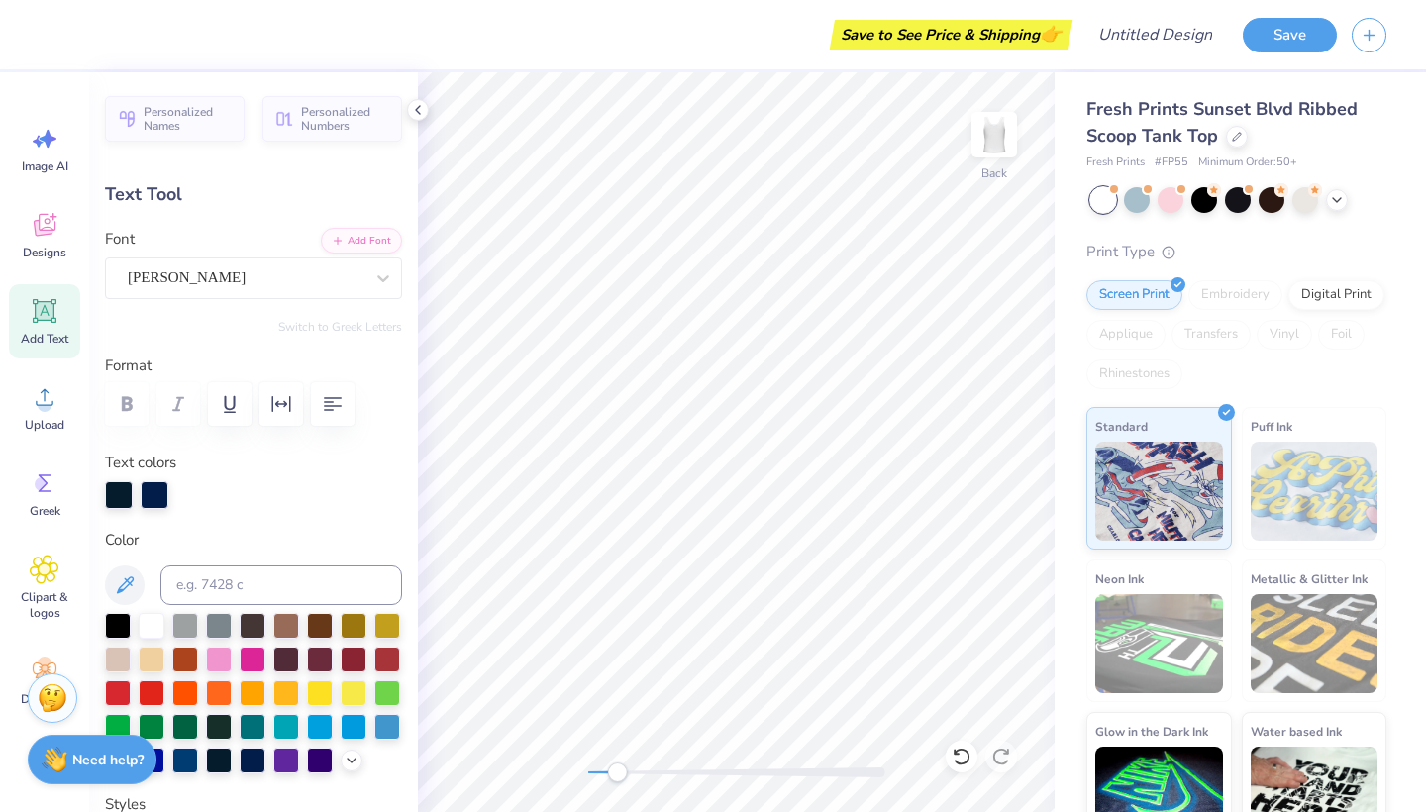
scroll to position [0, 0]
click at [421, 110] on icon at bounding box center [418, 110] width 16 height 16
click at [423, 100] on div at bounding box center [418, 110] width 22 height 22
click at [414, 116] on icon at bounding box center [418, 110] width 16 height 16
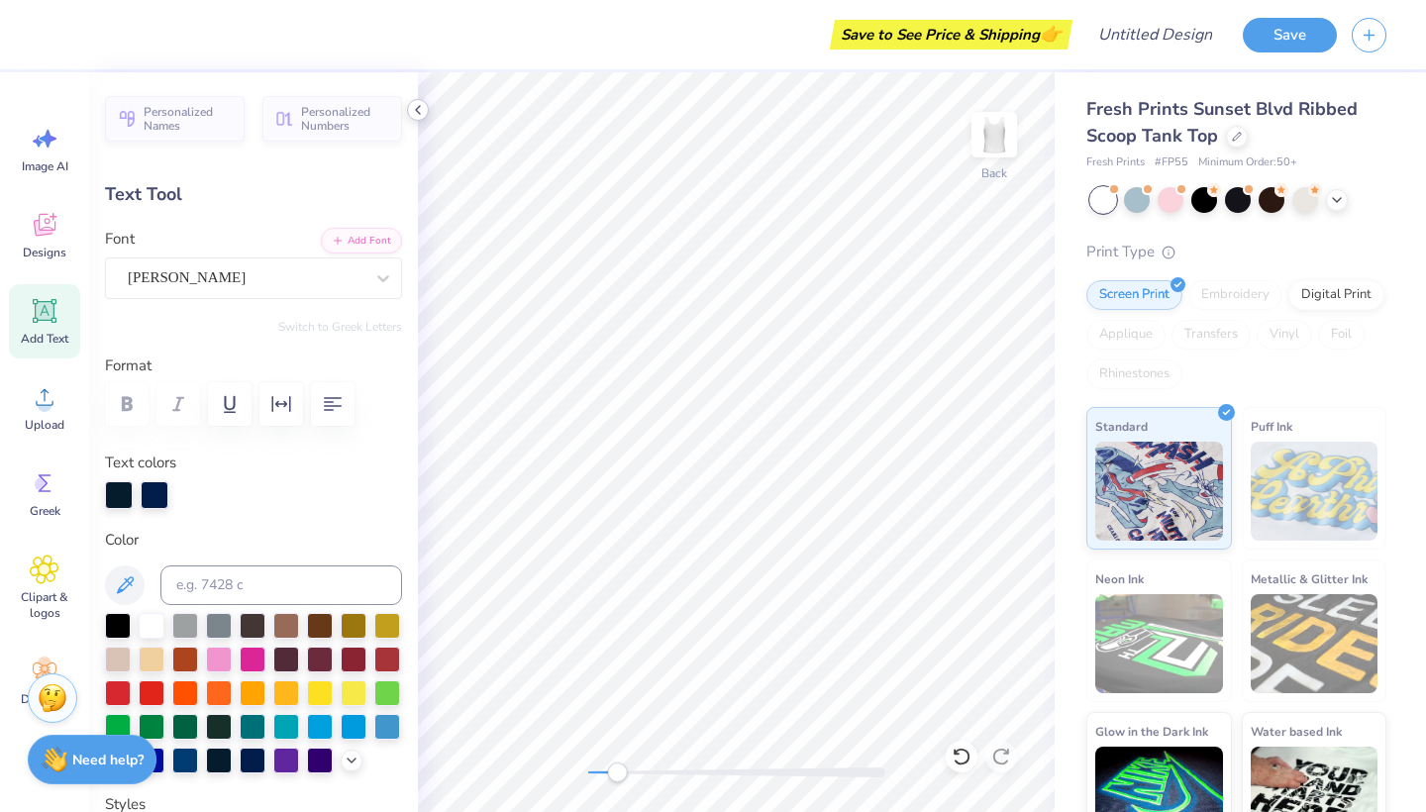
click at [414, 110] on icon at bounding box center [418, 110] width 16 height 16
click at [256, 756] on div at bounding box center [253, 759] width 26 height 26
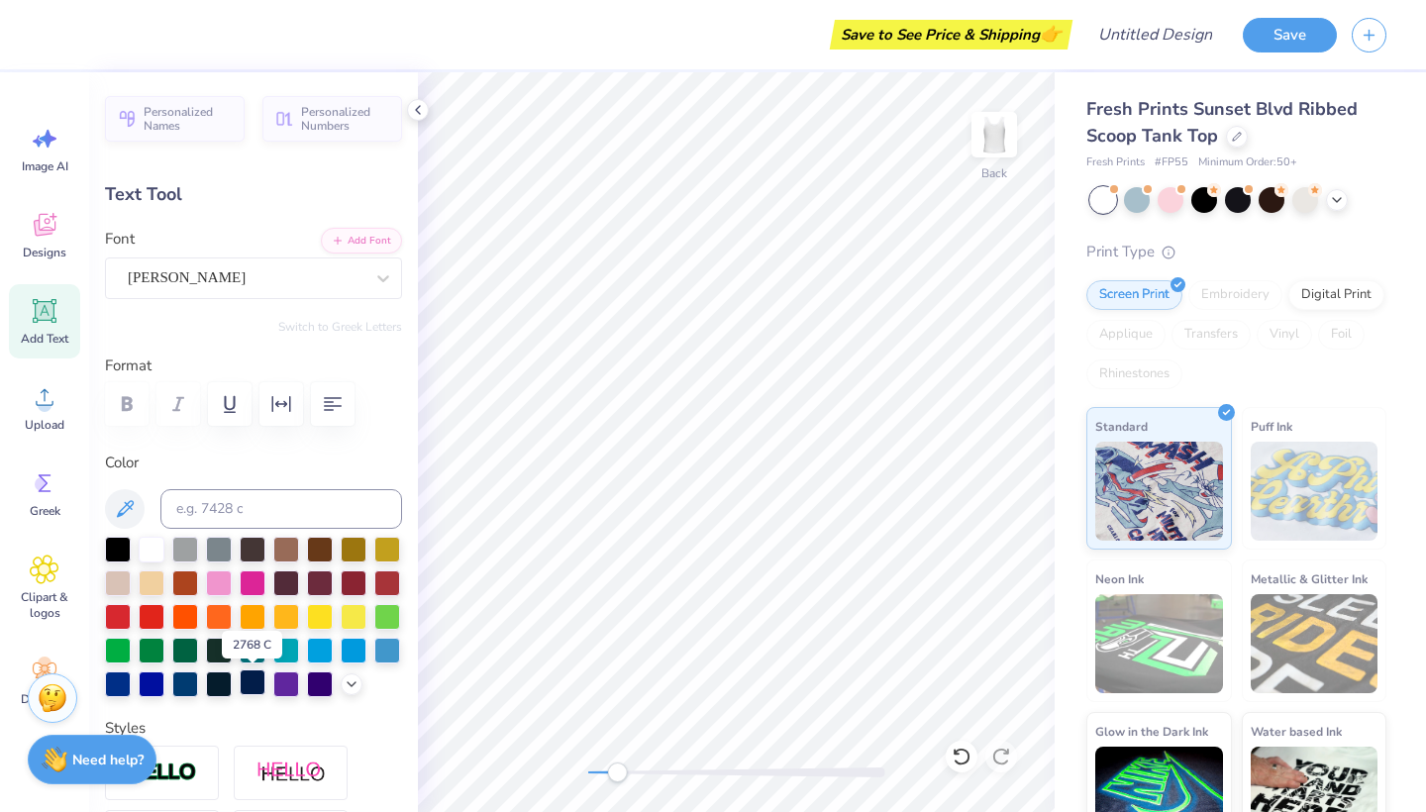
click at [251, 687] on div at bounding box center [253, 682] width 26 height 26
click at [419, 114] on icon at bounding box center [418, 110] width 16 height 16
click at [417, 111] on polyline at bounding box center [418, 110] width 4 height 8
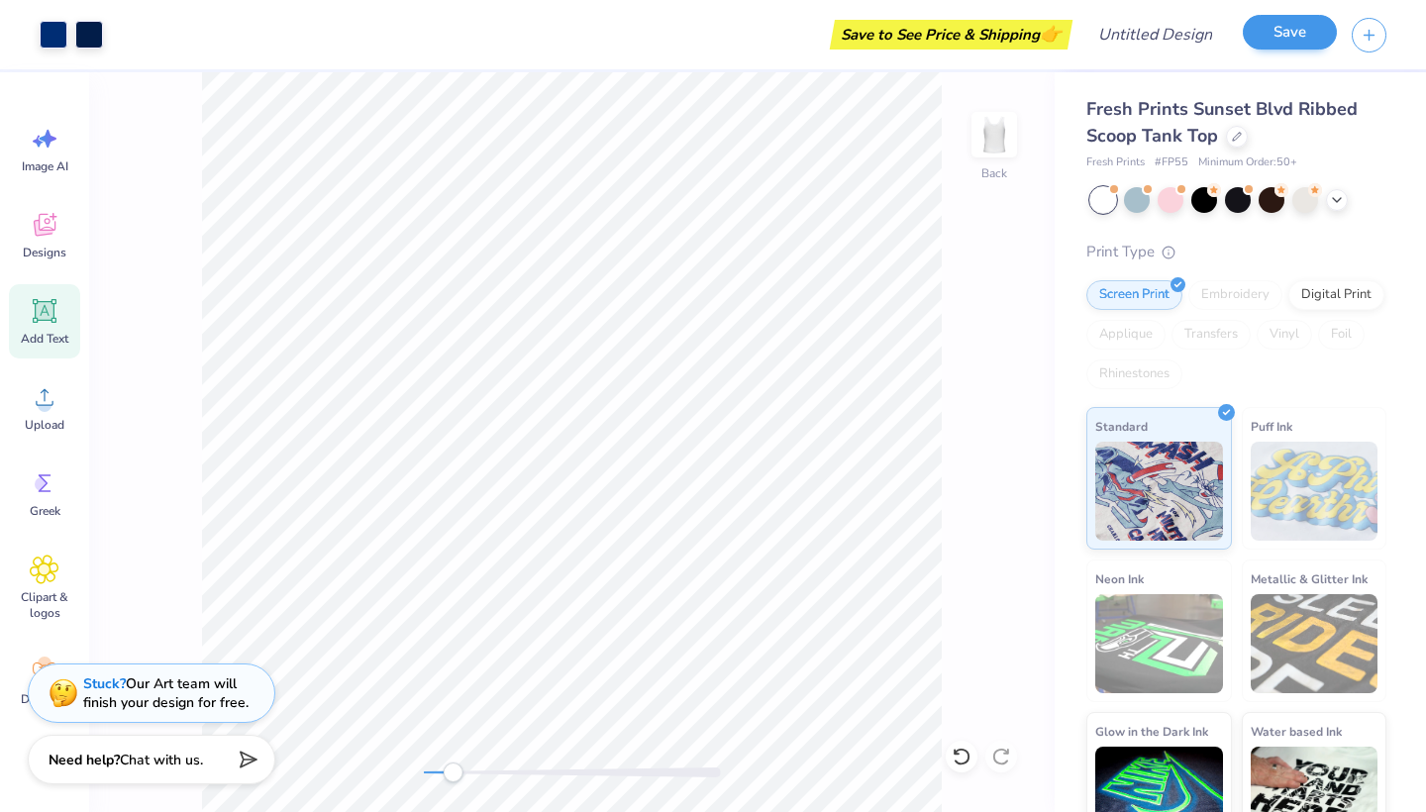
click at [1300, 21] on button "Save" at bounding box center [1290, 32] width 94 height 35
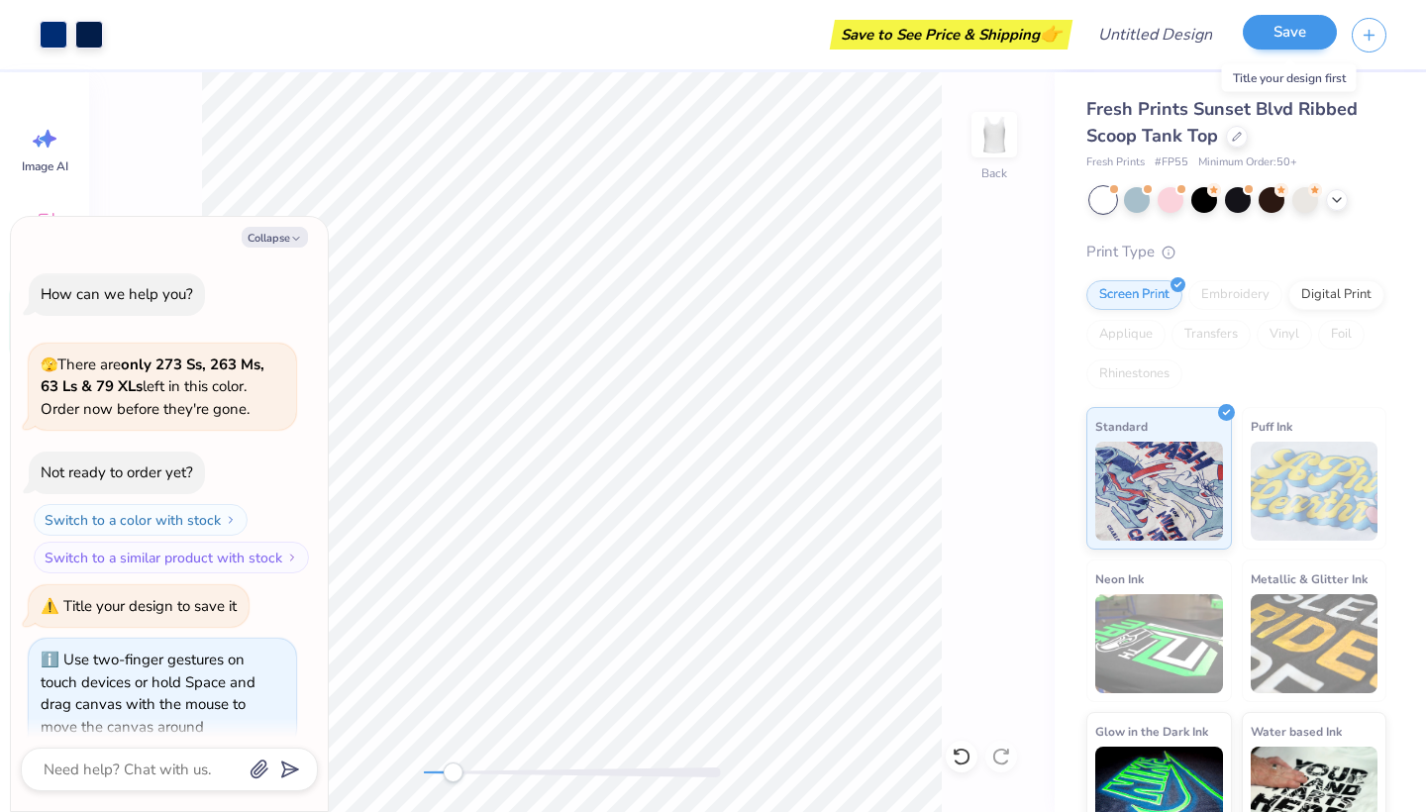
scroll to position [74, 0]
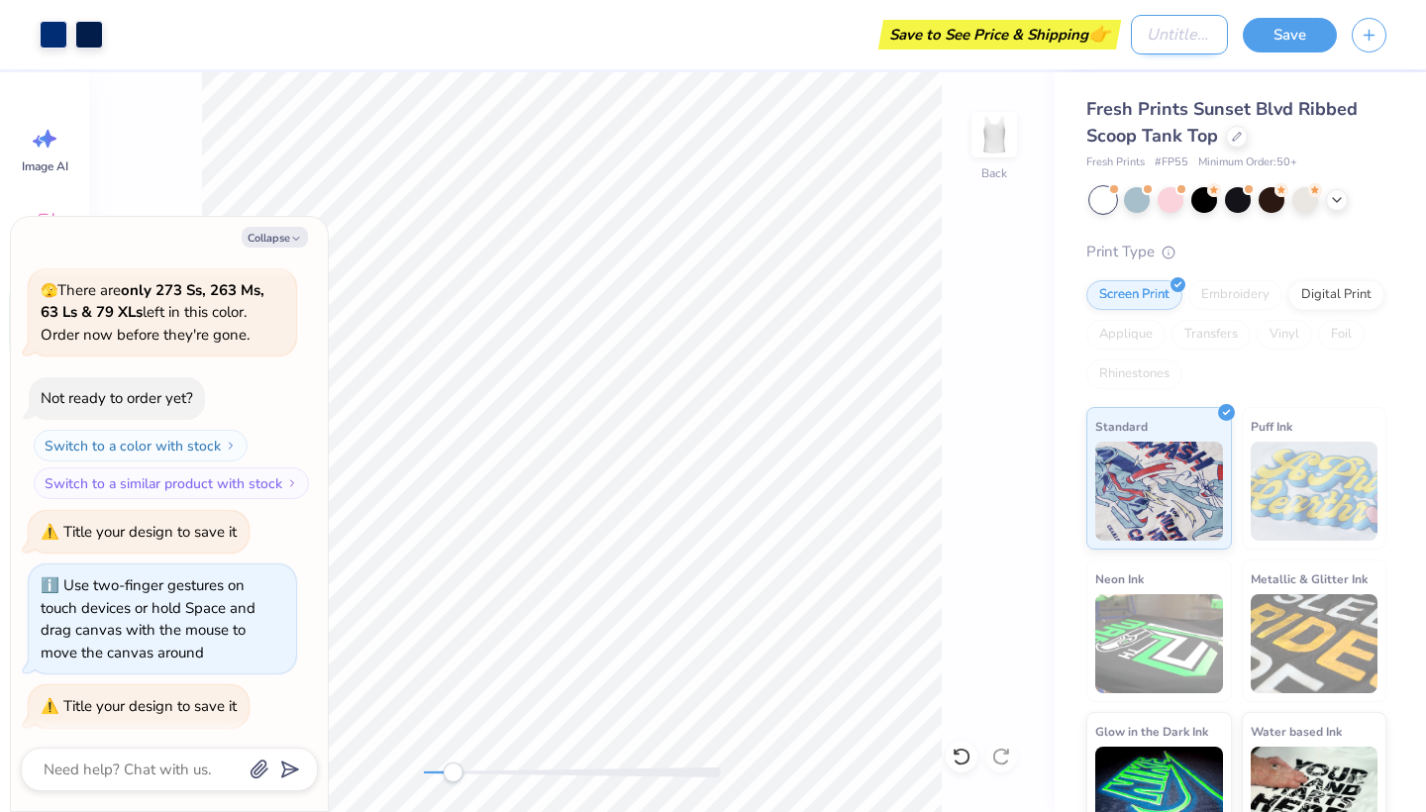
click at [1168, 38] on input "Design Title" at bounding box center [1179, 35] width 97 height 40
click at [1167, 38] on input "Design Title" at bounding box center [1179, 35] width 97 height 40
click at [1283, 23] on button "Save" at bounding box center [1290, 32] width 94 height 35
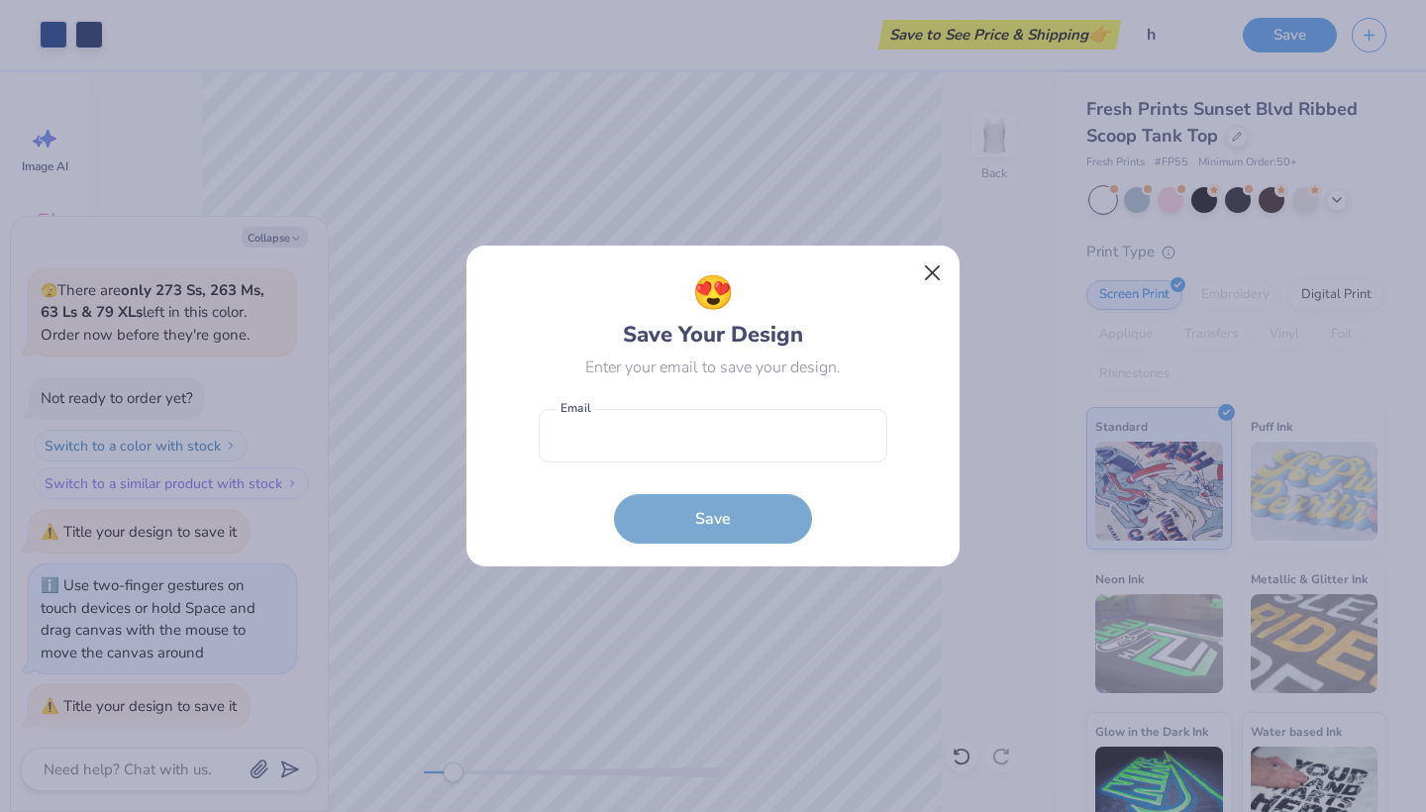
click at [924, 278] on button "Close" at bounding box center [933, 273] width 38 height 38
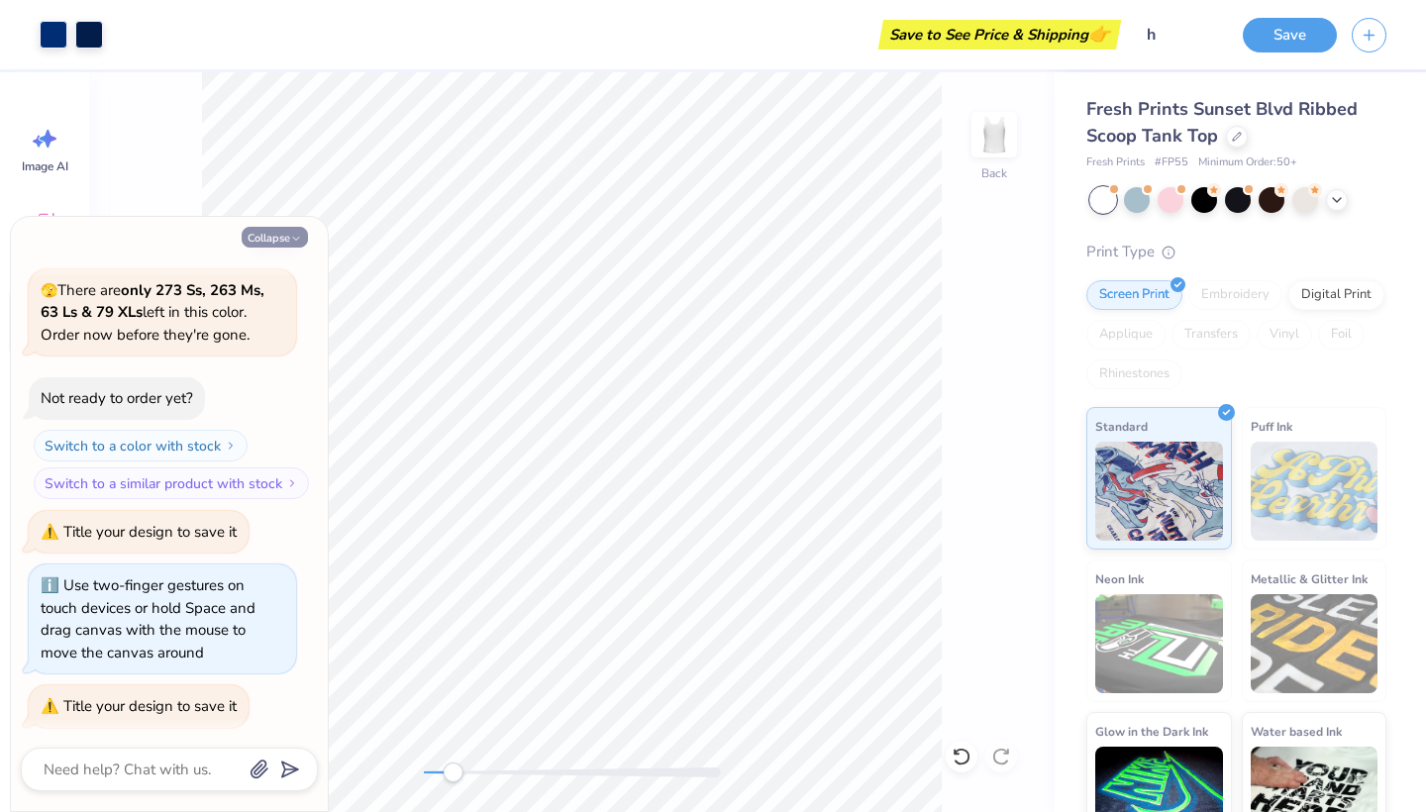
click at [301, 232] on button "Collapse" at bounding box center [275, 237] width 66 height 21
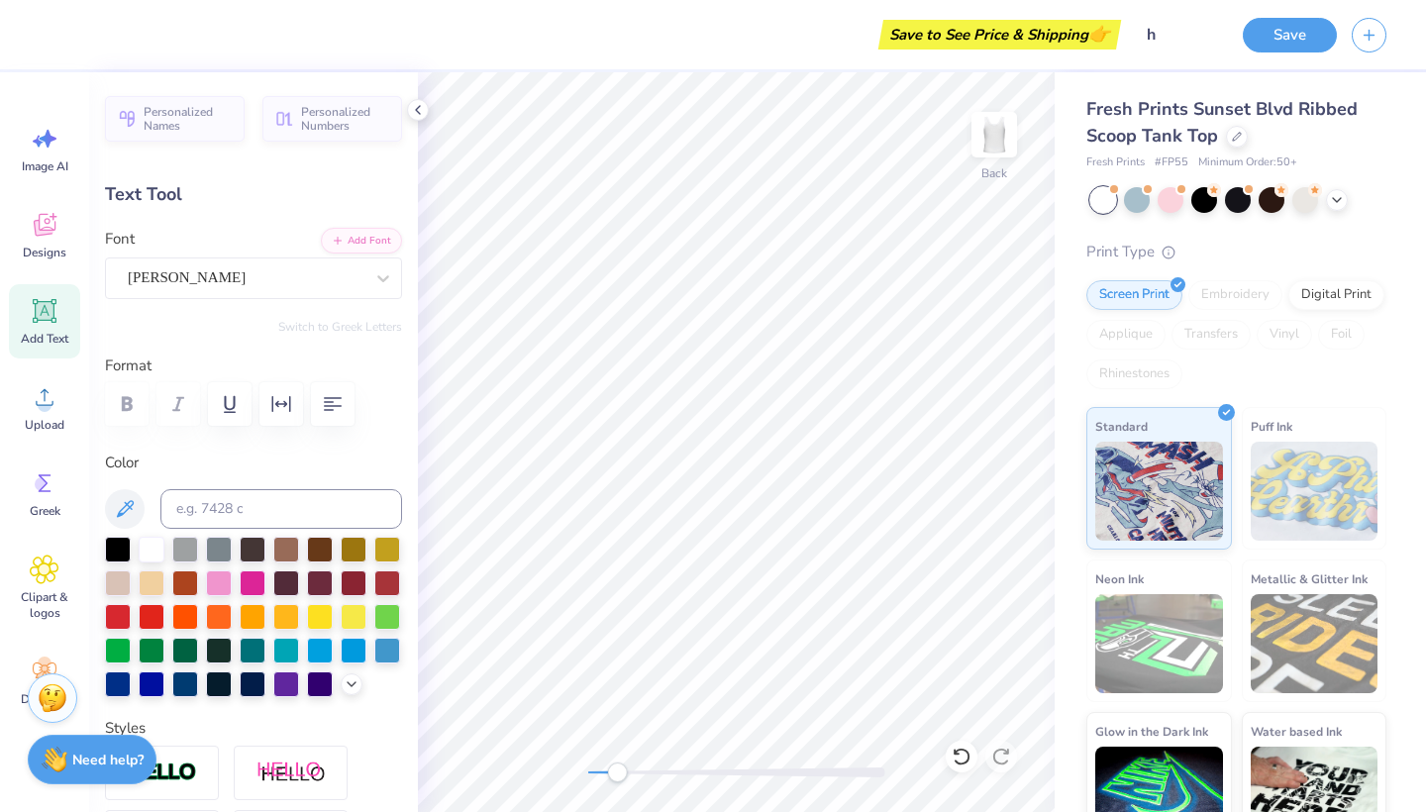
scroll to position [0, 0]
click at [416, 104] on icon at bounding box center [418, 110] width 16 height 16
click at [420, 113] on icon at bounding box center [418, 110] width 16 height 16
